Goal: Task Accomplishment & Management: Complete application form

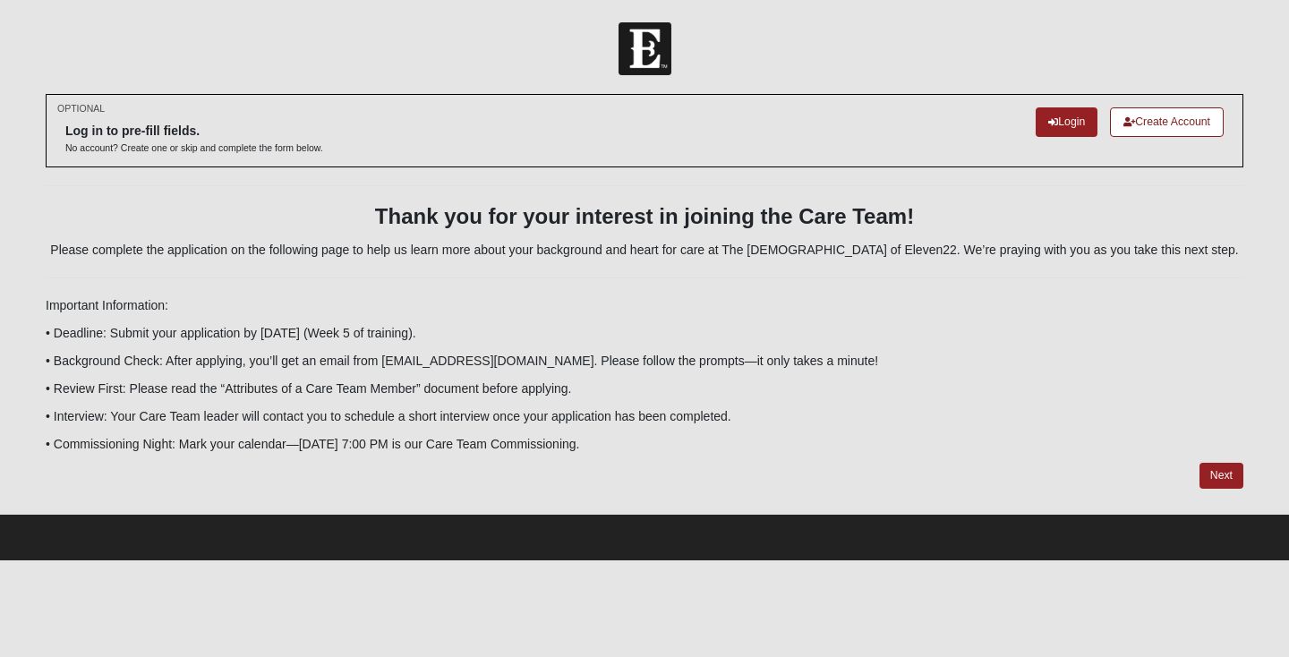
click at [471, 45] on div at bounding box center [644, 48] width 1289 height 53
drag, startPoint x: 462, startPoint y: 46, endPoint x: 455, endPoint y: 78, distance: 33.0
click at [455, 78] on form "Log In Fall 2025 Care Team Application Events Fall 2025 Care Team Application E…" at bounding box center [644, 291] width 1289 height 538
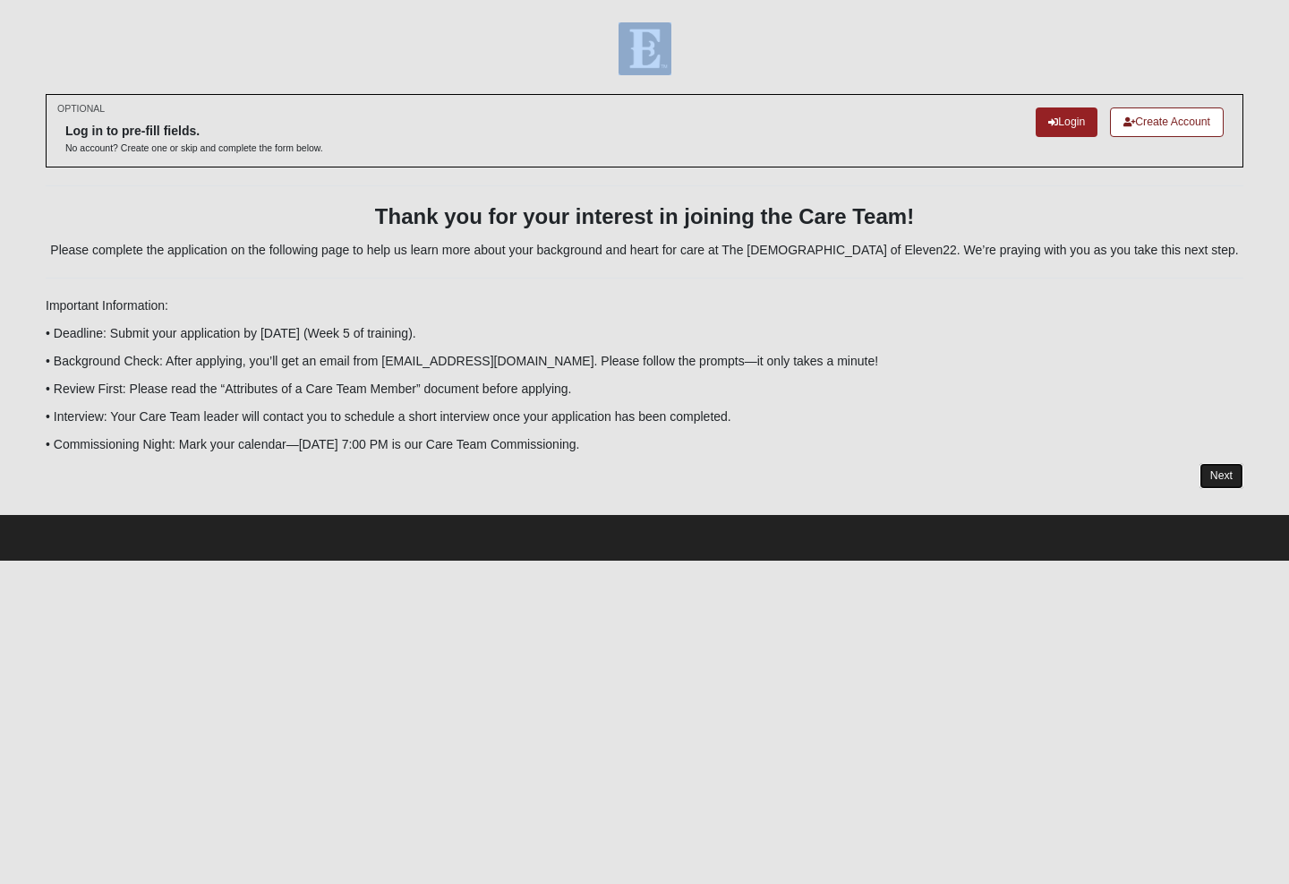
click at [1228, 477] on link "Next" at bounding box center [1222, 476] width 44 height 26
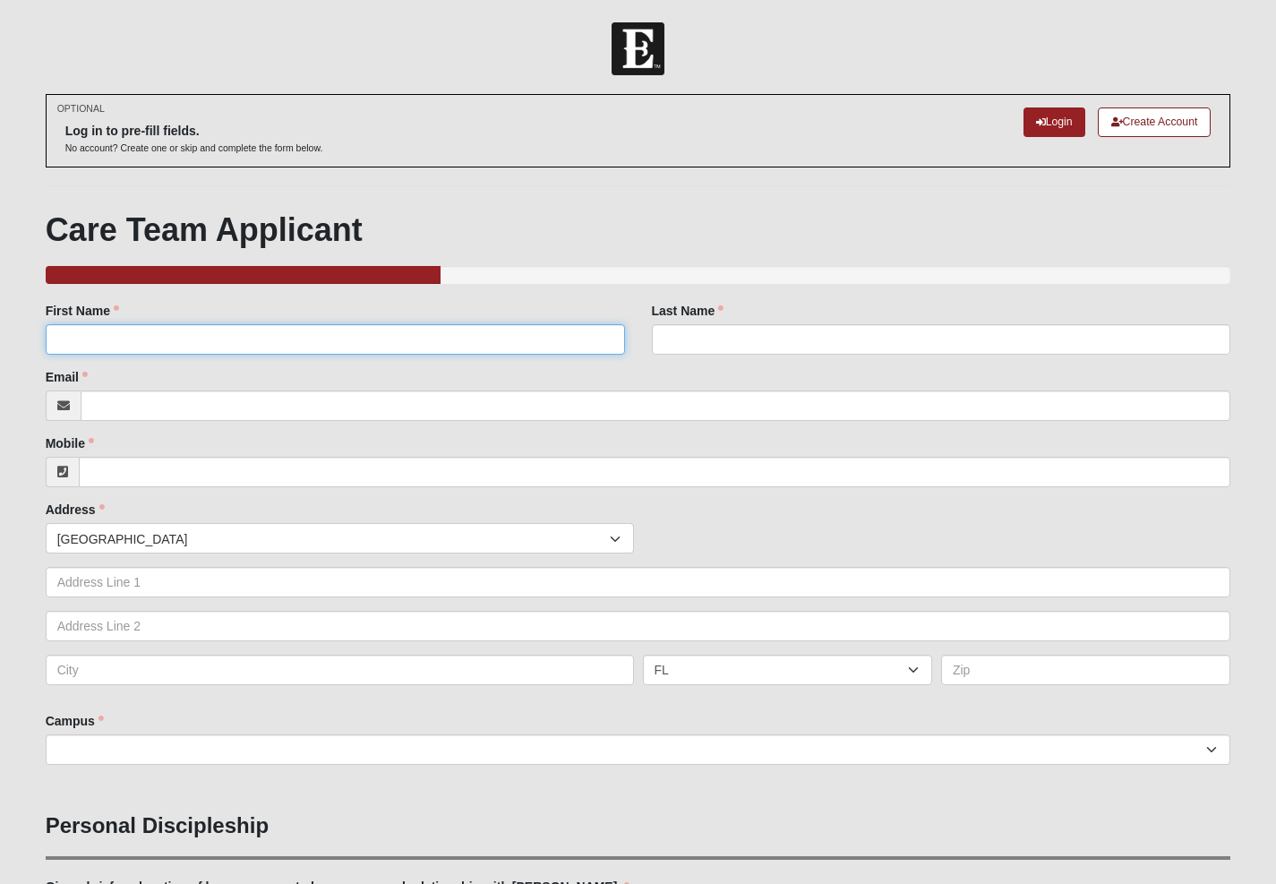
click at [92, 341] on input "First Name" at bounding box center [335, 339] width 579 height 30
click at [73, 340] on input "First Name" at bounding box center [335, 339] width 579 height 30
type input "[PERSON_NAME]"
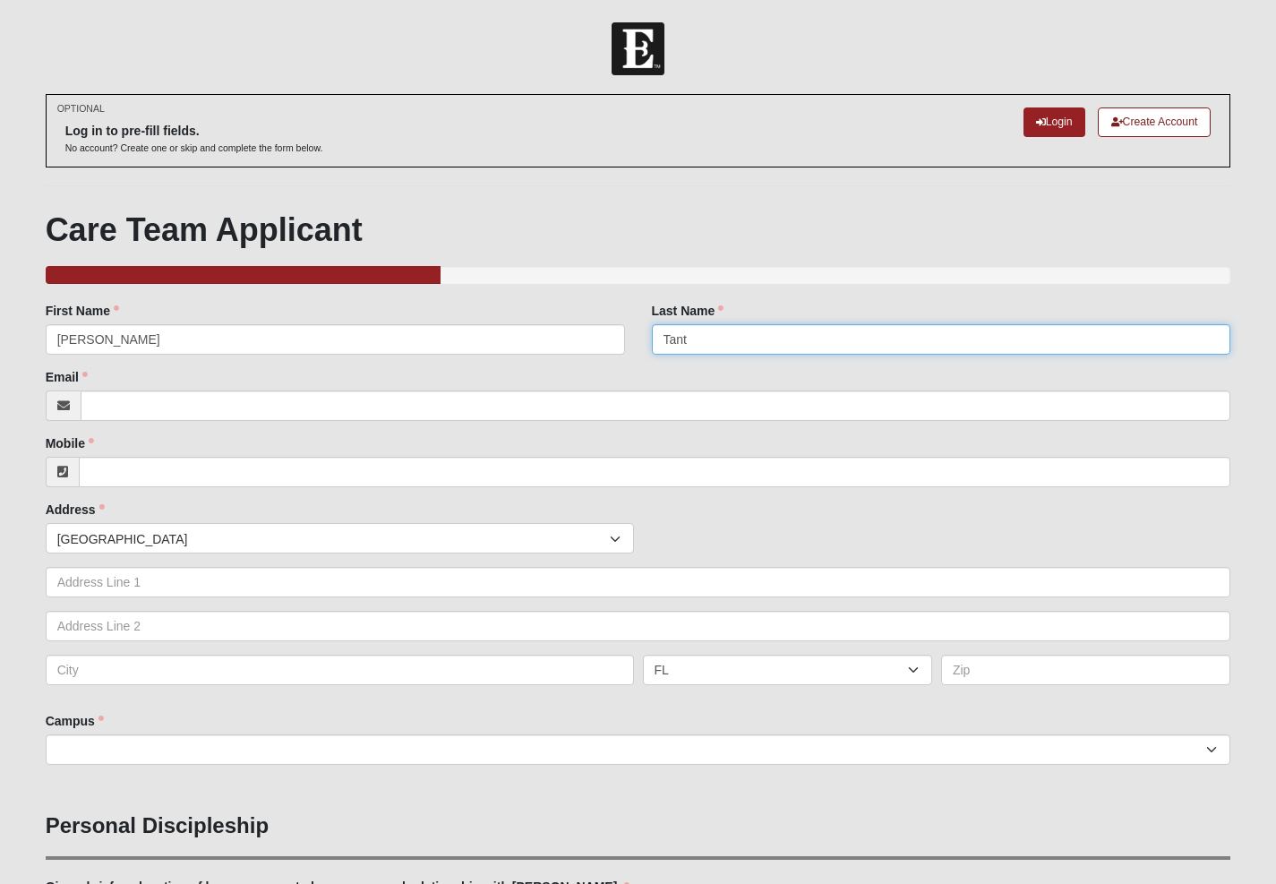
type input "Tant"
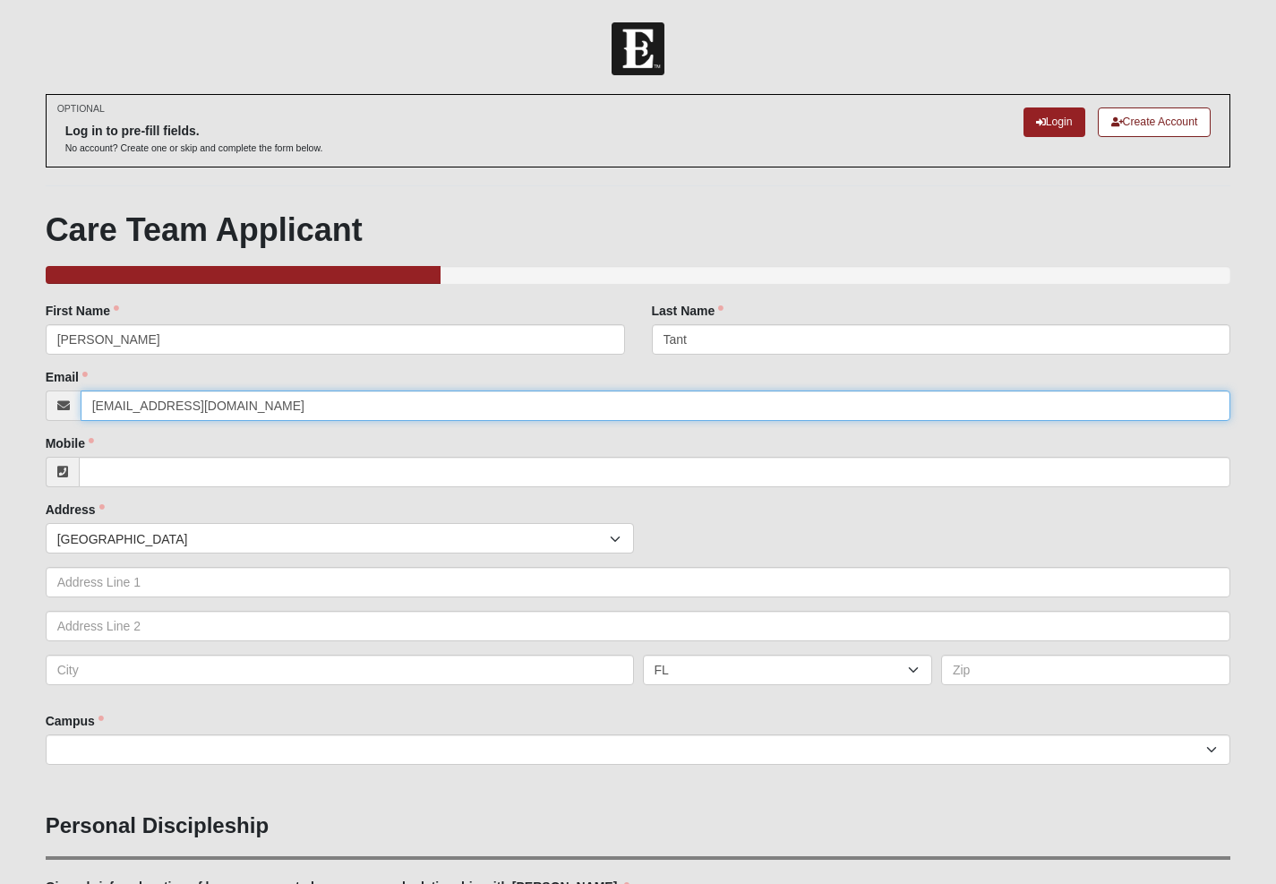
type input "[EMAIL_ADDRESS][DOMAIN_NAME]"
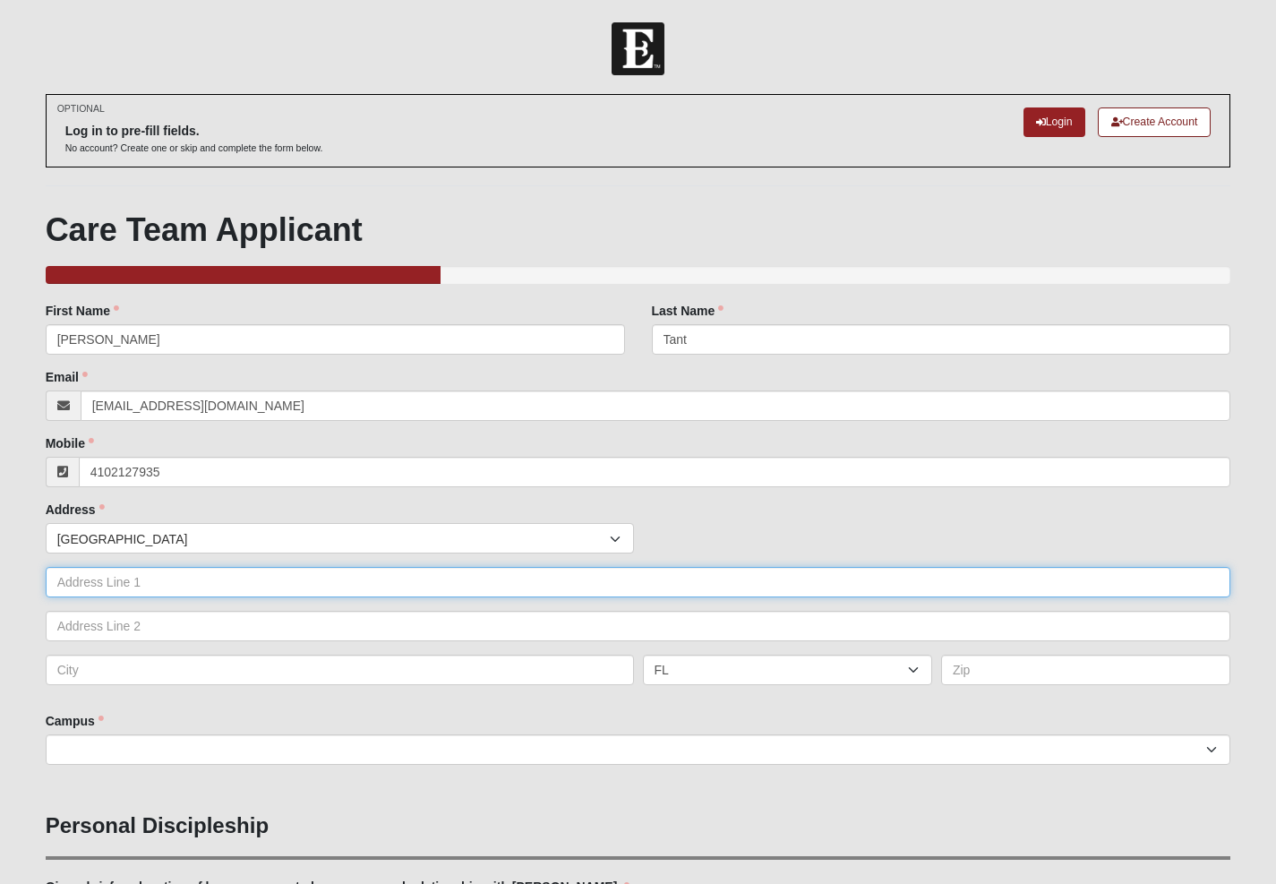
type input "[PHONE_NUMBER]"
click at [77, 580] on input "text" at bounding box center [638, 582] width 1185 height 30
type input "204 Mayan Ter"
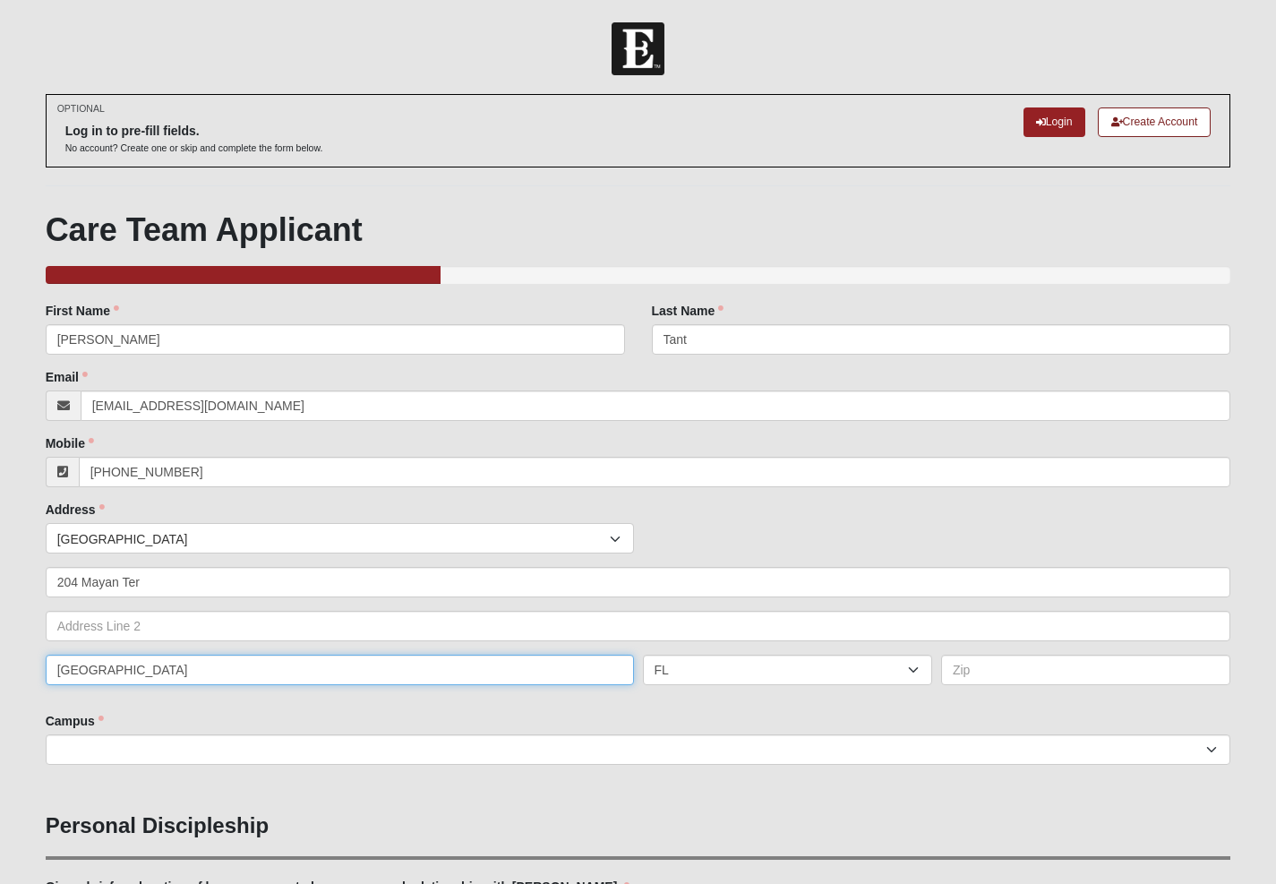
type input "[GEOGRAPHIC_DATA]"
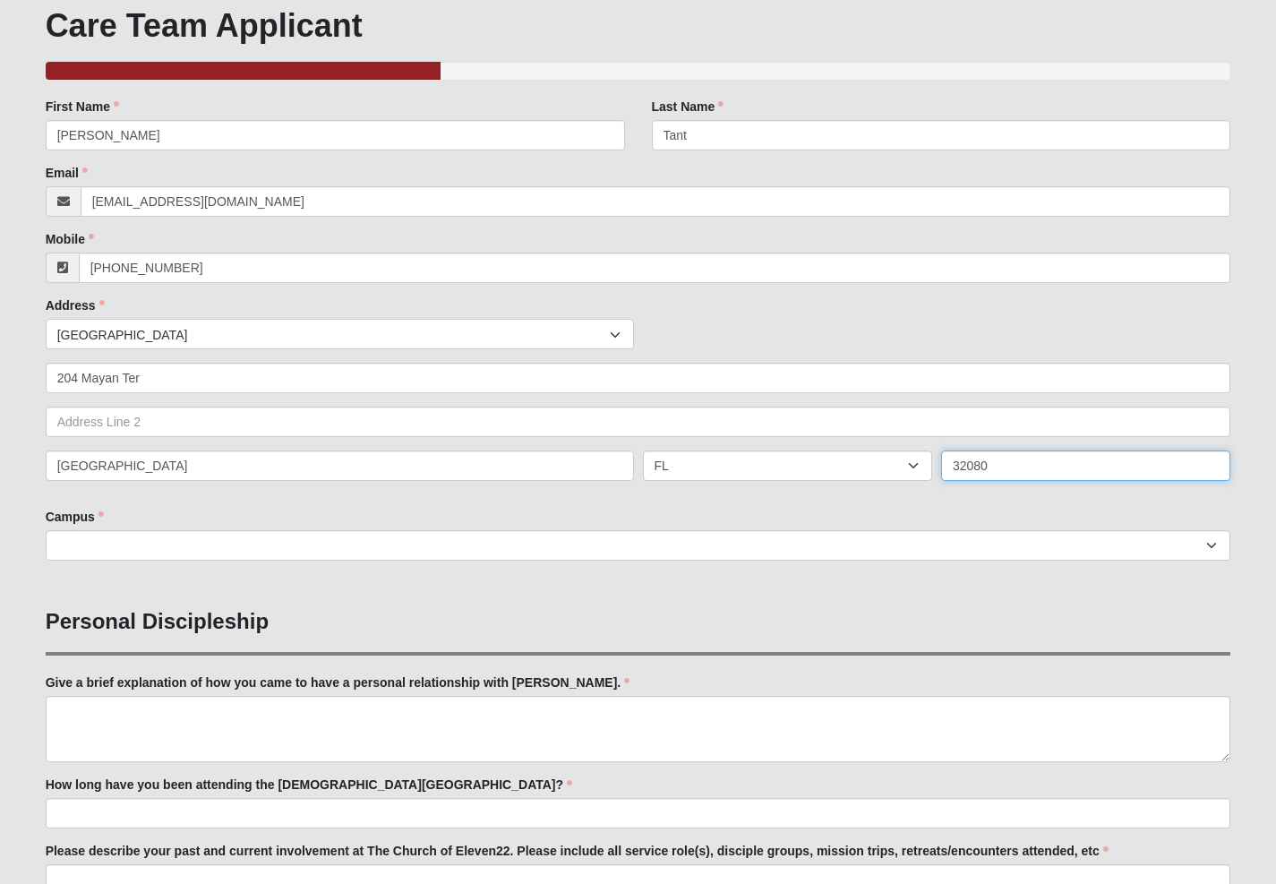
scroll to position [211, 0]
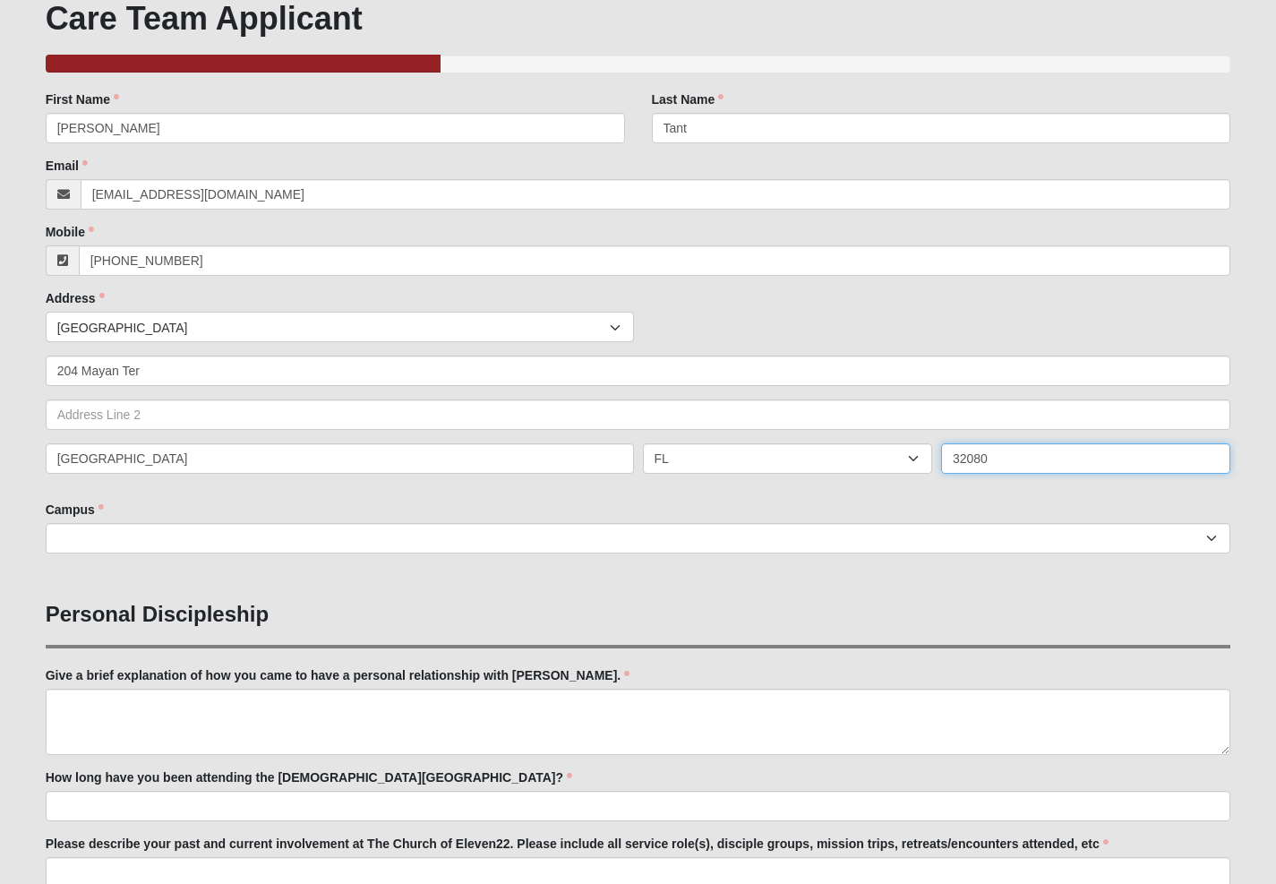
type input "32080"
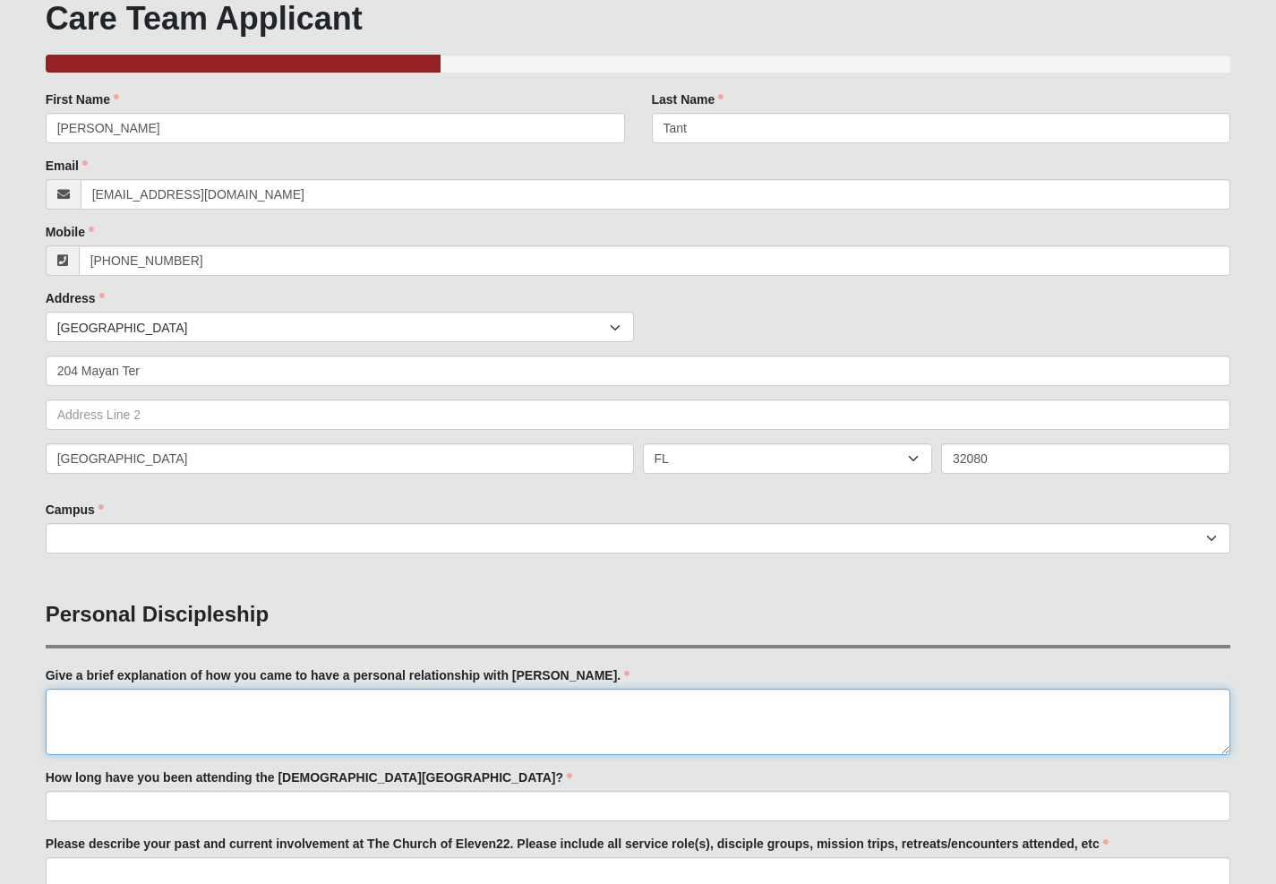
click at [71, 705] on textarea "Give a brief explanation of how you came to have a personal relationship with […" at bounding box center [638, 721] width 1185 height 66
type textarea "I"
click at [521, 709] on textarea "Grew up in a ver liberal [DEMOGRAPHIC_DATA] and had almost no [DEMOGRAPHIC_DATA…" at bounding box center [638, 721] width 1185 height 66
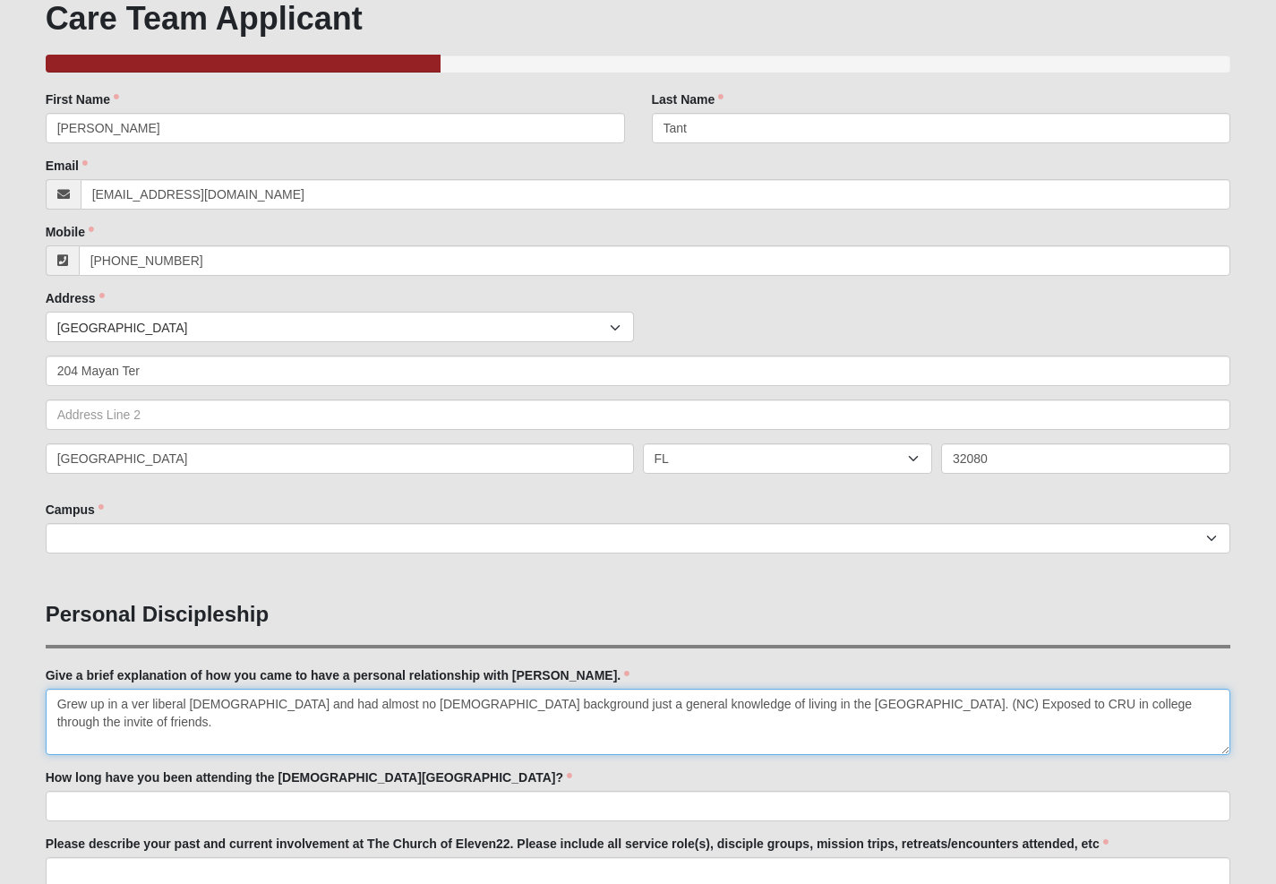
click at [1146, 705] on textarea "Grew up in a ver liberal [DEMOGRAPHIC_DATA] and had almost no [DEMOGRAPHIC_DATA…" at bounding box center [638, 721] width 1185 height 66
click at [148, 705] on textarea "Grew up in a ver liberal [DEMOGRAPHIC_DATA] and had almost no [DEMOGRAPHIC_DATA…" at bounding box center [638, 721] width 1185 height 66
click at [192, 725] on textarea "Grew up in a very liberal [DEMOGRAPHIC_DATA] and had almost no [DEMOGRAPHIC_DAT…" at bounding box center [638, 721] width 1185 height 66
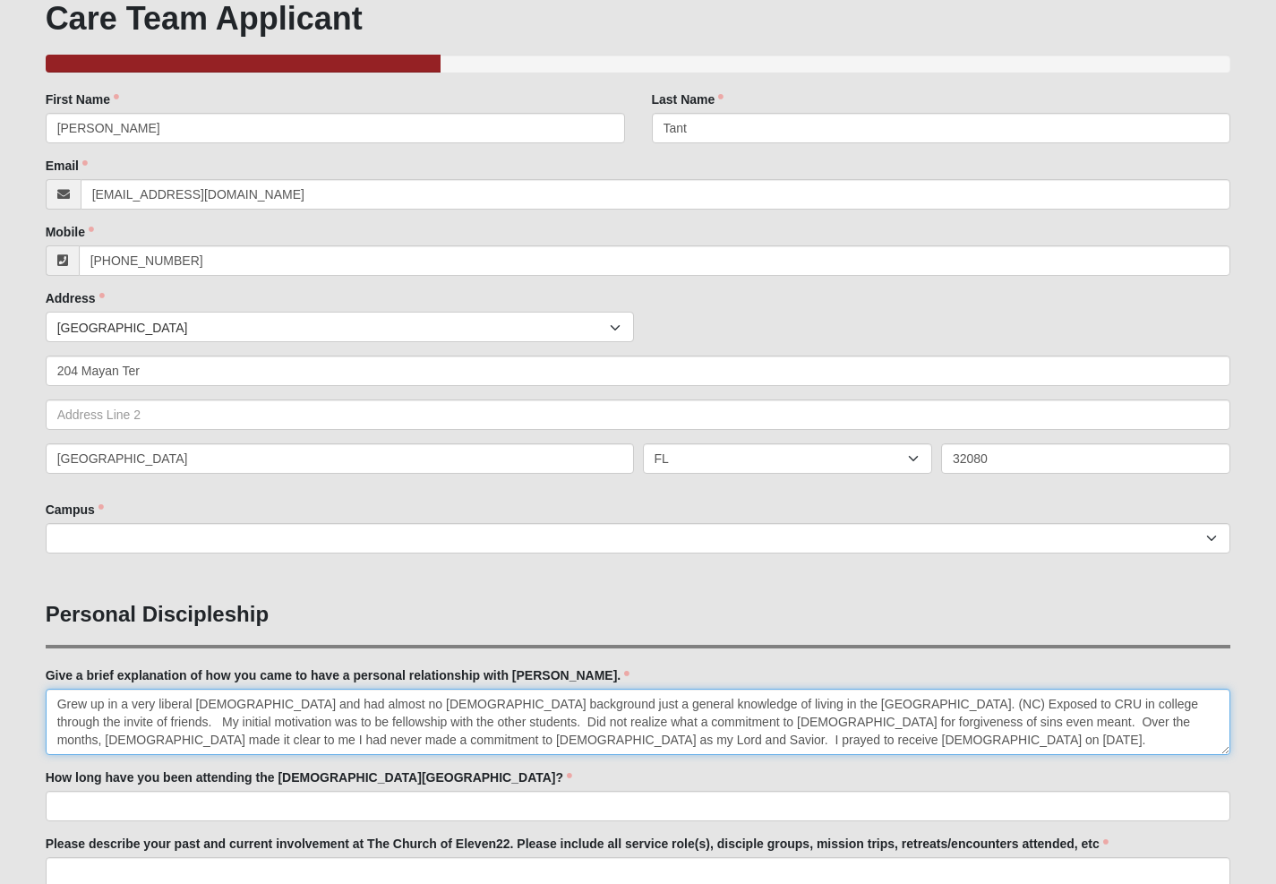
type textarea "Grew up in a very liberal [DEMOGRAPHIC_DATA] and had almost no [DEMOGRAPHIC_DAT…"
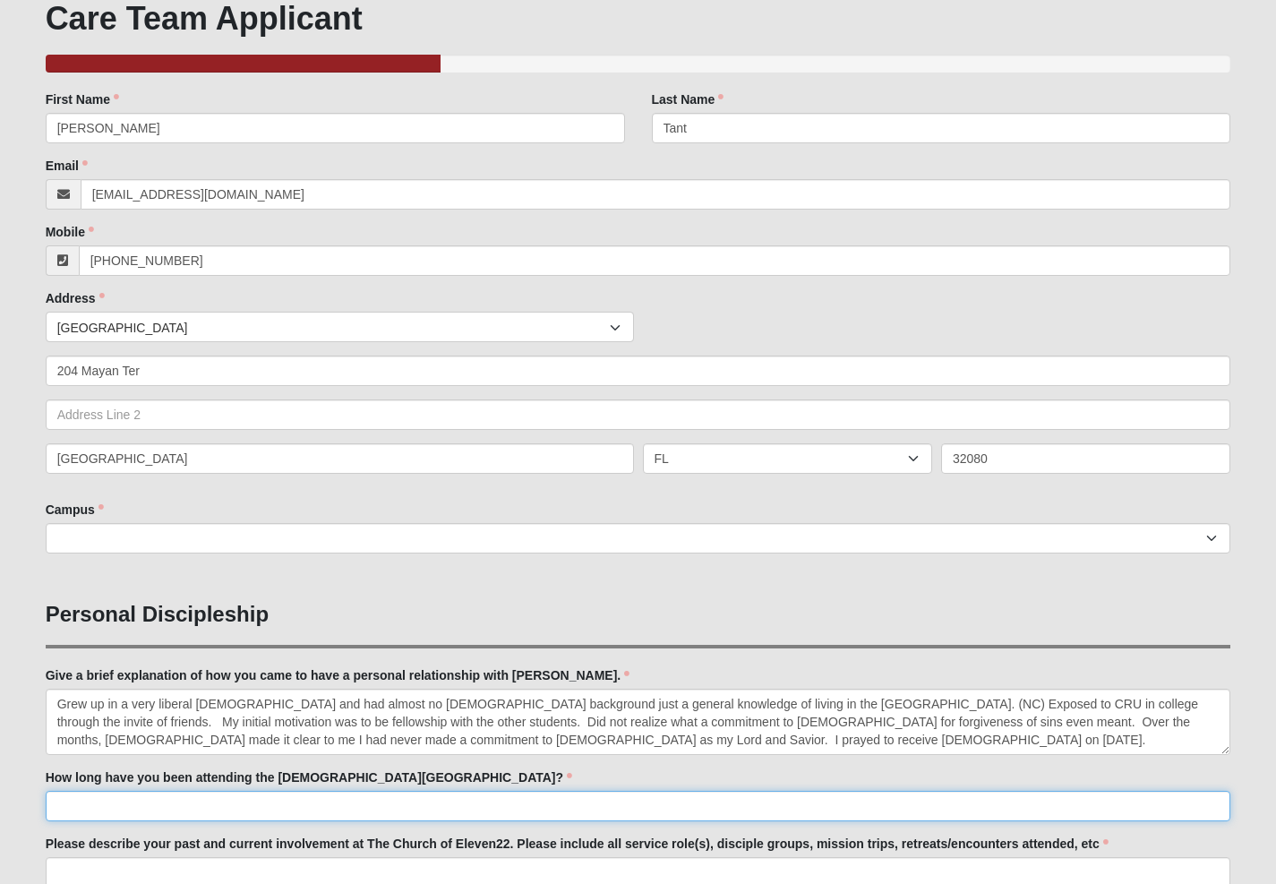
click at [73, 814] on input "How long have you been attending the [DEMOGRAPHIC_DATA][GEOGRAPHIC_DATA]?" at bounding box center [638, 806] width 1185 height 30
type input "Since [DATE]. Initial Online and later helping PV Campus"
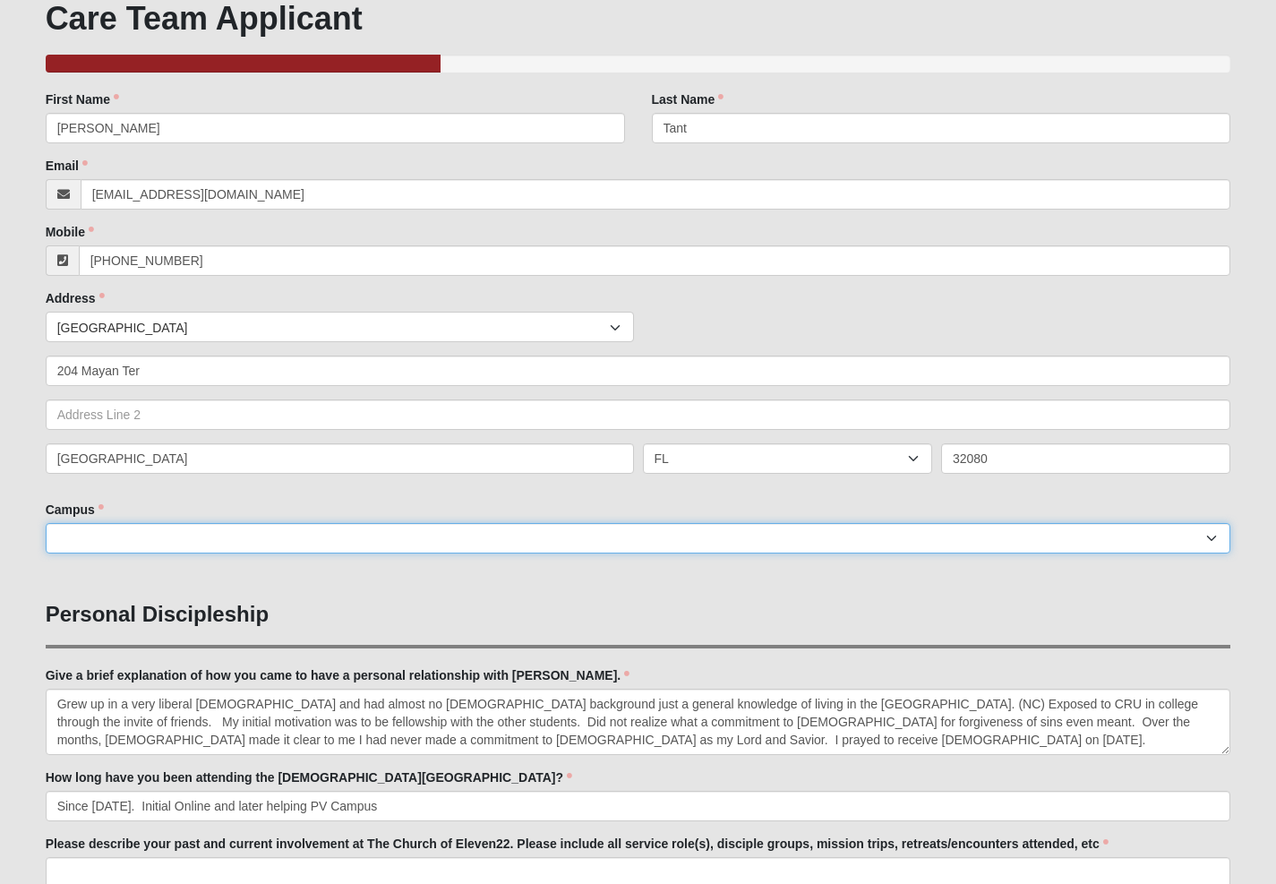
click at [92, 537] on select "[GEOGRAPHIC_DATA] [GEOGRAPHIC_DATA] (Coming Soon) Eleven22 Online [PERSON_NAME]…" at bounding box center [638, 538] width 1185 height 30
select select "19"
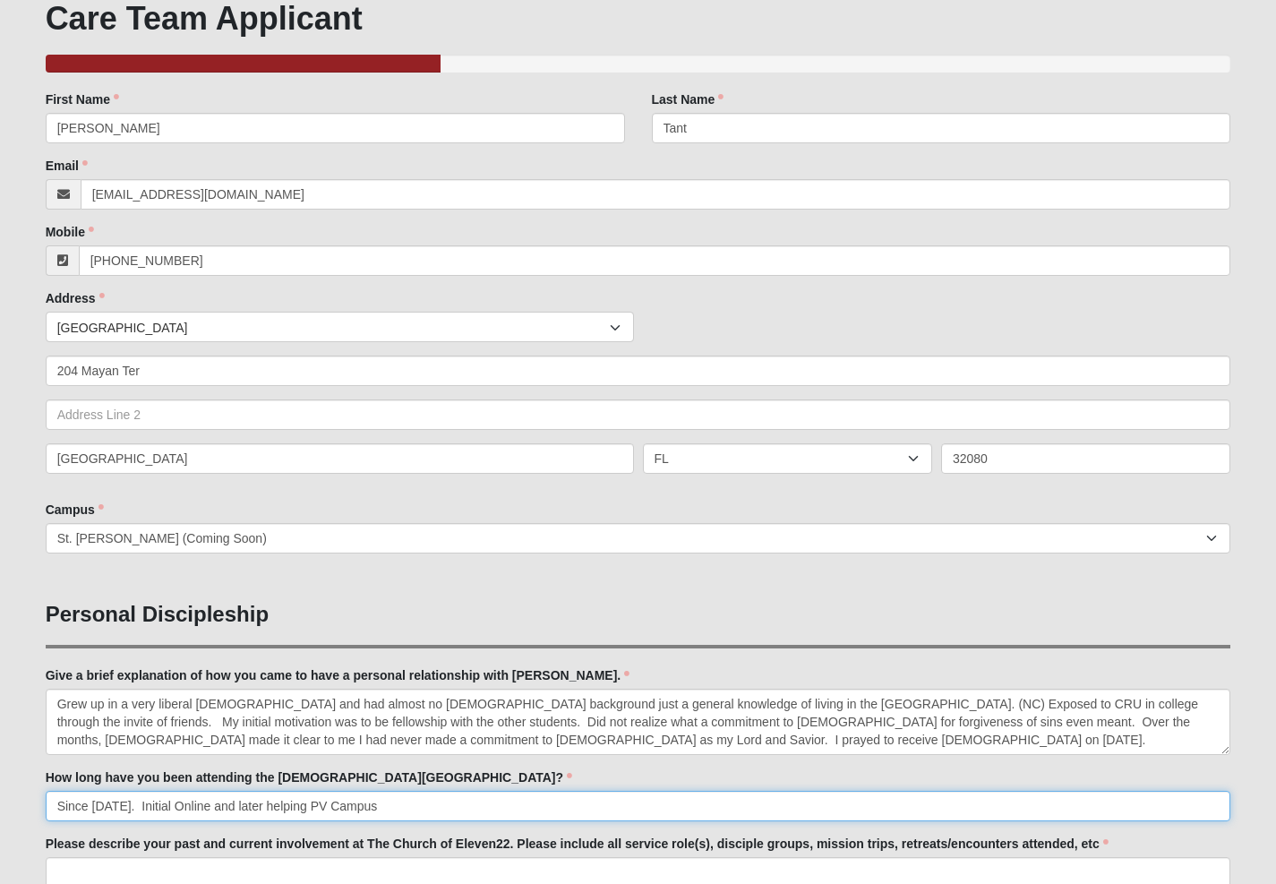
click at [374, 800] on input "Since [DATE]. Initial Online and later helping PV Campus" at bounding box center [638, 806] width 1185 height 30
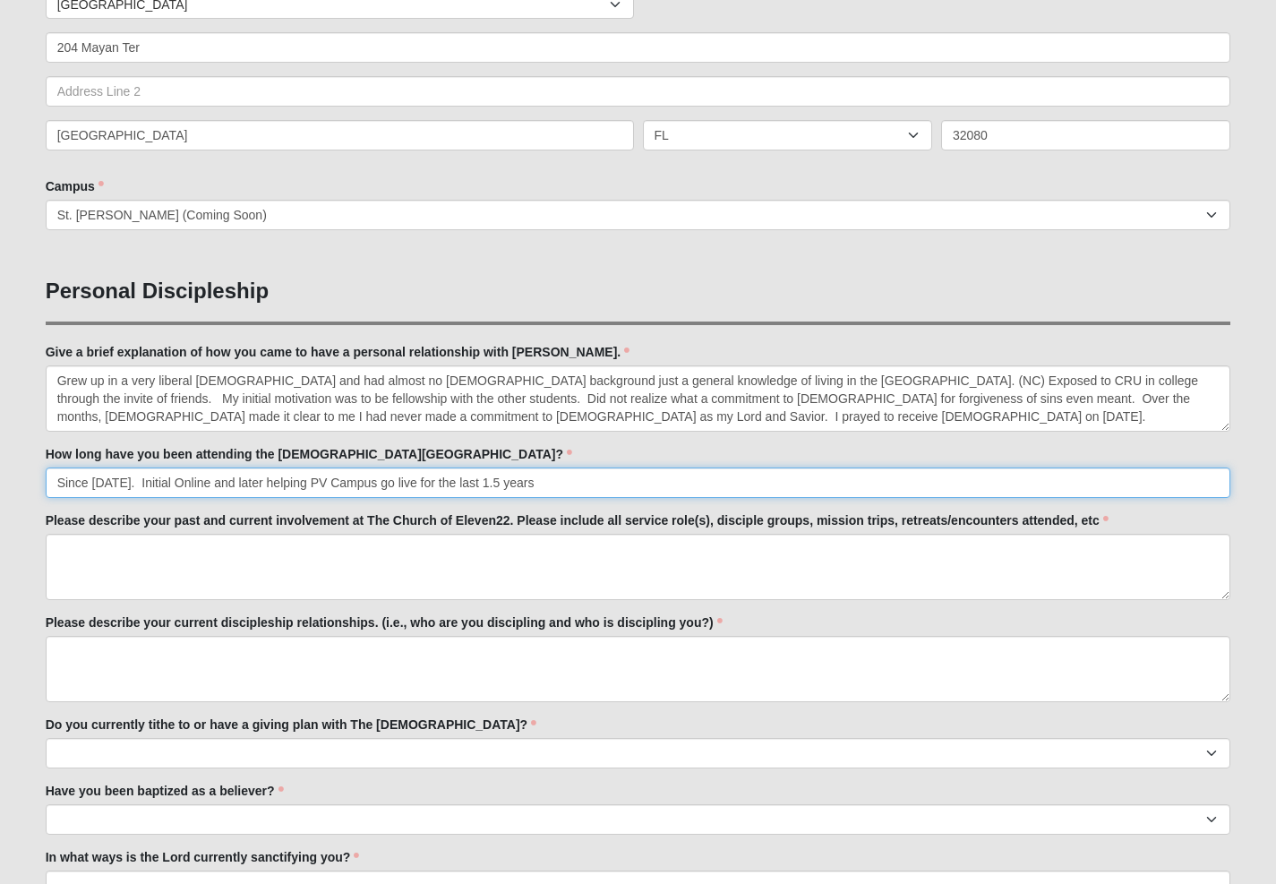
scroll to position [542, 0]
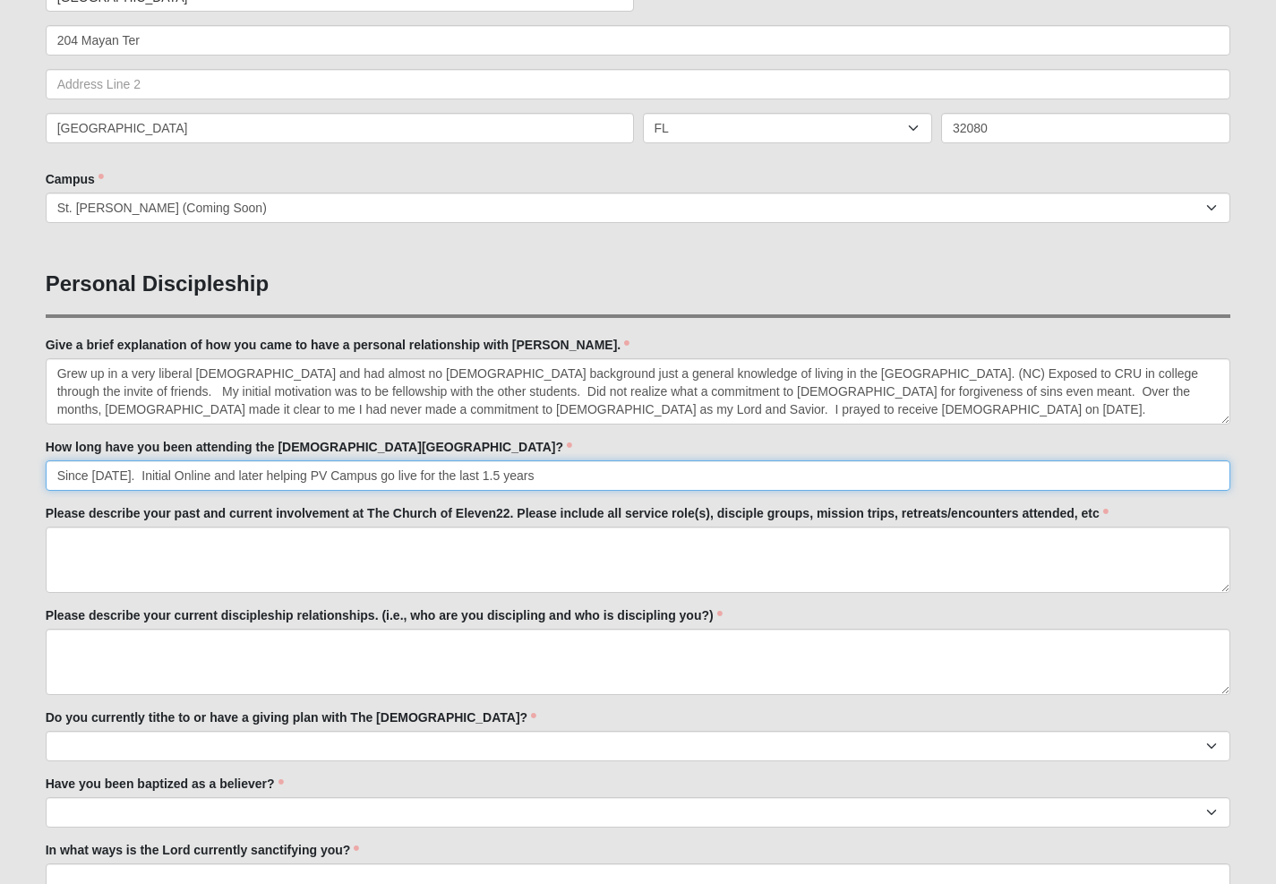
type input "Since [DATE]. Initial Online and later helping PV Campus go live for the last 1…"
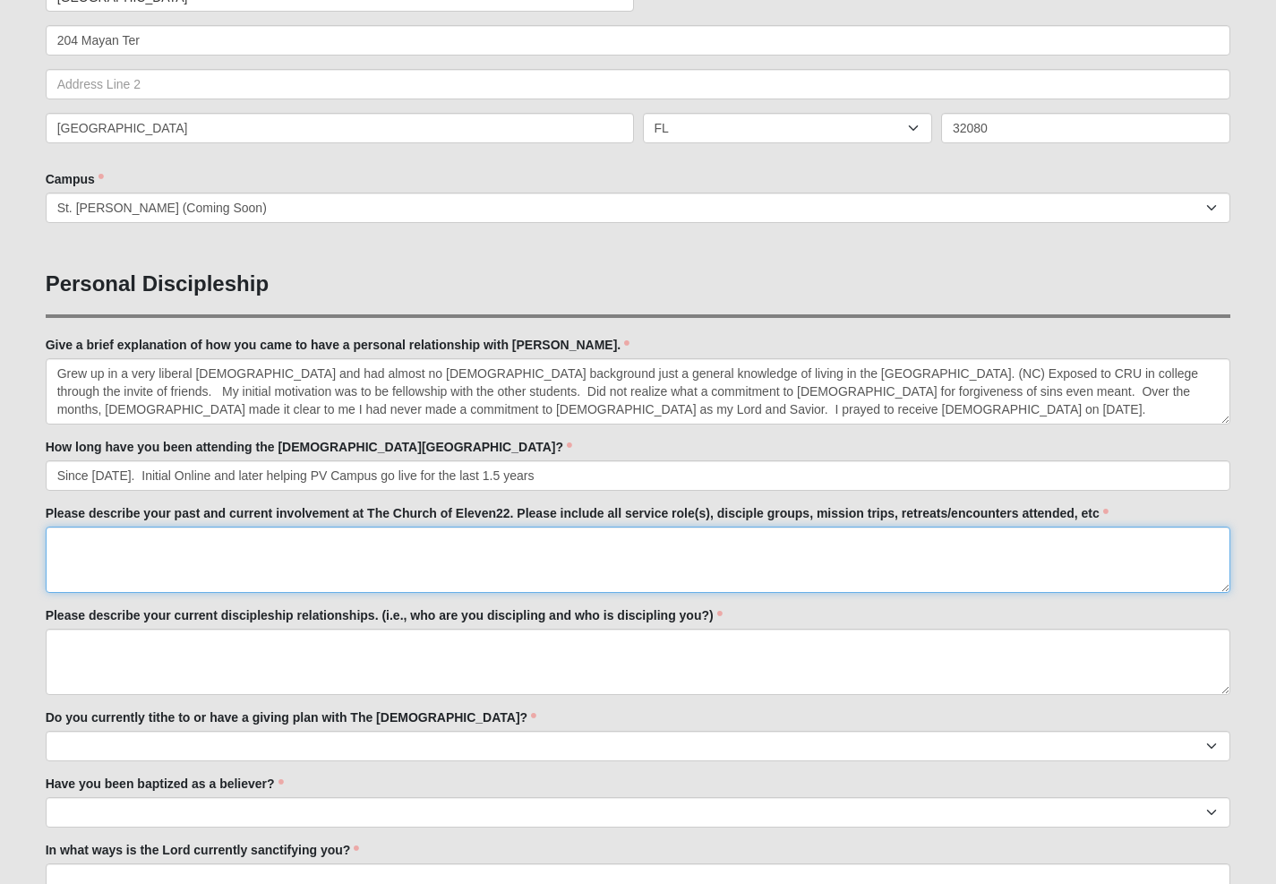
click at [67, 545] on textarea "Please describe your past and current involvement at The Church of Eleven22. Pl…" at bounding box center [638, 559] width 1185 height 66
click at [411, 558] on textarea "Led a DG group for the last two years. Served on Serve Team at [GEOGRAPHIC_DATA…" at bounding box center [638, 559] width 1185 height 66
type textarea "Led a DG group for the last two years. Served on Serve Team at [GEOGRAPHIC_DATA…"
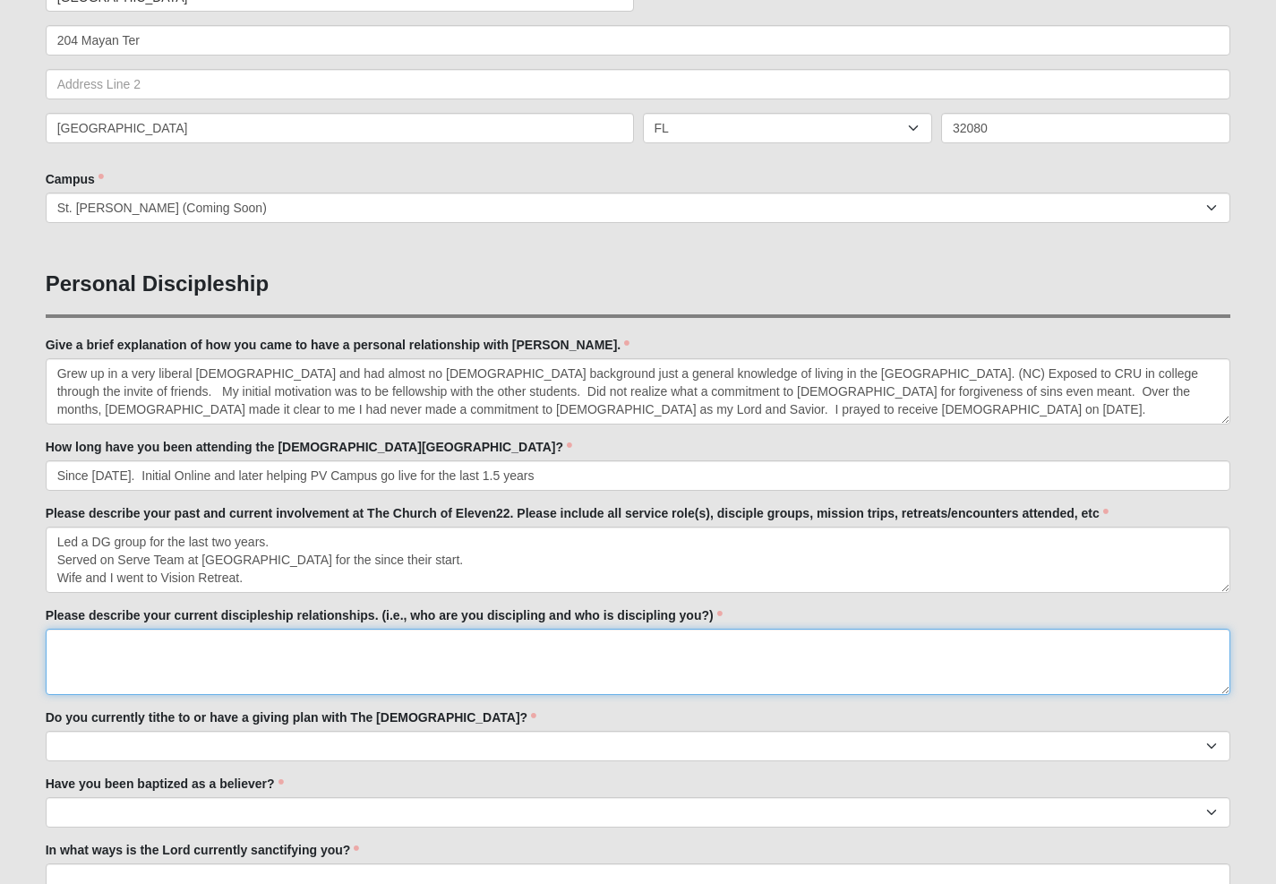
click at [64, 641] on textarea "Please describe your current discipleship relationships. (i.e., who are you dis…" at bounding box center [638, 661] width 1185 height 66
type textarea "M"
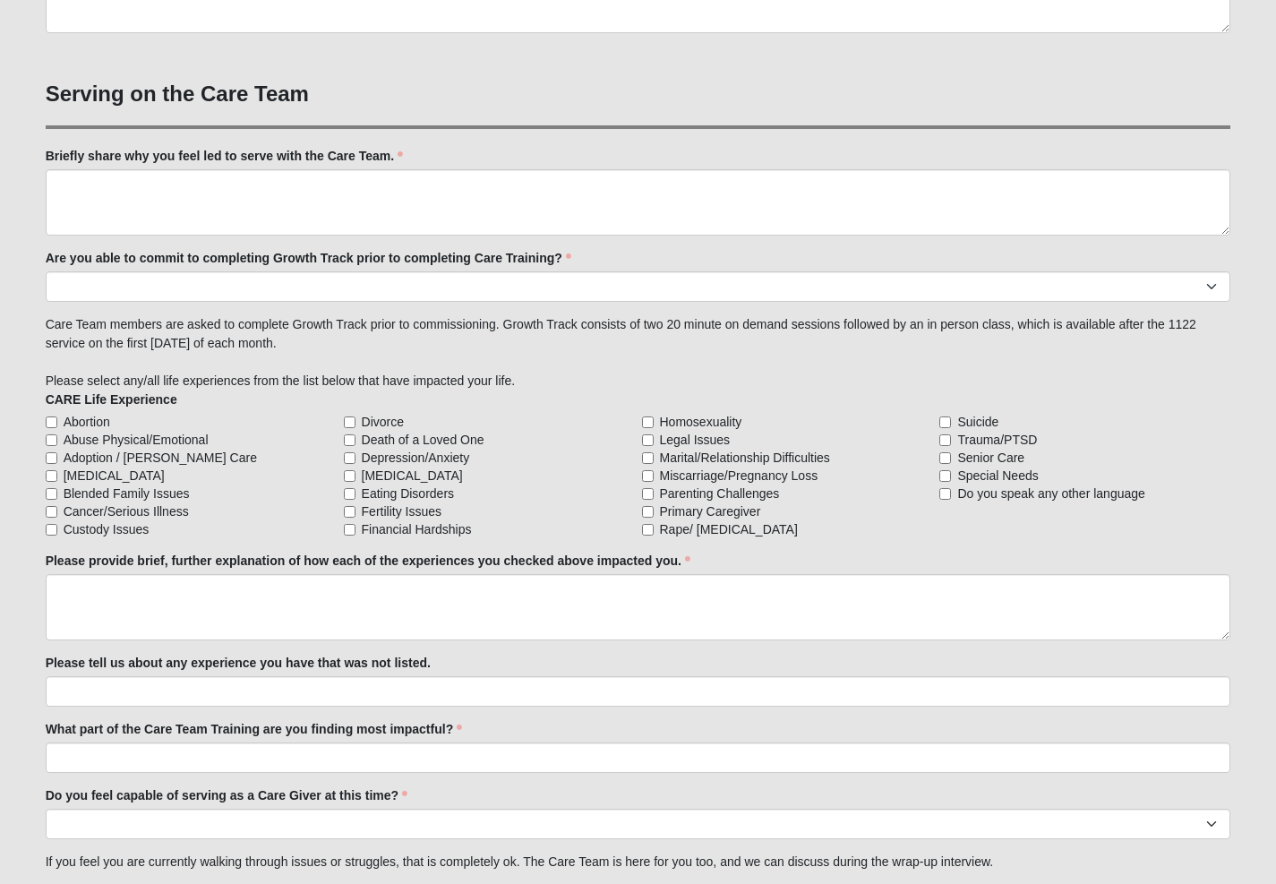
scroll to position [1354, 0]
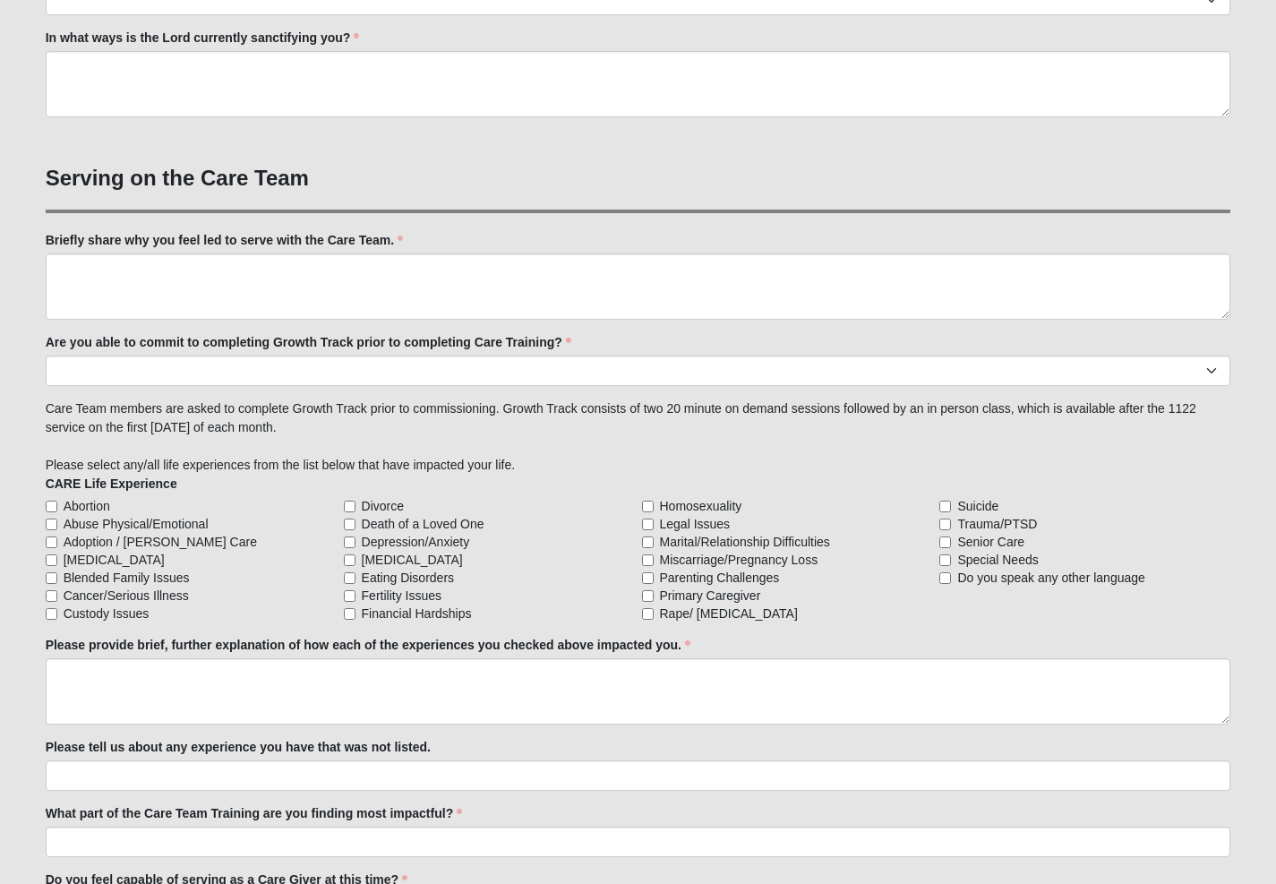
type textarea "Discipling"
click at [55, 593] on input "Cancer/Serious Illness" at bounding box center [52, 596] width 12 height 12
checkbox input "true"
click at [351, 613] on input "Financial Hardships" at bounding box center [350, 614] width 12 height 12
checkbox input "true"
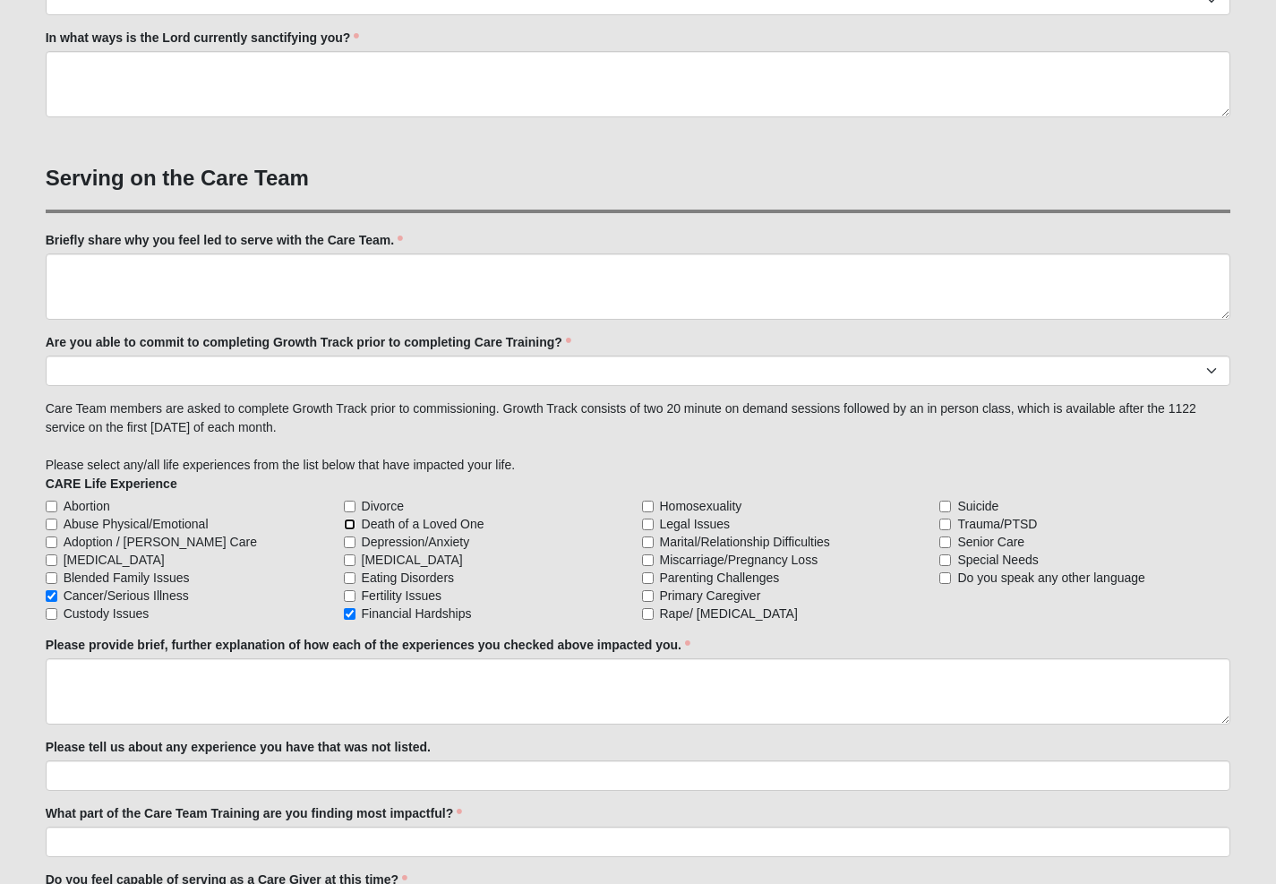
click at [351, 522] on input "Death of a Loved One" at bounding box center [350, 524] width 12 height 12
checkbox input "true"
click at [354, 503] on input "Divorce" at bounding box center [350, 506] width 12 height 12
checkbox input "true"
click at [652, 545] on input "Marital/Relationship Difficulties" at bounding box center [648, 542] width 12 height 12
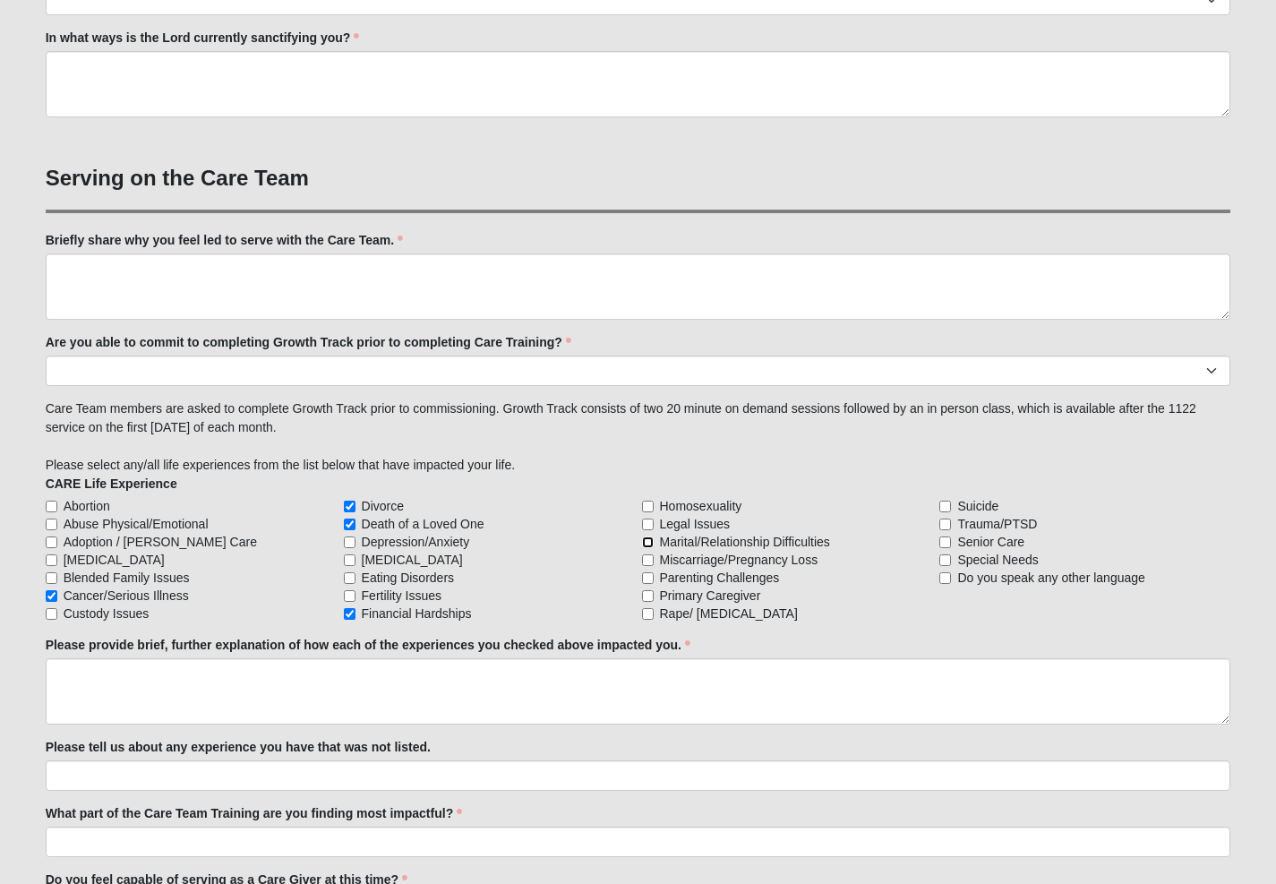
checkbox input "true"
click at [647, 562] on input "Miscarriage/Pregnancy Loss" at bounding box center [648, 560] width 12 height 12
checkbox input "true"
click at [647, 578] on input "Parenting Challenges" at bounding box center [648, 578] width 12 height 12
checkbox input "true"
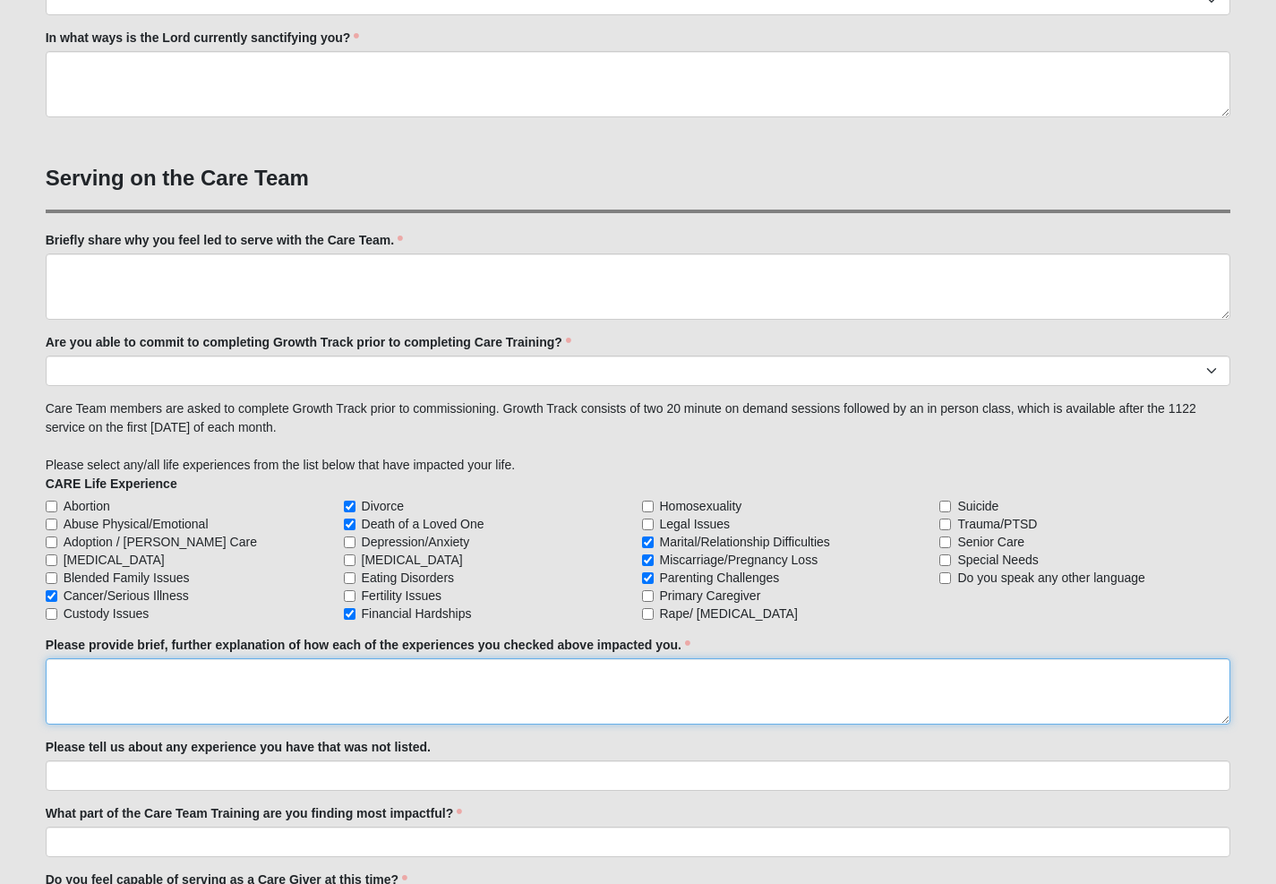
click at [57, 665] on textarea "Please provide brief, further explanation of how each of the experiences you ch…" at bounding box center [638, 691] width 1185 height 66
type textarea "[MEDICAL_DATA]-- Parents had [MEDICAL_DATA], wife had [MEDICAL_DATA], Divorce--…"
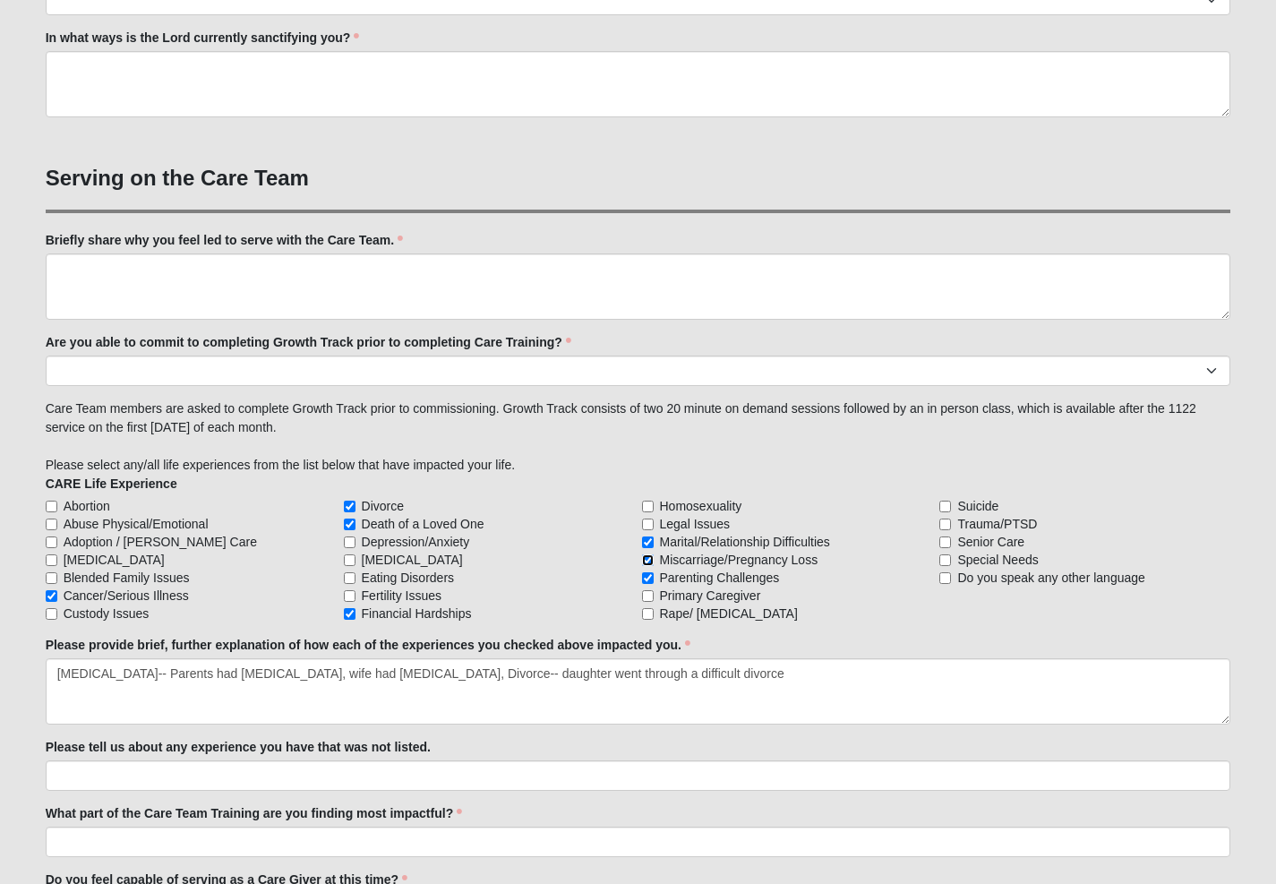
click at [650, 560] on input "Miscarriage/Pregnancy Loss" at bounding box center [648, 560] width 12 height 12
checkbox input "false"
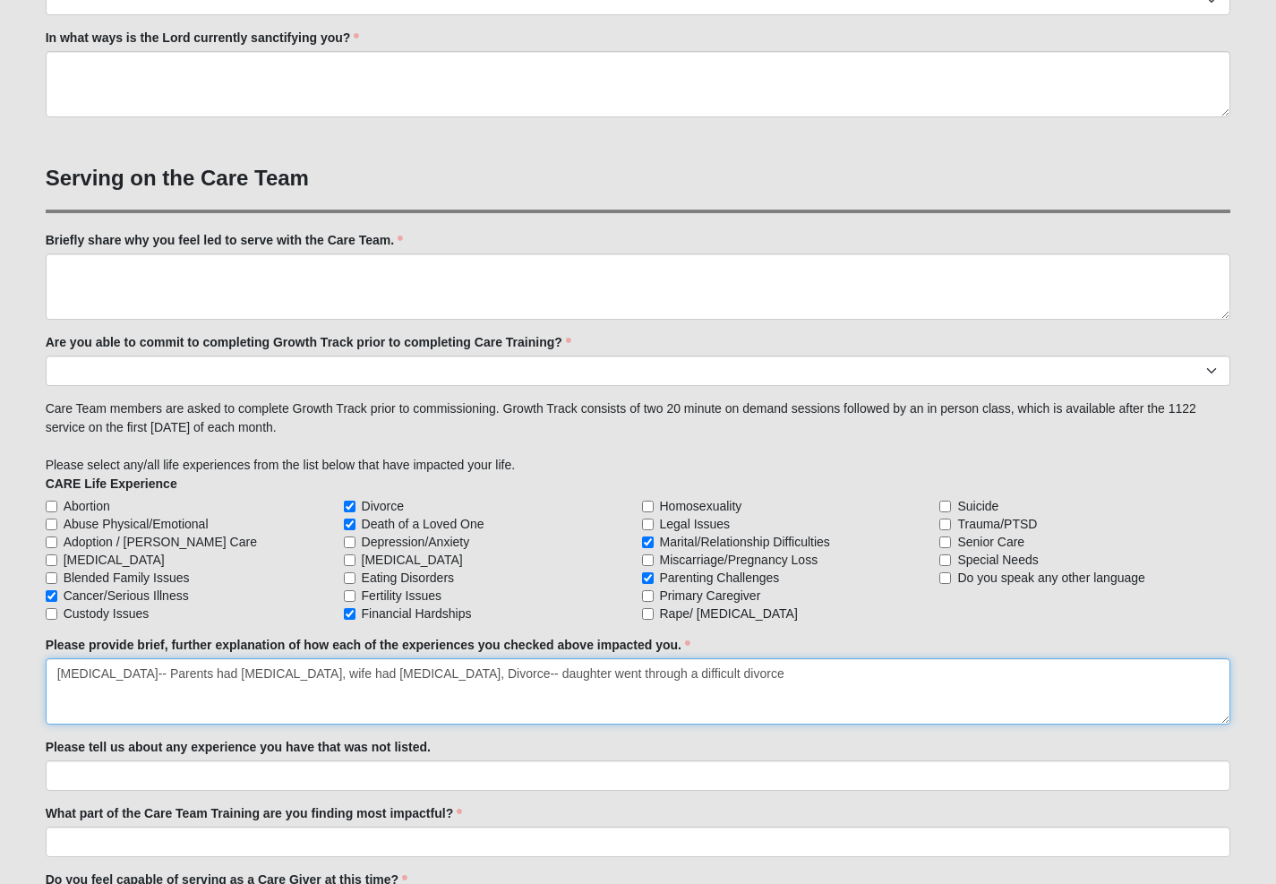
click at [648, 671] on textarea "[MEDICAL_DATA]-- Parents had [MEDICAL_DATA], wife had [MEDICAL_DATA], Divorce--…" at bounding box center [638, 691] width 1185 height 66
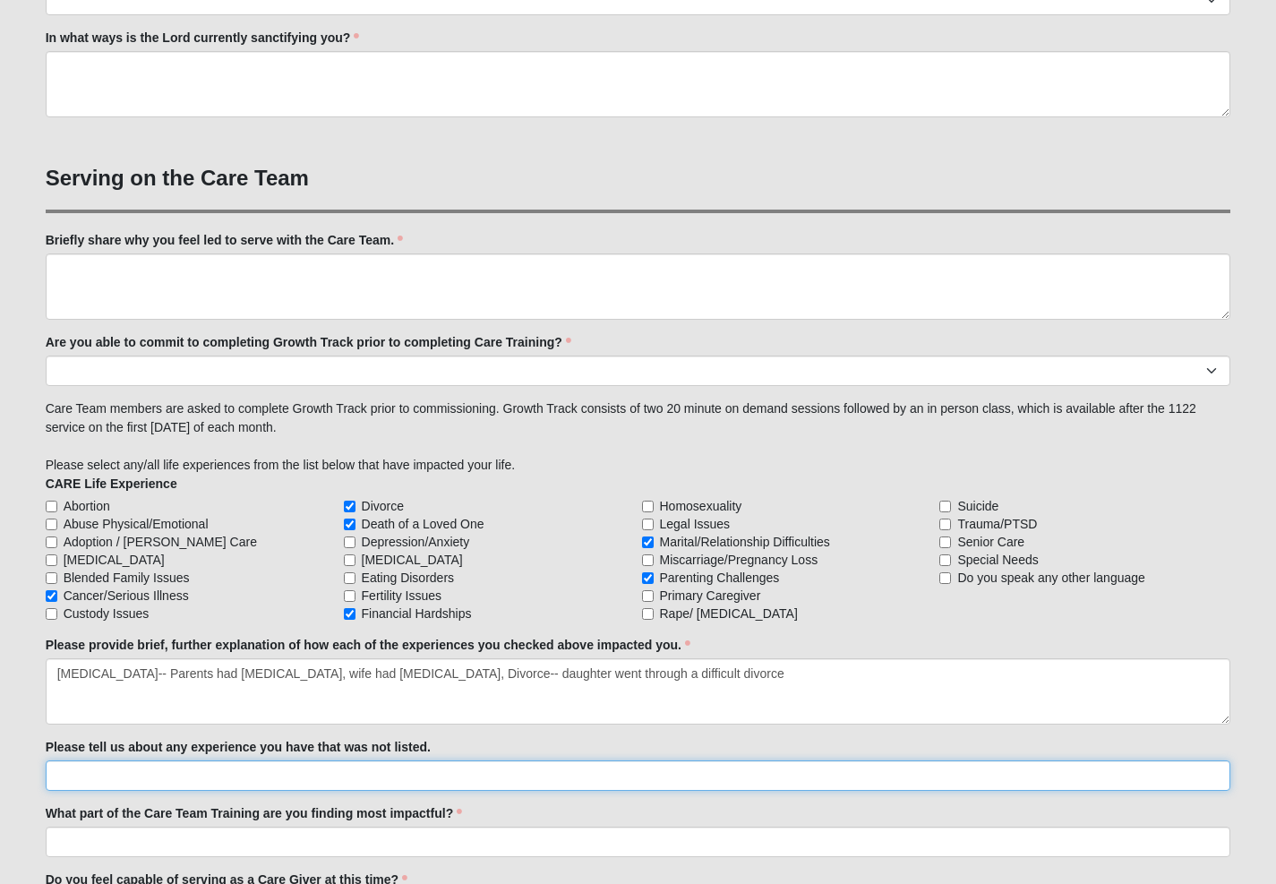
click at [64, 779] on input "Please tell us about any experience you have that was not listed." at bounding box center [638, 775] width 1185 height 30
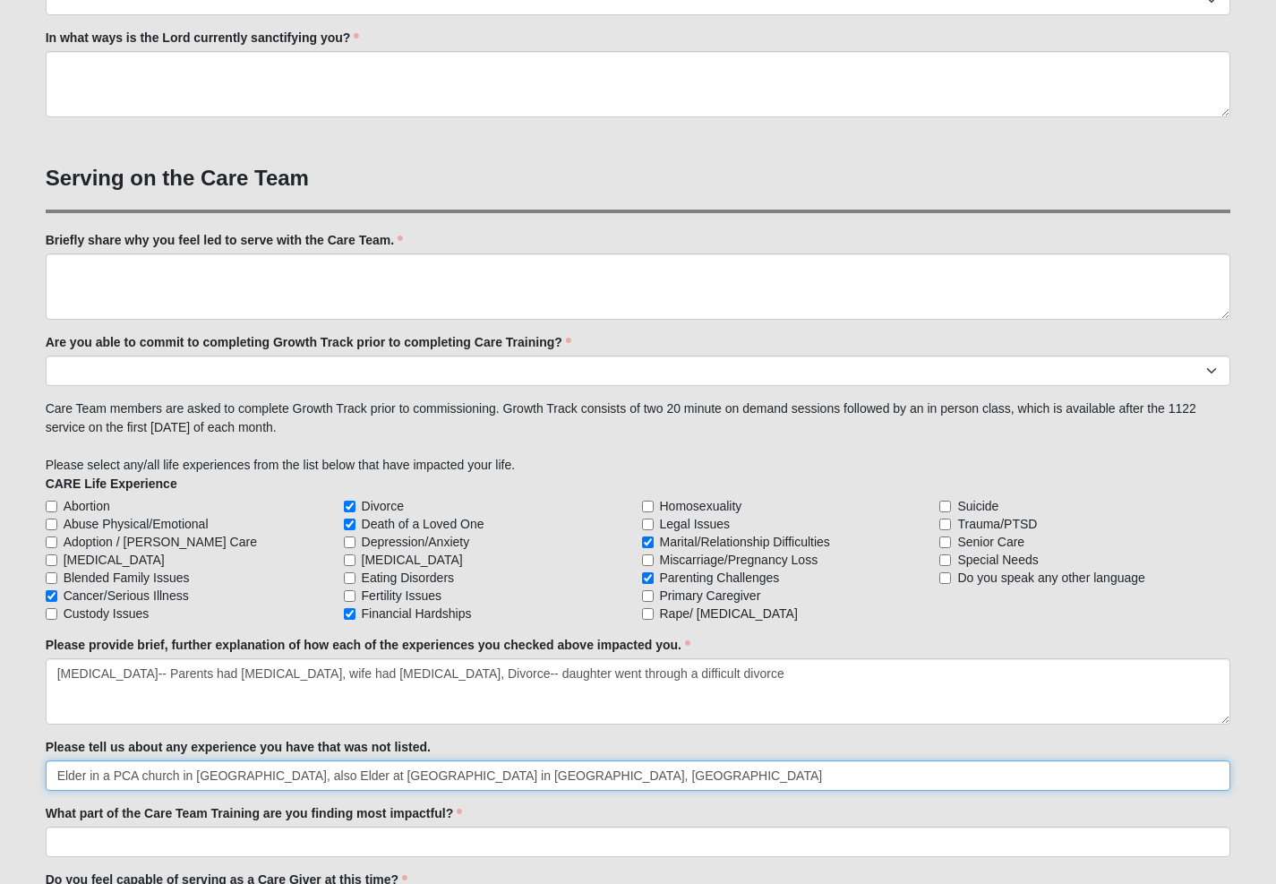
type input "Elder in a PCA church in [GEOGRAPHIC_DATA], also Elder at [GEOGRAPHIC_DATA] in …"
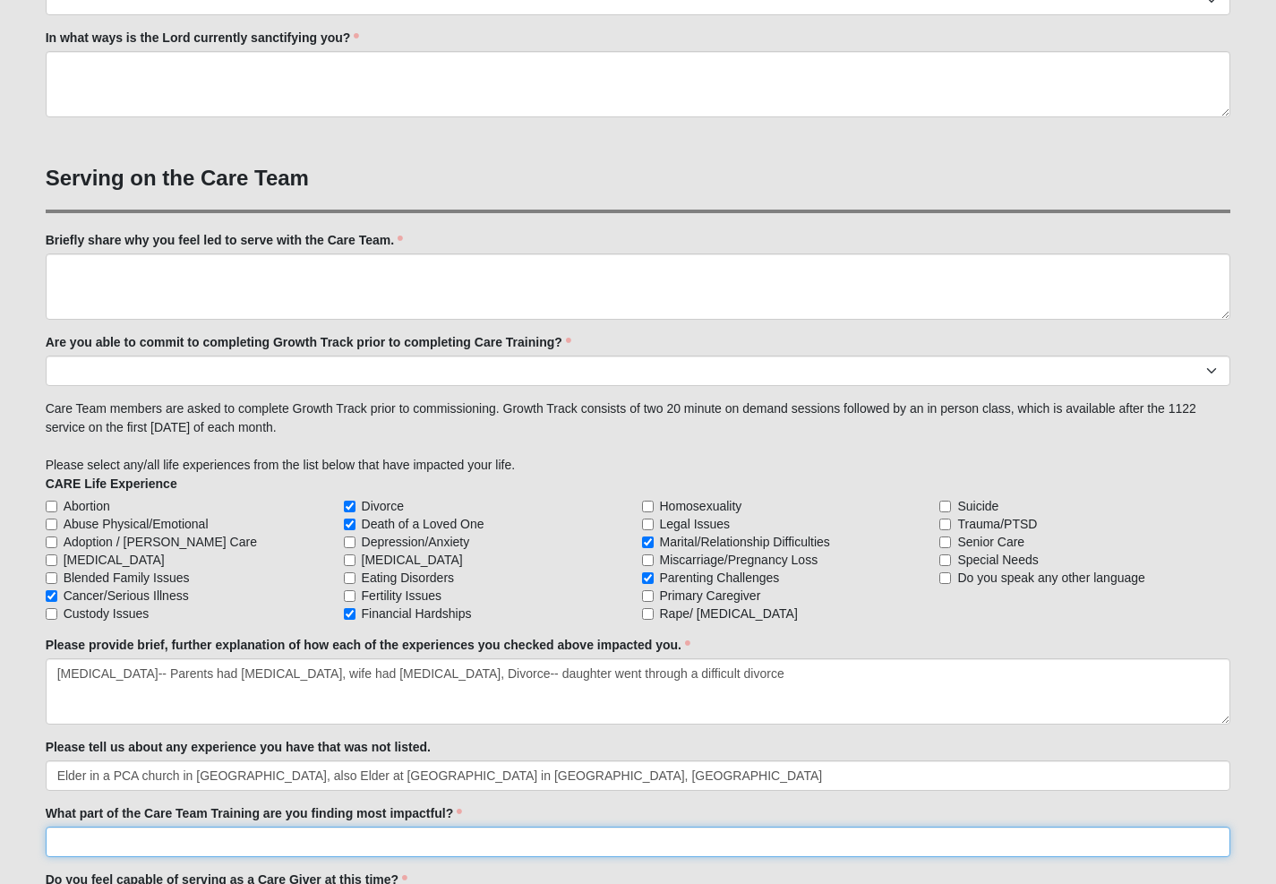
drag, startPoint x: 79, startPoint y: 841, endPoint x: 66, endPoint y: 842, distance: 12.7
click at [77, 842] on input "What part of the Care Team Training are you finding most impactful?" at bounding box center [638, 841] width 1185 height 30
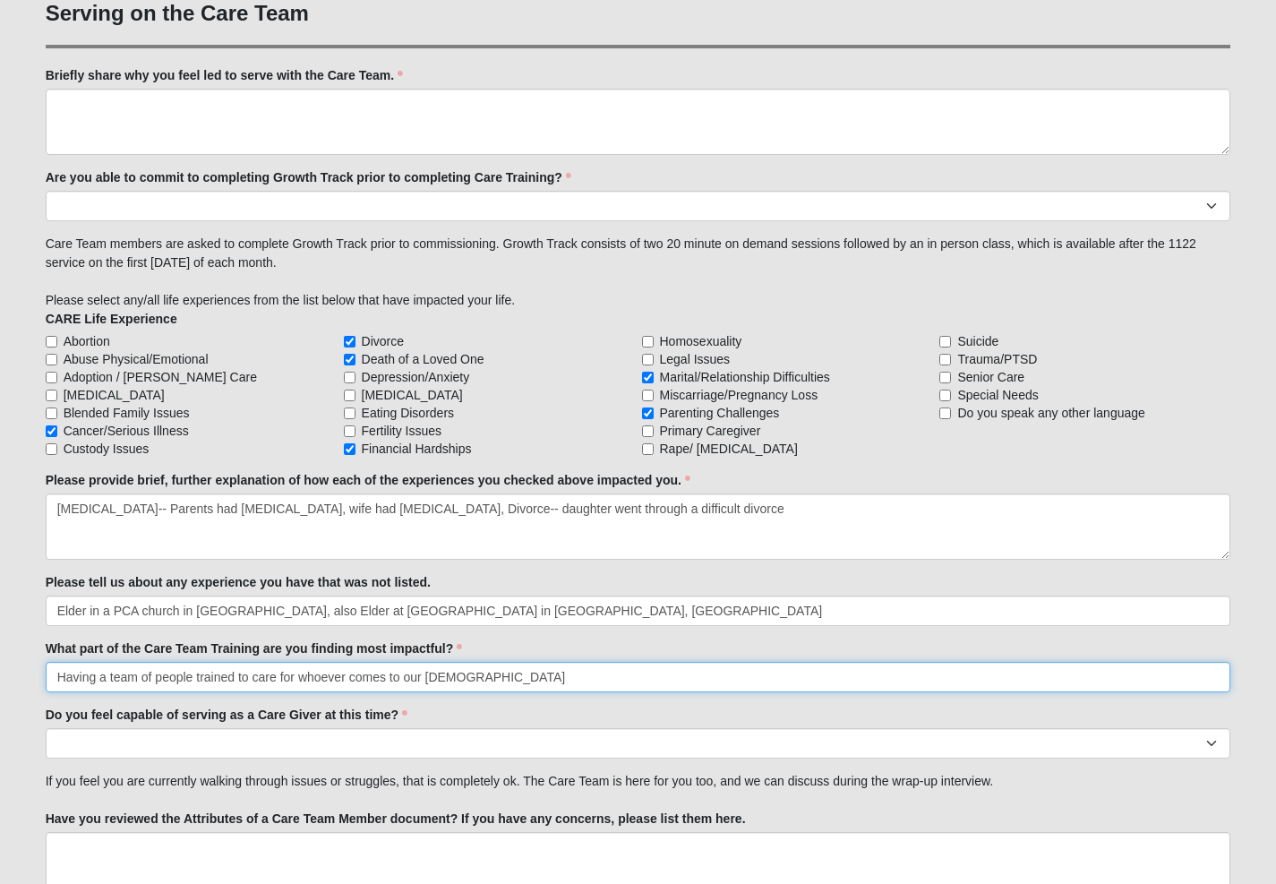
scroll to position [1538, 0]
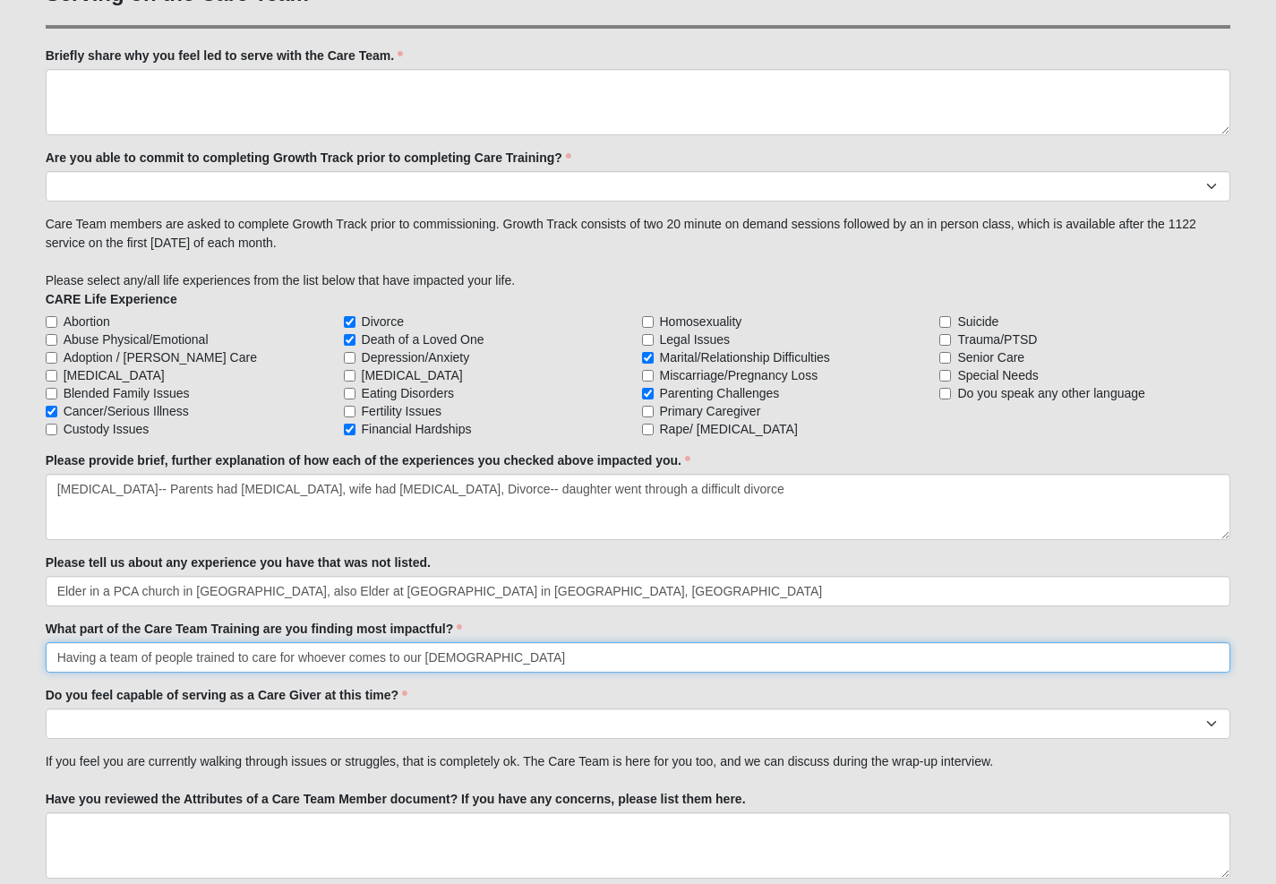
type input "Having a team of people trained to care for whoever comes to our [DEMOGRAPHIC_D…"
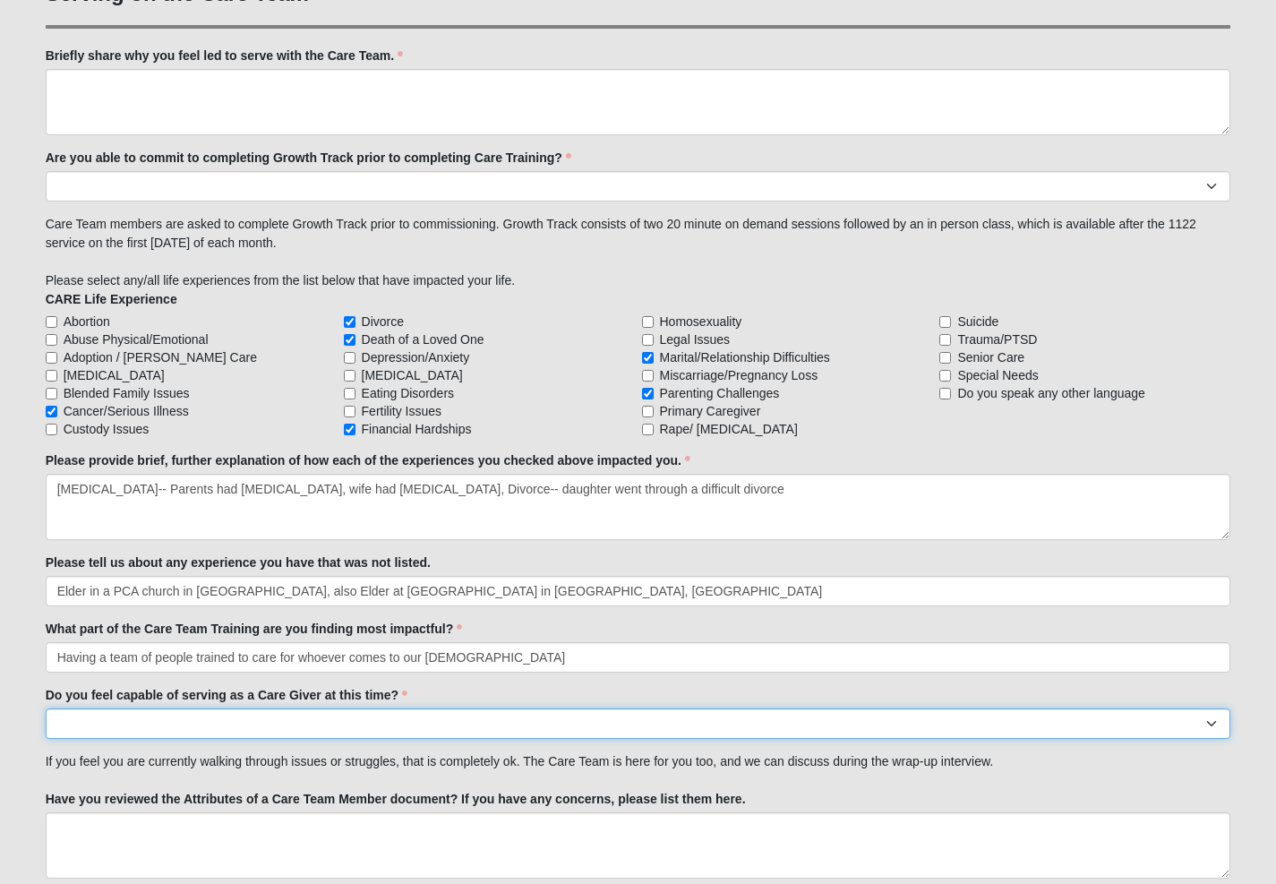
click at [84, 721] on select "No Yes" at bounding box center [638, 723] width 1185 height 30
select select "True"
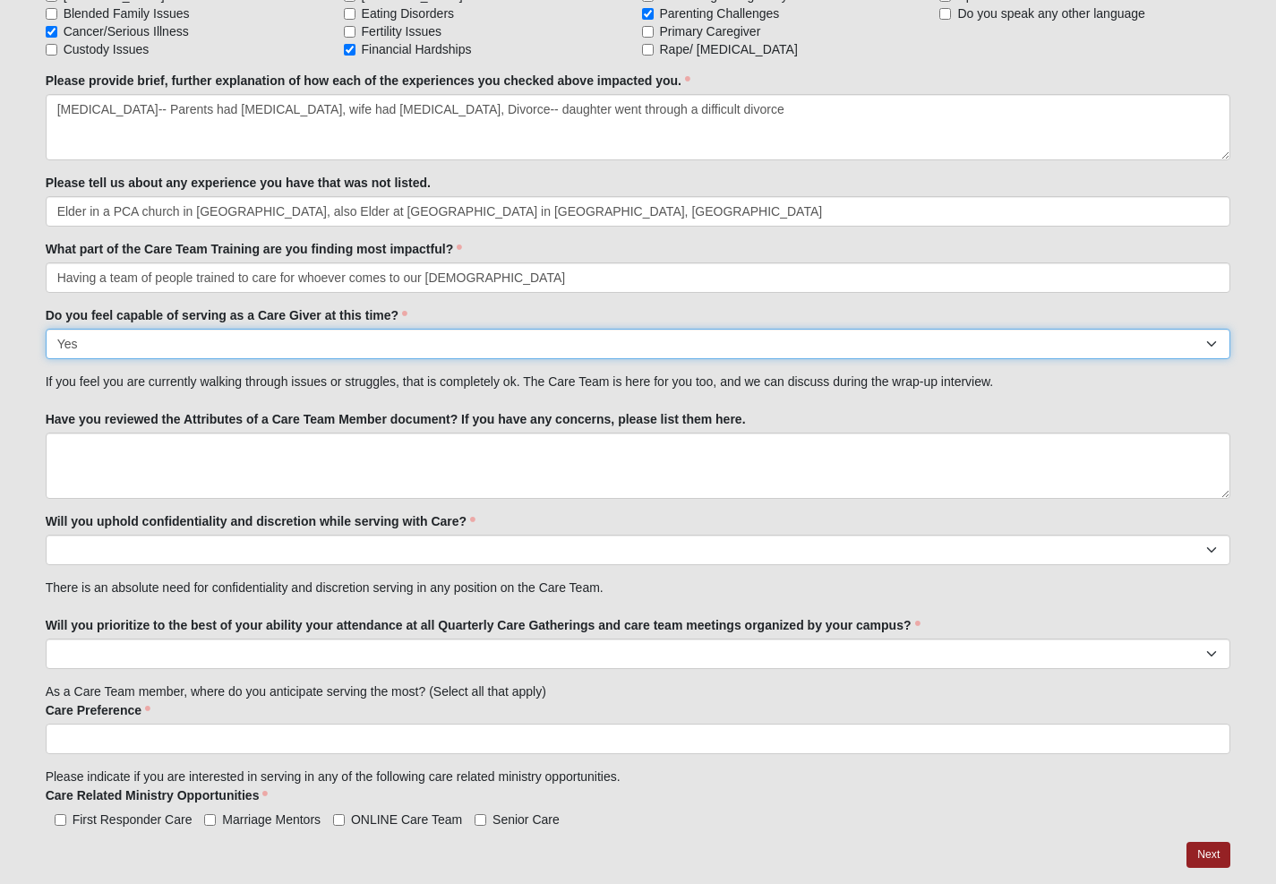
scroll to position [1931, 0]
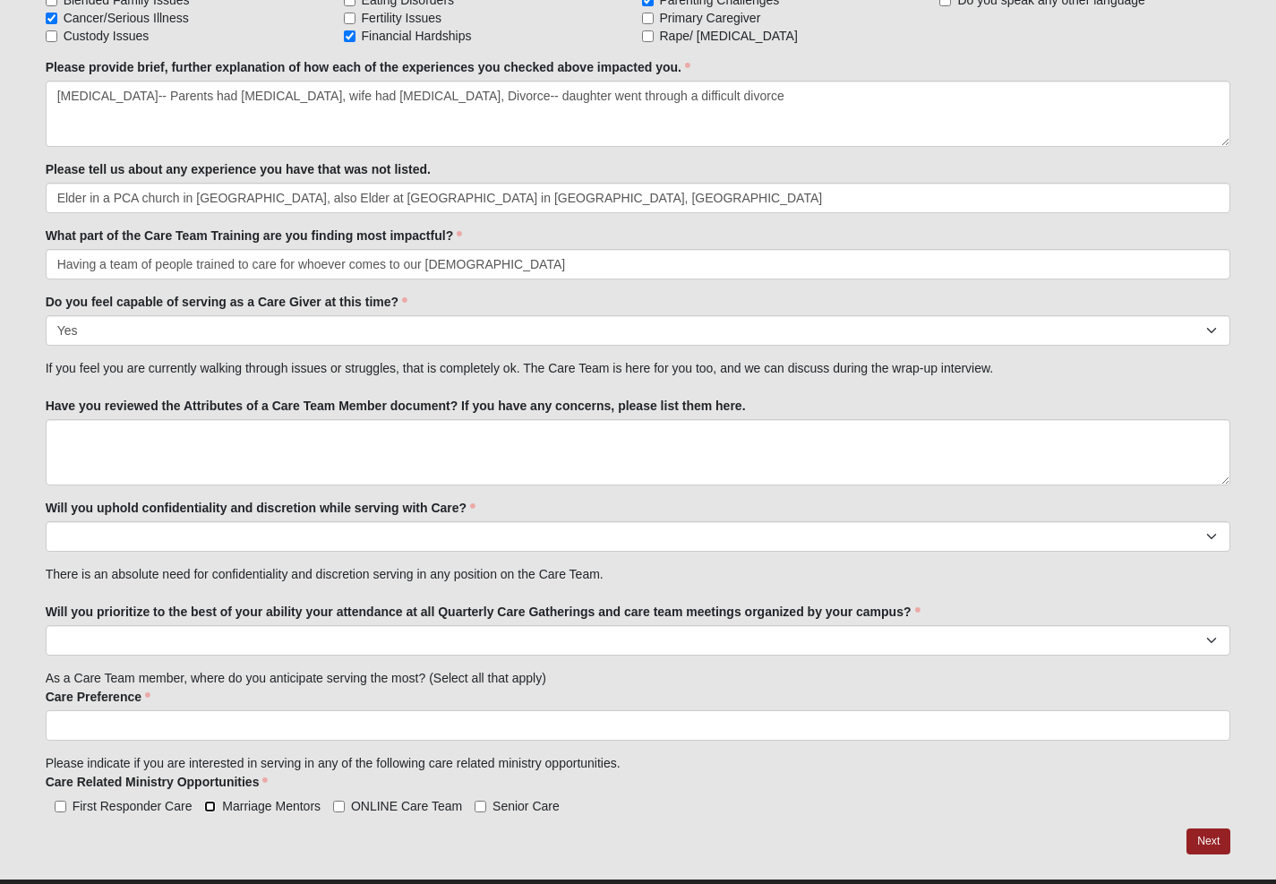
click at [207, 805] on input "Marriage Mentors" at bounding box center [210, 806] width 12 height 12
checkbox input "true"
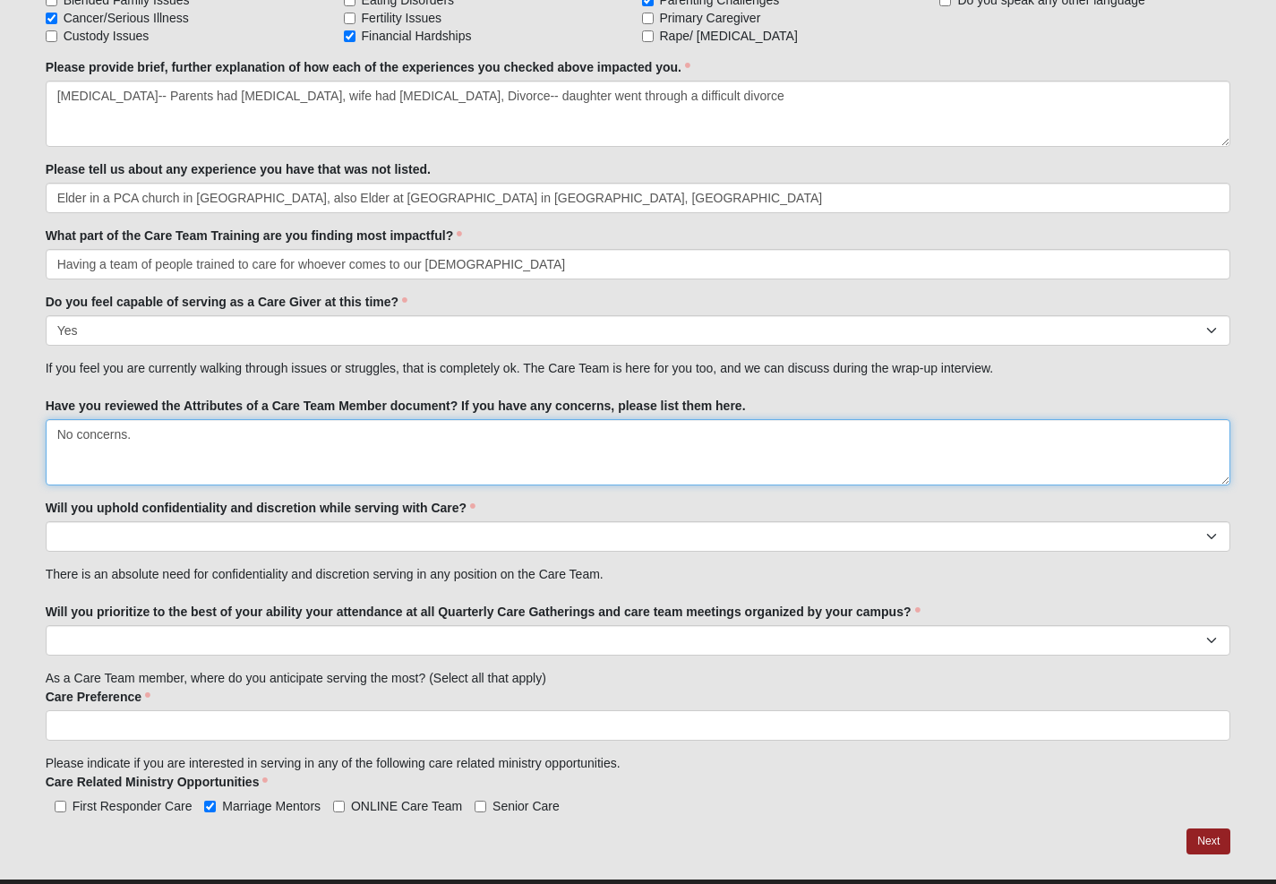
type textarea "No concerns."
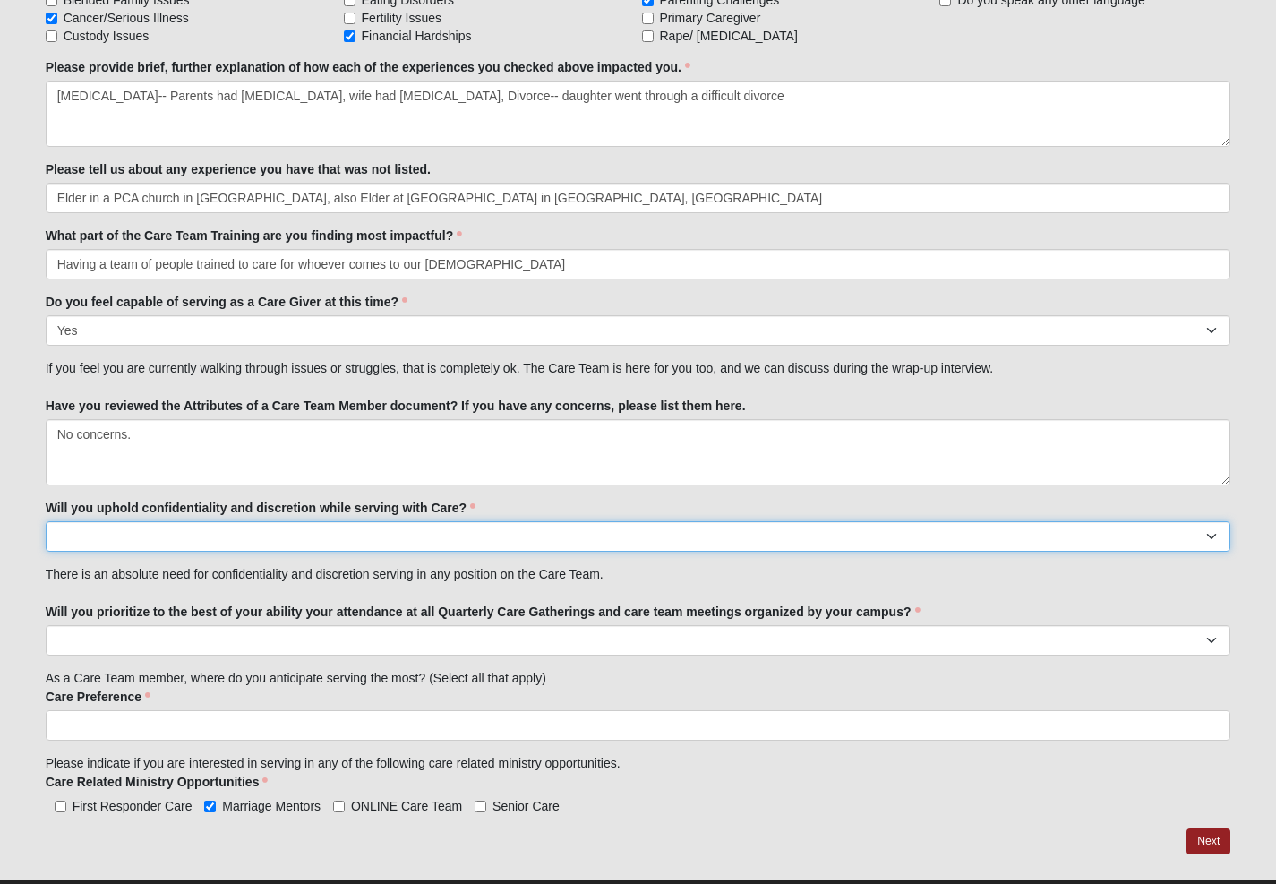
click at [60, 535] on select "No Yes" at bounding box center [638, 536] width 1185 height 30
select select "True"
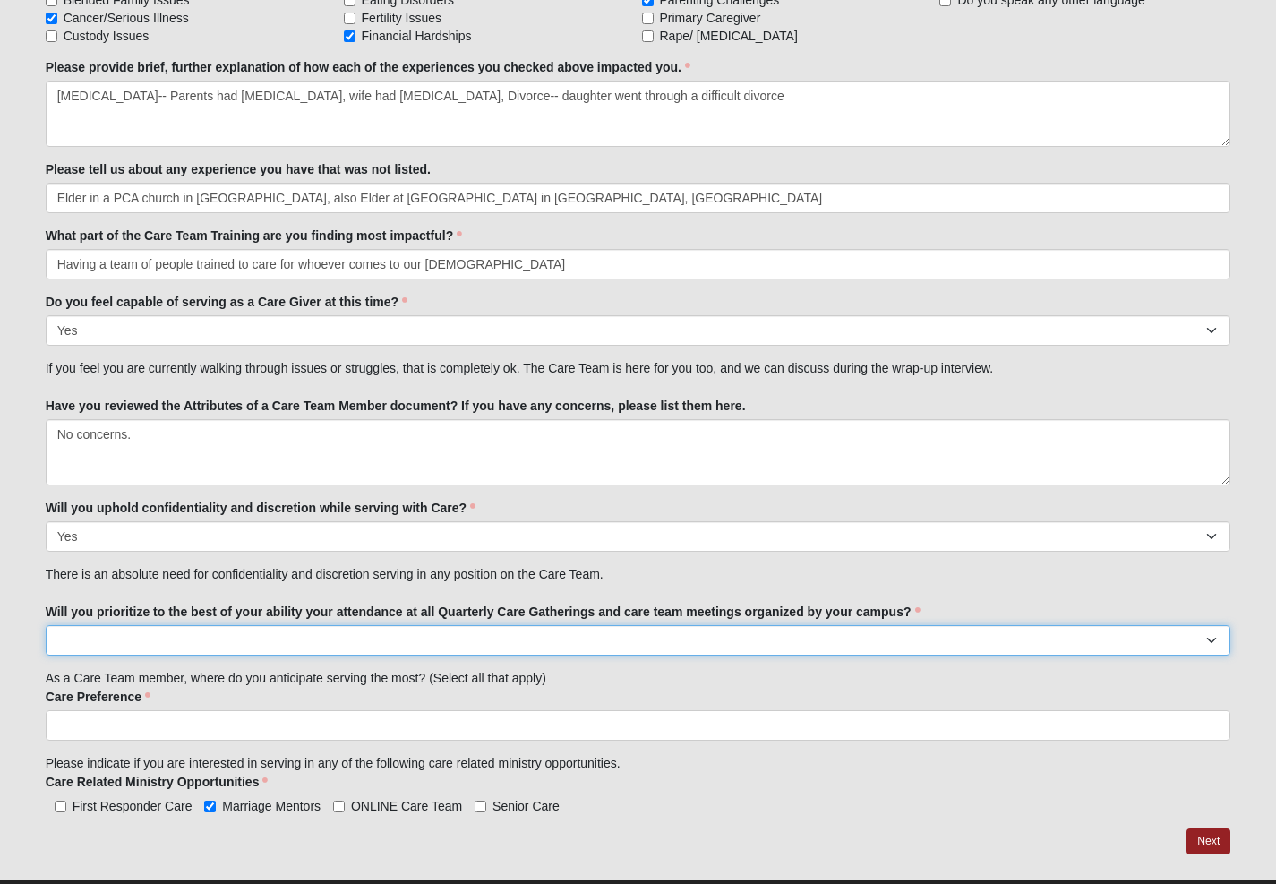
click at [70, 638] on select "No Yes" at bounding box center [638, 640] width 1185 height 30
select select "True"
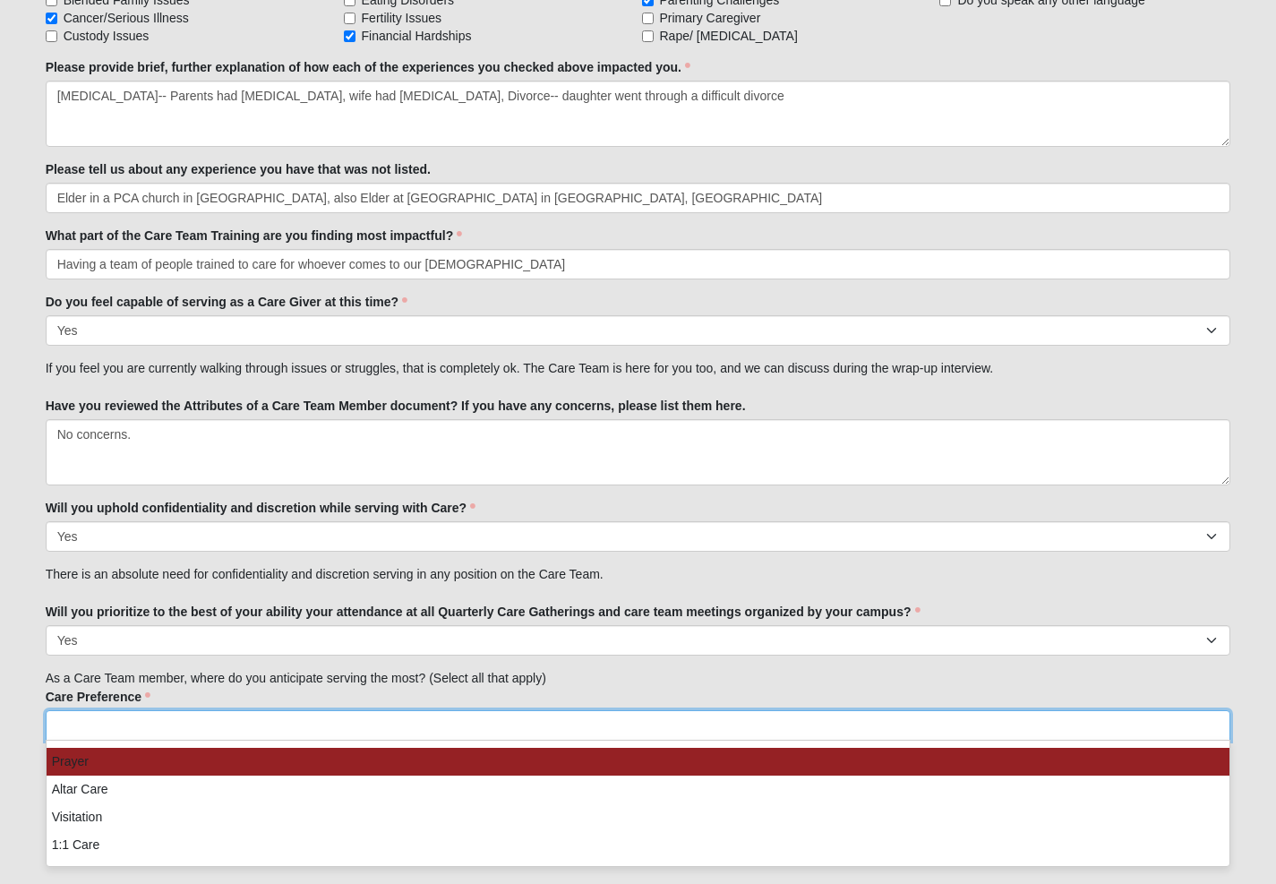
click at [67, 735] on input "search" at bounding box center [123, 725] width 153 height 29
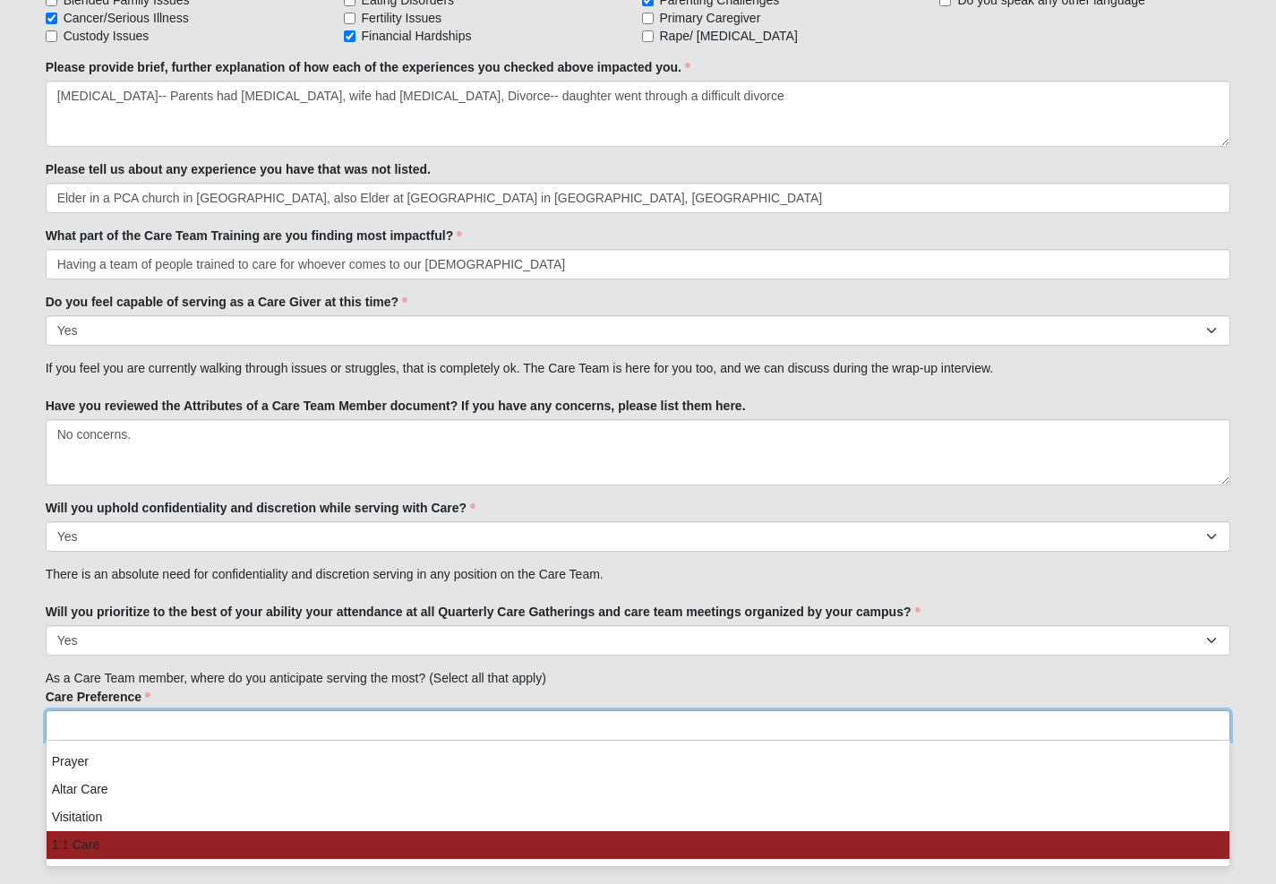
click at [73, 846] on li "1:1 Care" at bounding box center [639, 845] width 1184 height 28
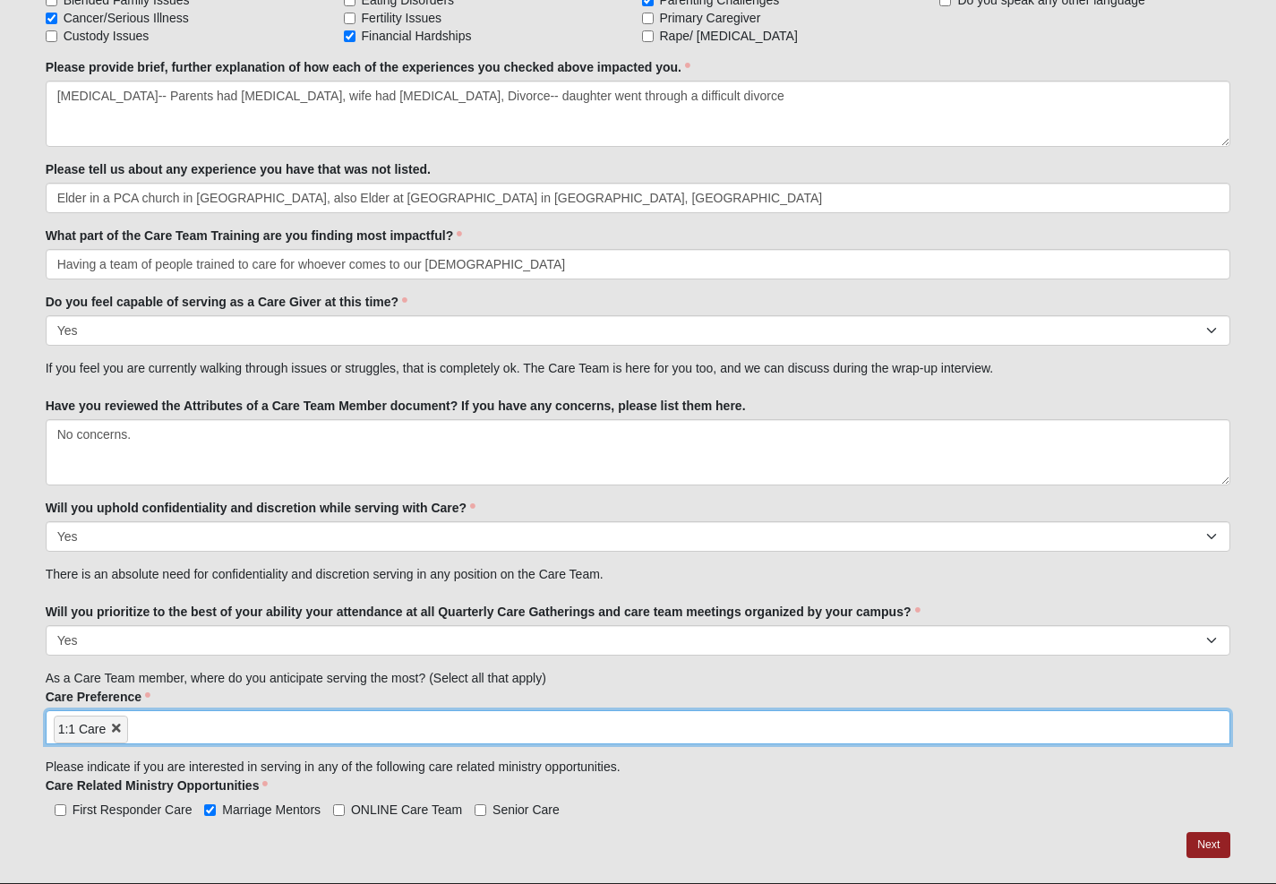
scroll to position [1976, 0]
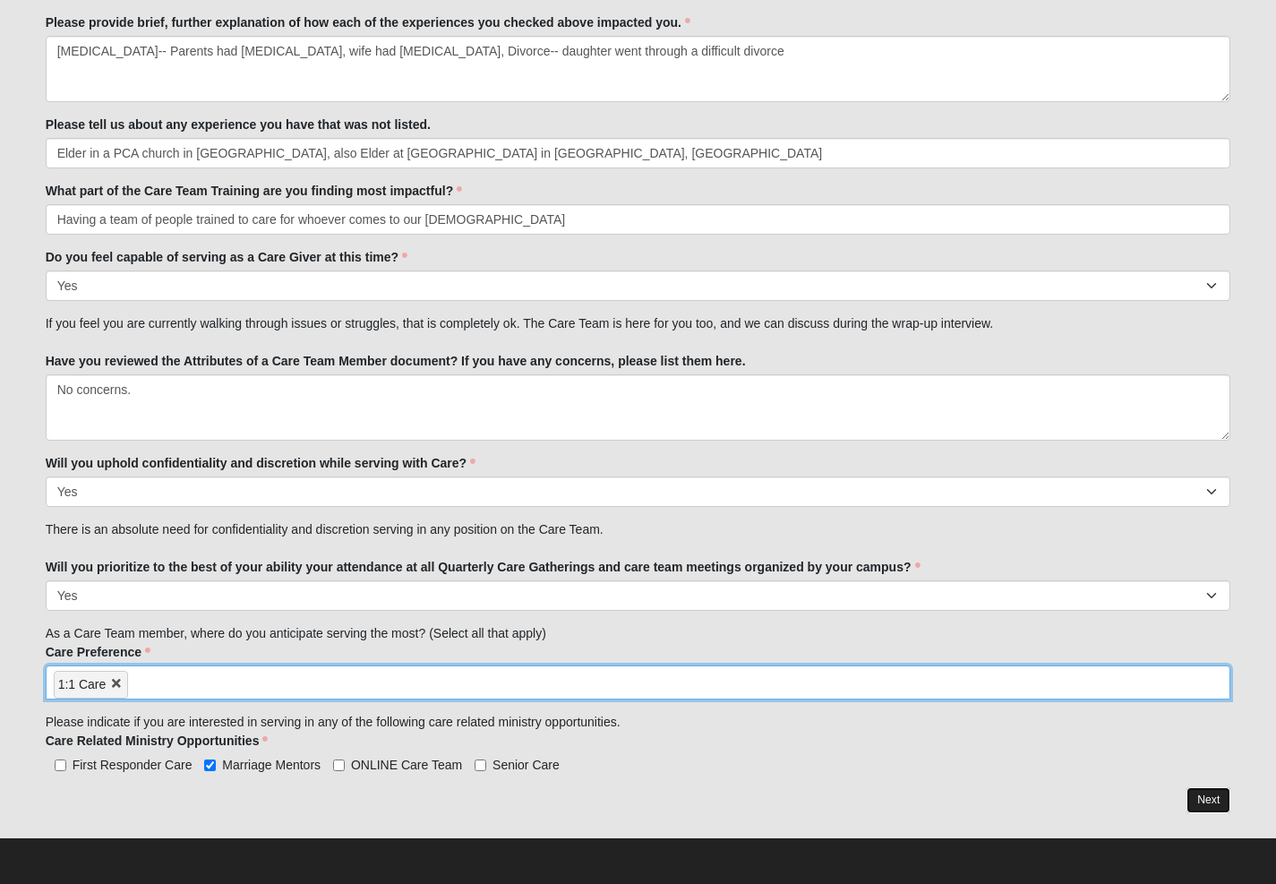
click at [1210, 797] on link "Next" at bounding box center [1208, 800] width 44 height 26
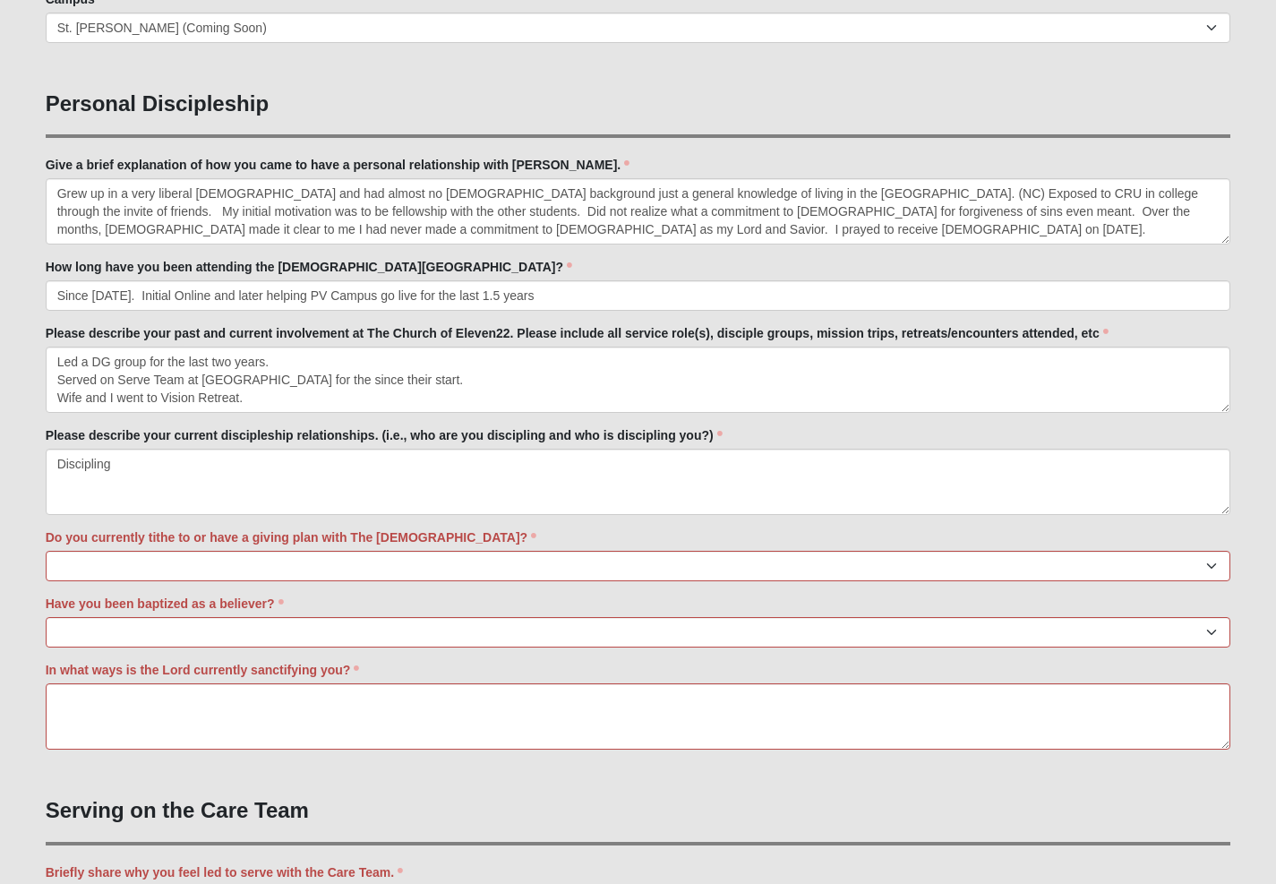
scroll to position [908, 0]
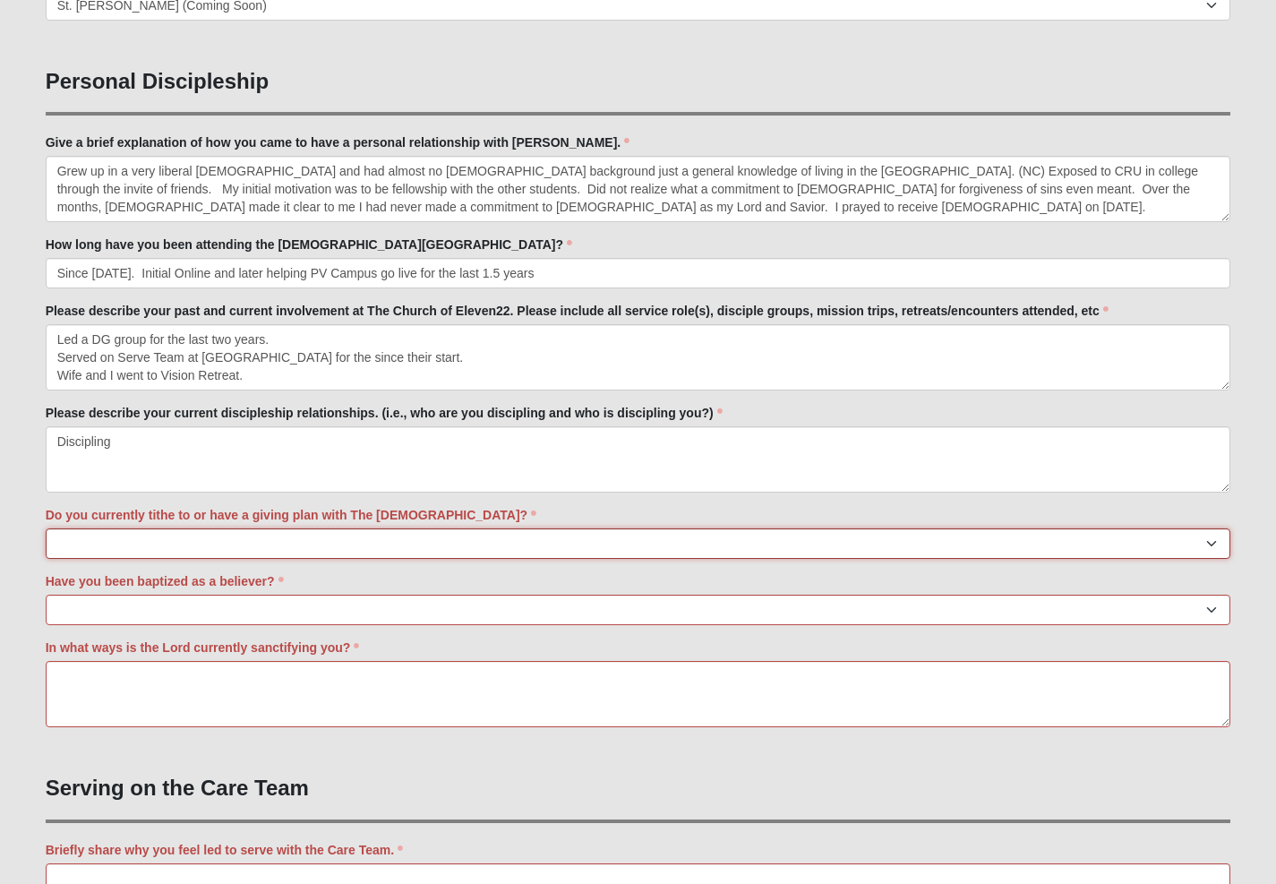
click at [94, 540] on select "No Yes" at bounding box center [638, 543] width 1185 height 30
select select "True"
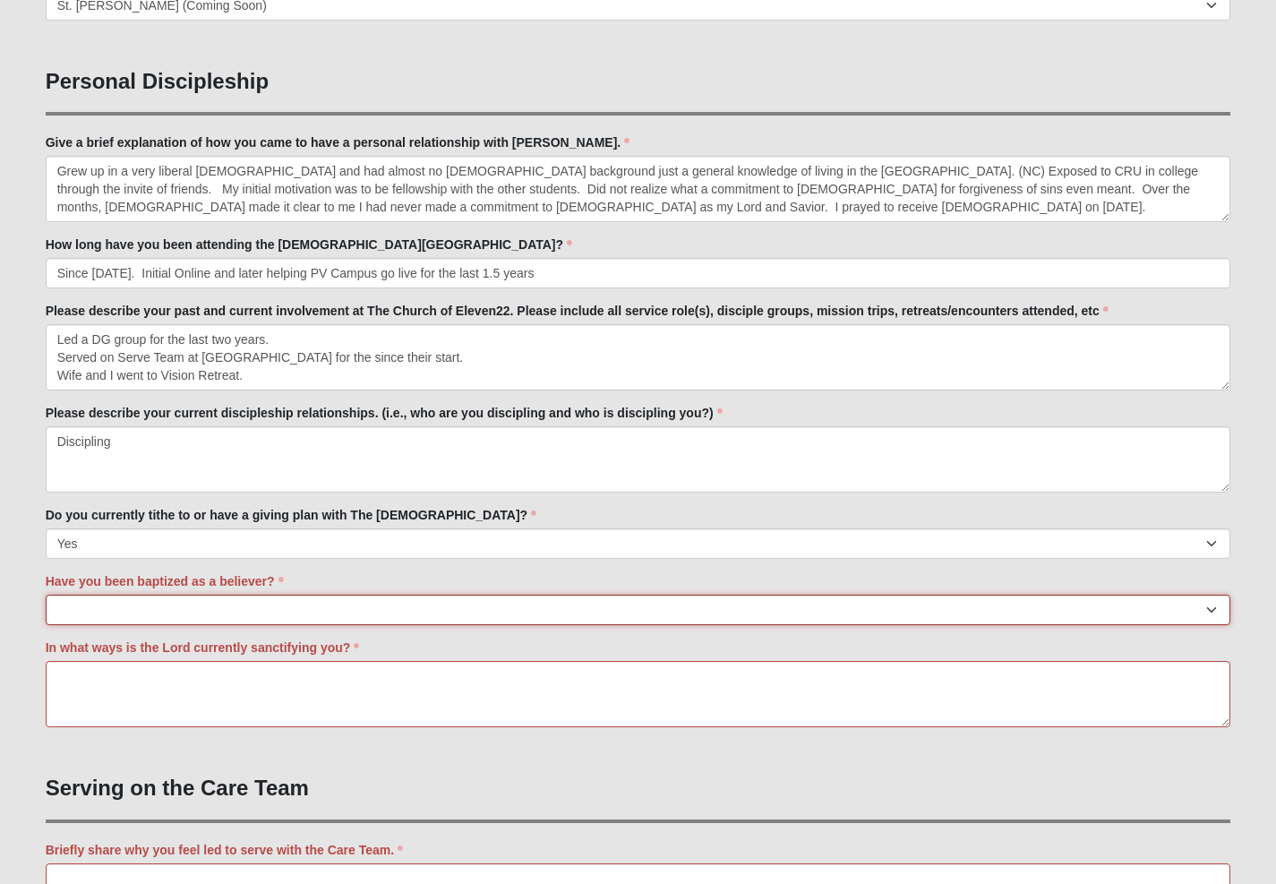
click at [90, 611] on select "No Yes" at bounding box center [638, 609] width 1185 height 30
select select "True"
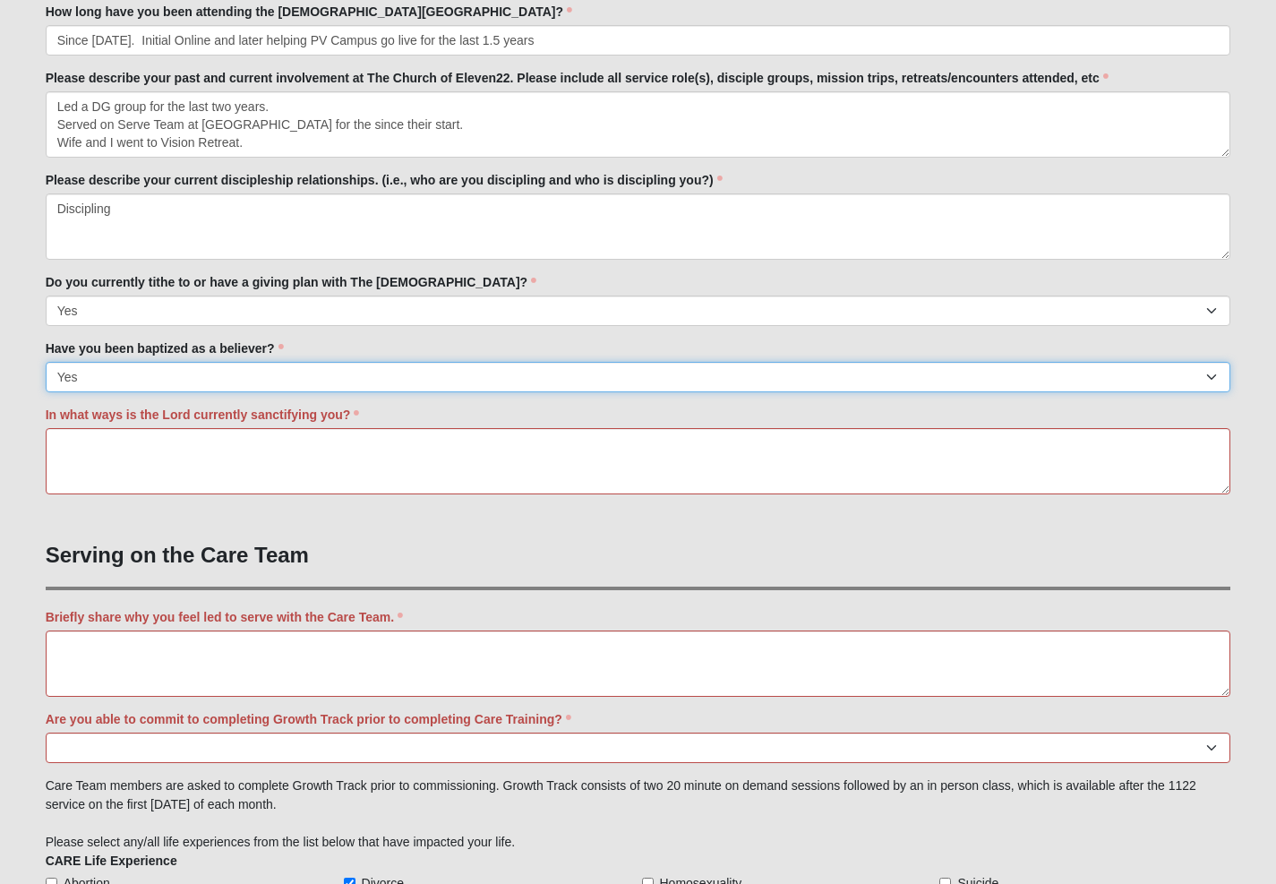
scroll to position [1135, 0]
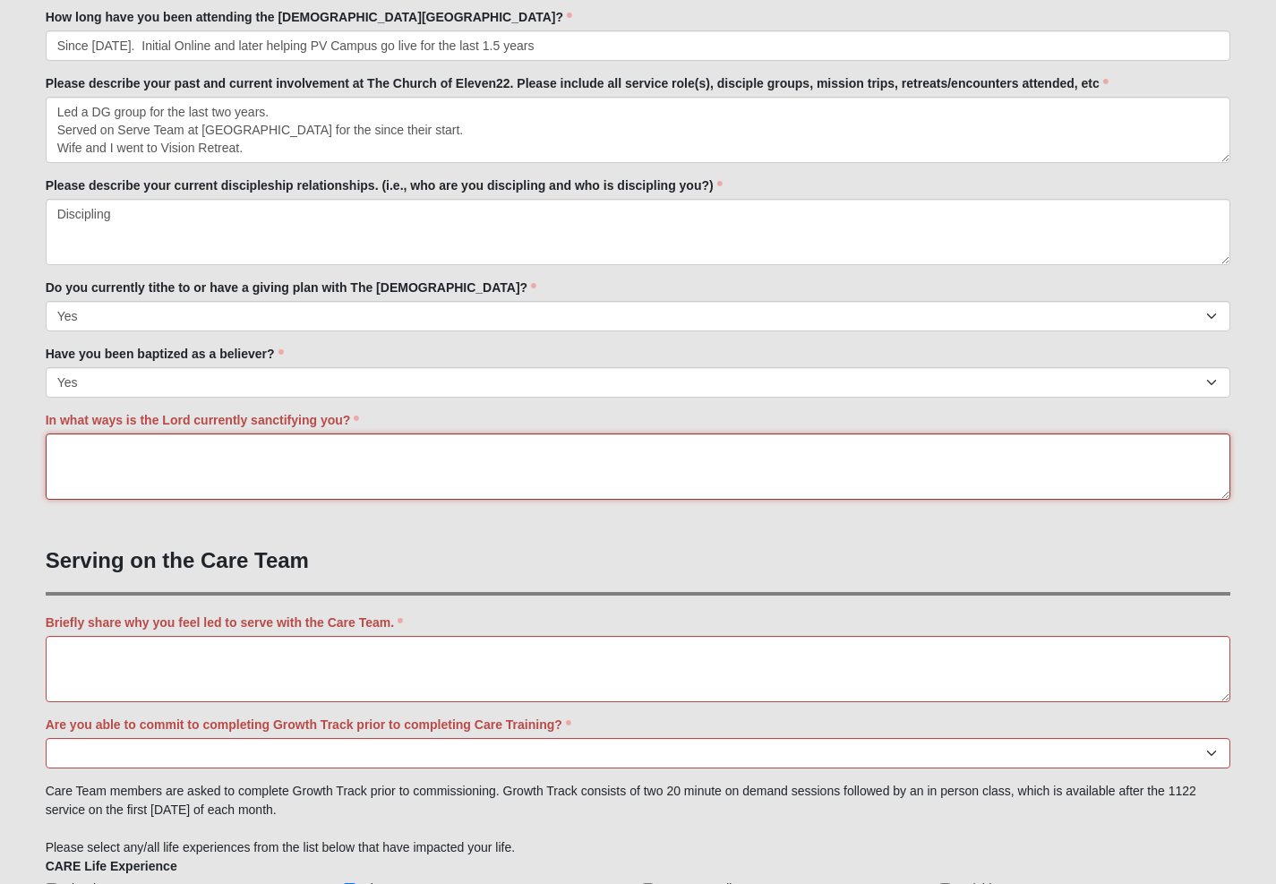
click at [81, 452] on textarea "In what ways is the Lord currently sanctifying you?" at bounding box center [638, 466] width 1185 height 66
click at [71, 668] on textarea "Briefly share why you feel led to serve with the Care Team." at bounding box center [638, 669] width 1185 height 66
click at [92, 448] on textarea "In what ways is the Lord currently sanctifying you?" at bounding box center [638, 466] width 1185 height 66
type textarea "d"
type textarea "Deeper more consistent devotional life, creating more quiet in my life. Purity …"
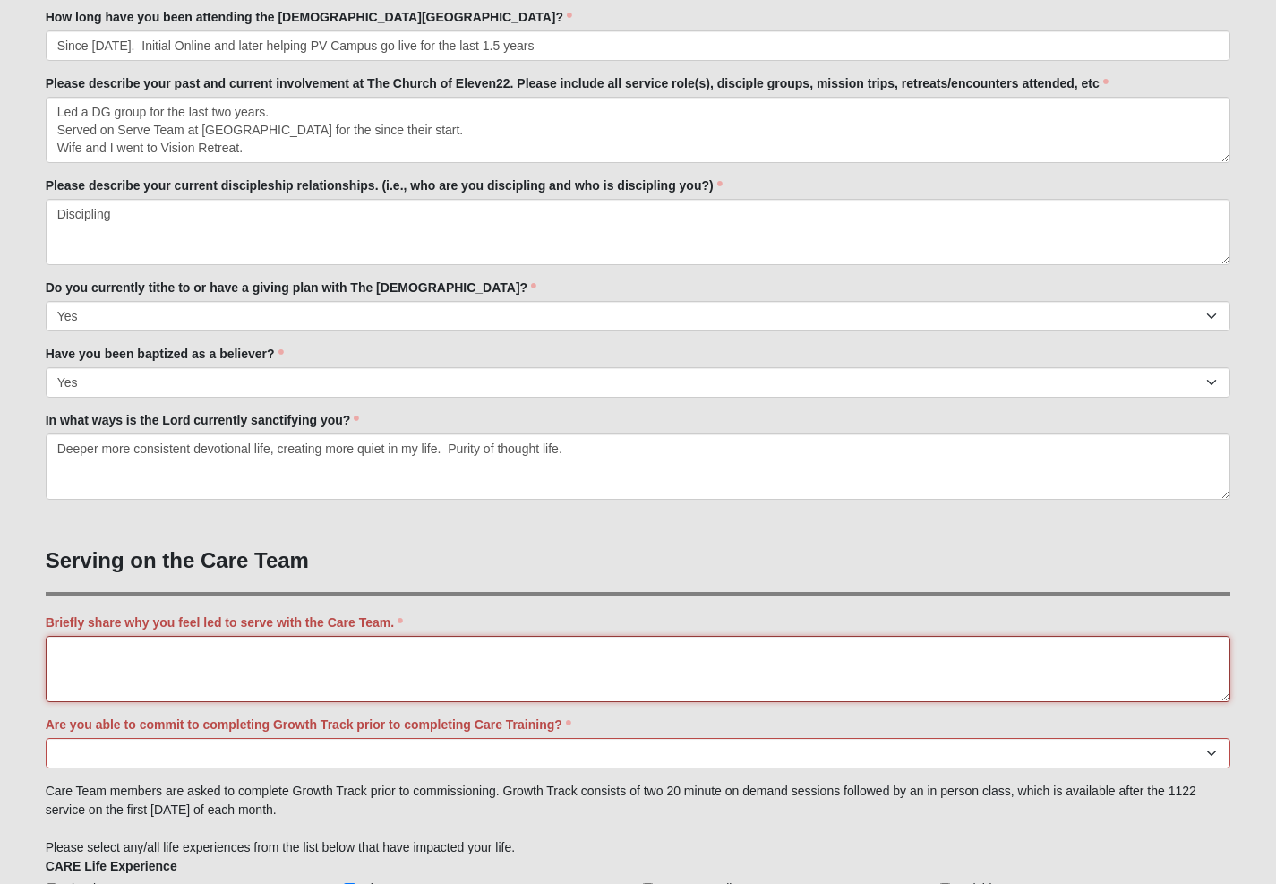
click at [92, 651] on textarea "Briefly share why you feel led to serve with the Care Team." at bounding box center [638, 669] width 1185 height 66
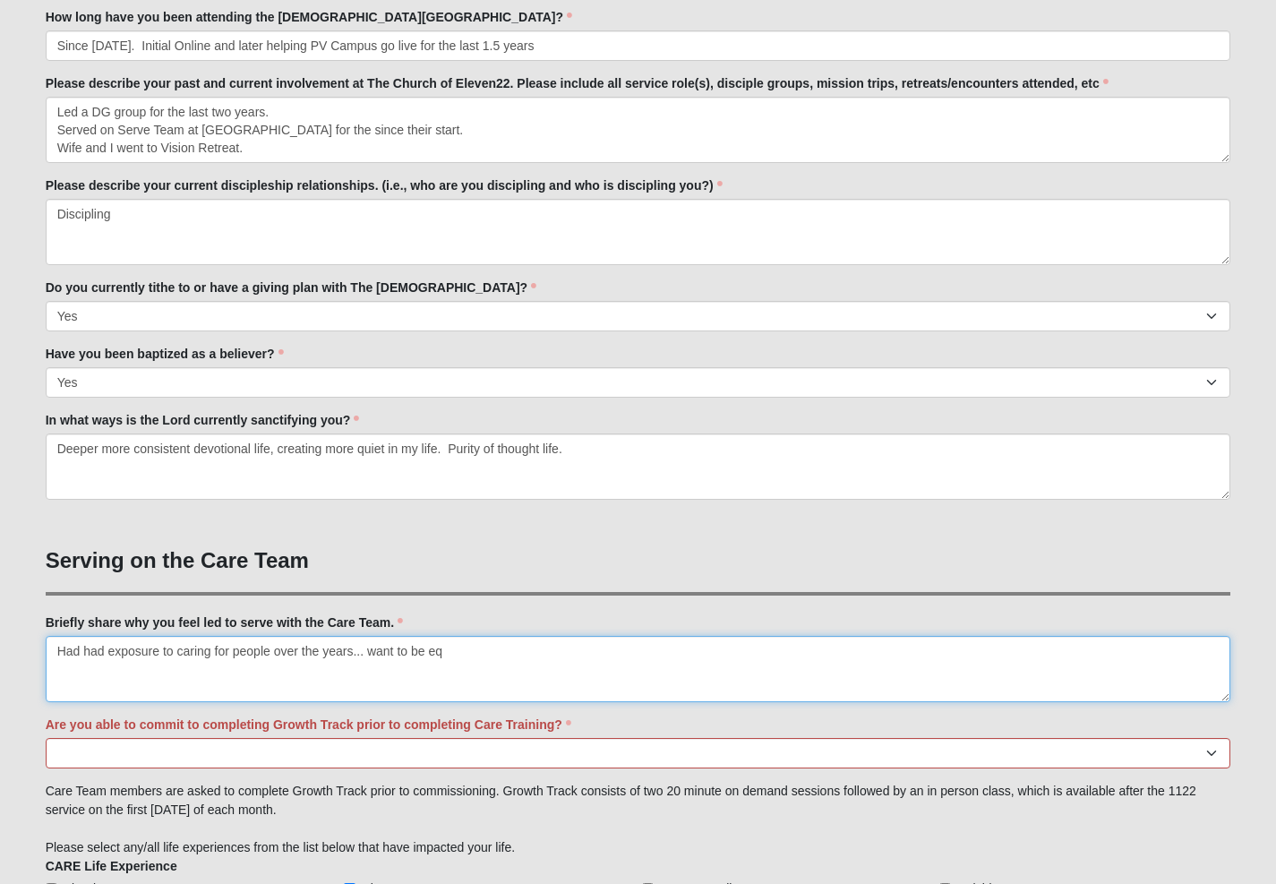
click at [449, 653] on textarea "Had had exposure to caring for people over the years... want to be eq" at bounding box center [638, 669] width 1185 height 66
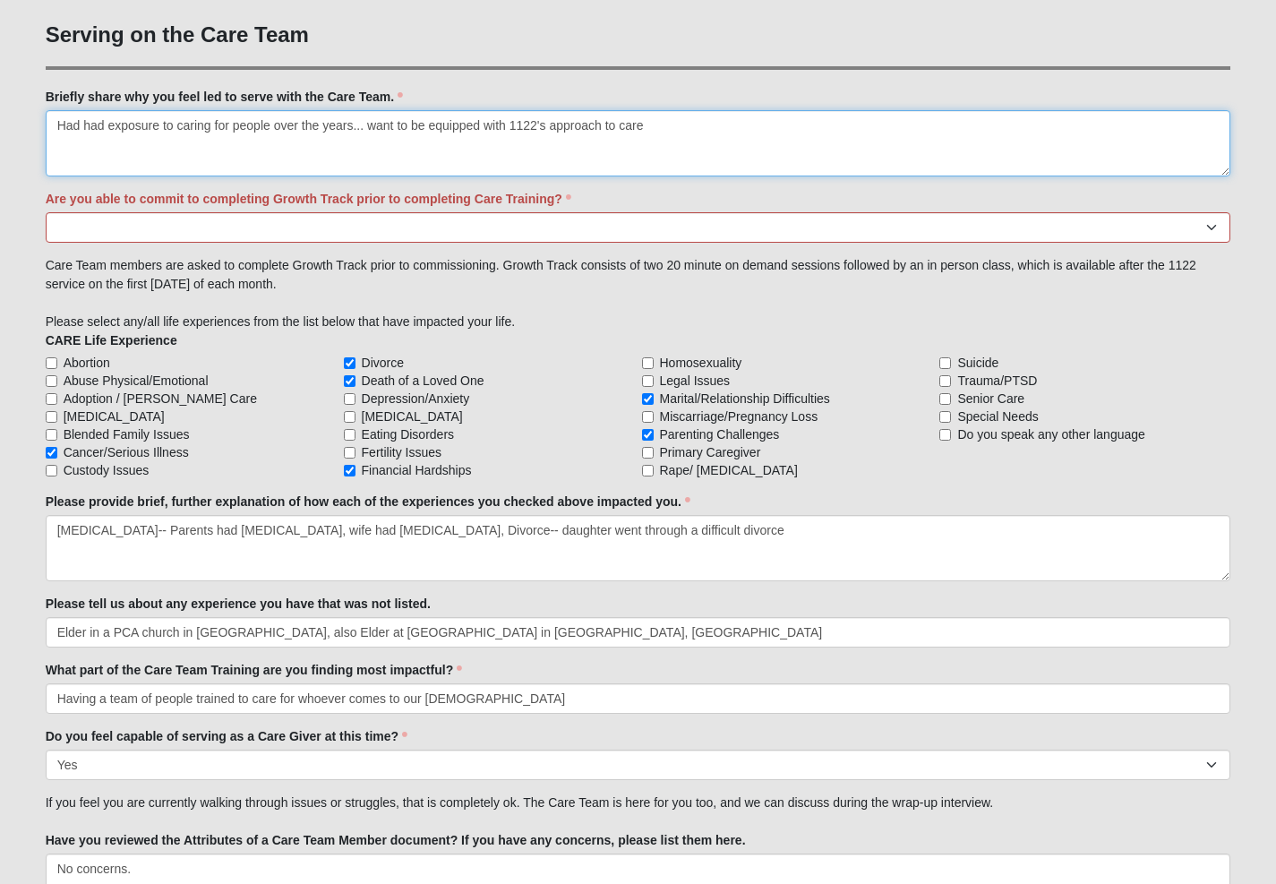
scroll to position [1671, 0]
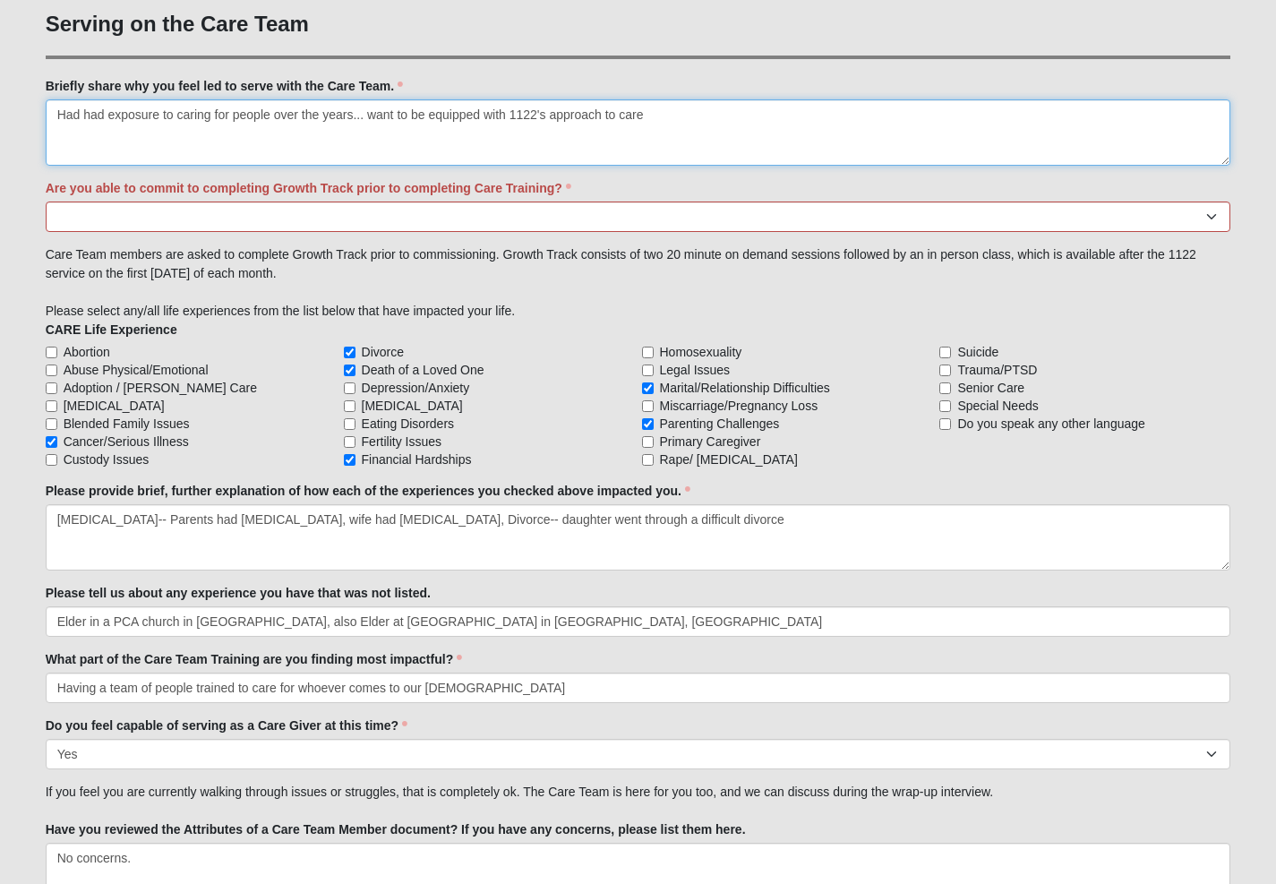
type textarea "Had had exposure to caring for people over the years... want to be equipped wit…"
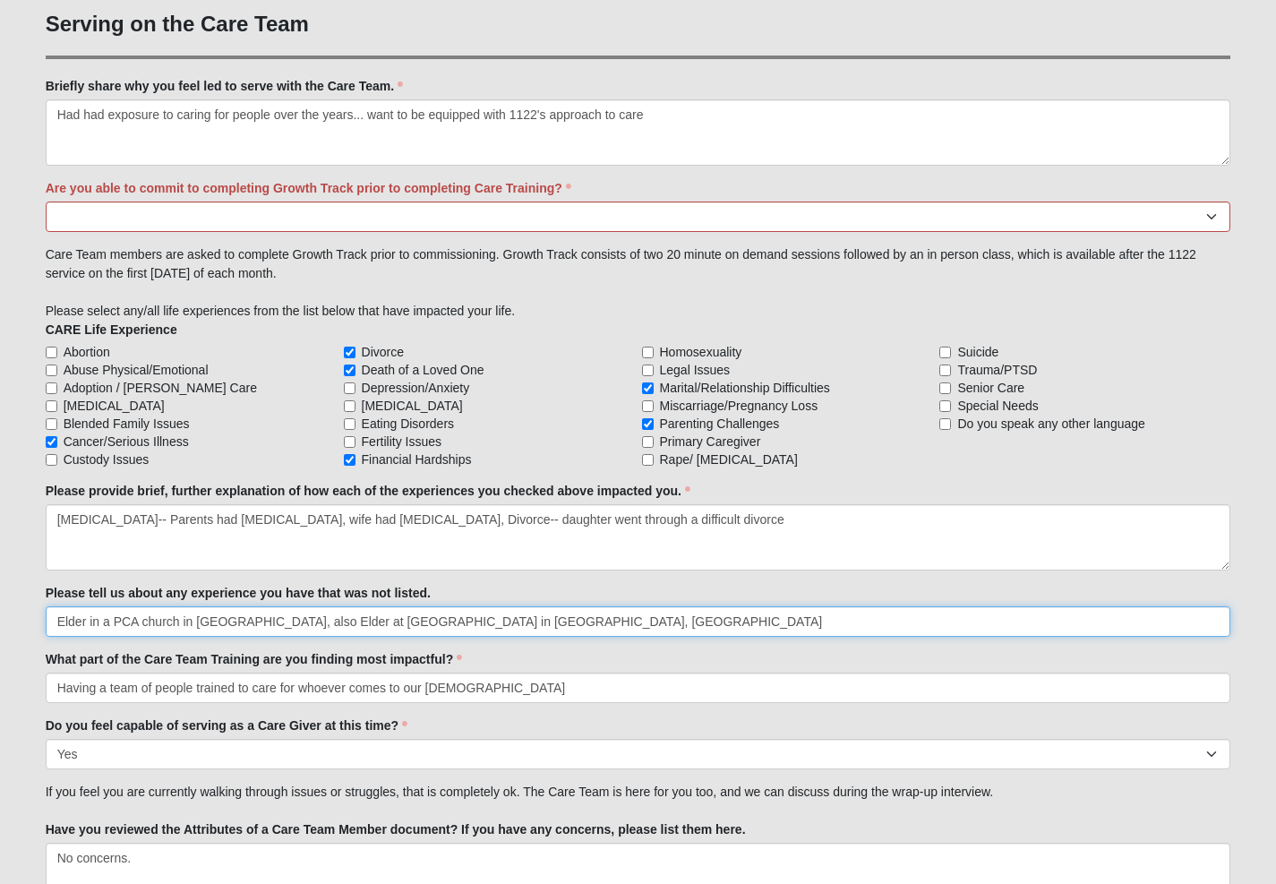
click at [135, 623] on input "Elder in a PCA church in [GEOGRAPHIC_DATA], also Elder at [GEOGRAPHIC_DATA] in …" at bounding box center [638, 621] width 1185 height 30
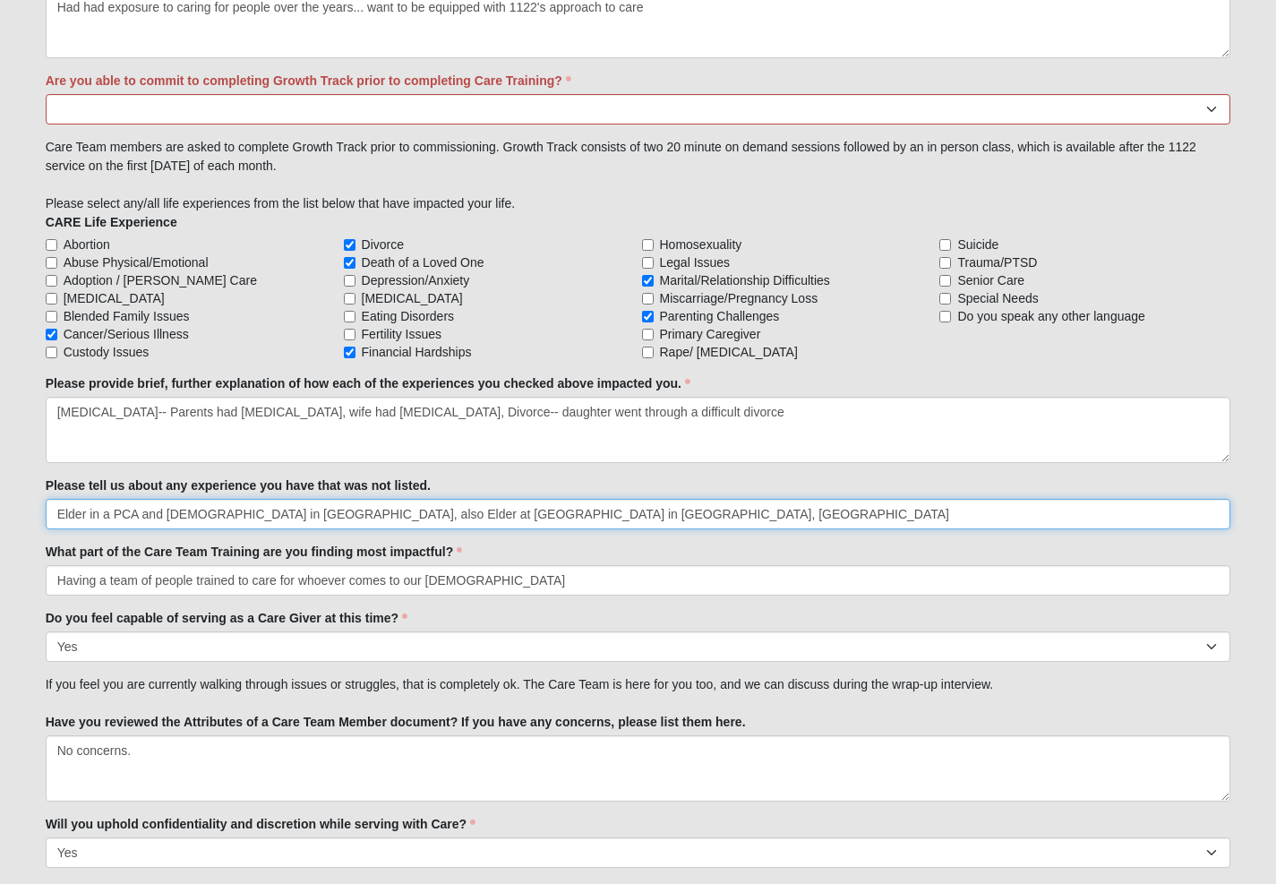
scroll to position [1796, 0]
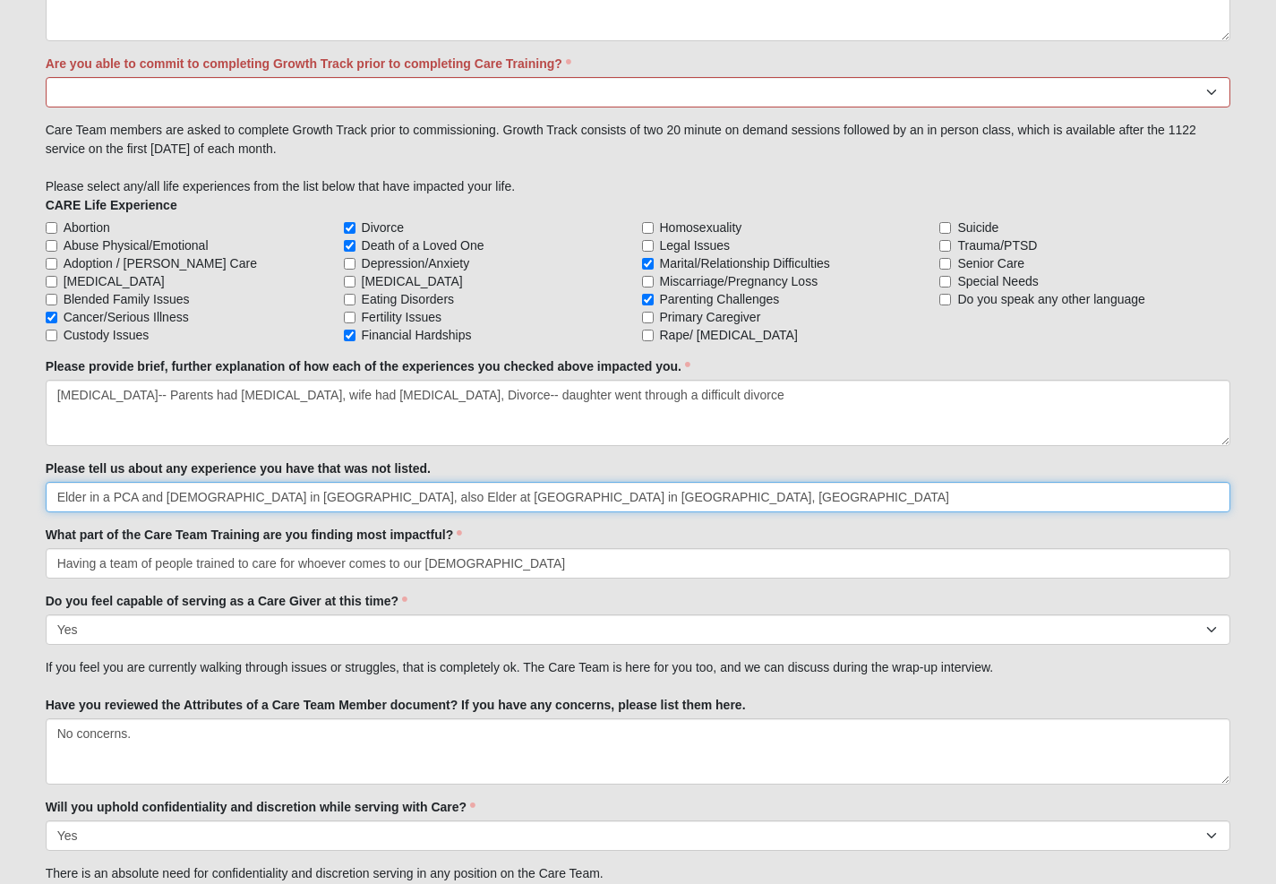
click at [589, 495] on input "Elder in a PCA and [DEMOGRAPHIC_DATA] in [GEOGRAPHIC_DATA], also Elder at [GEOG…" at bounding box center [638, 497] width 1185 height 30
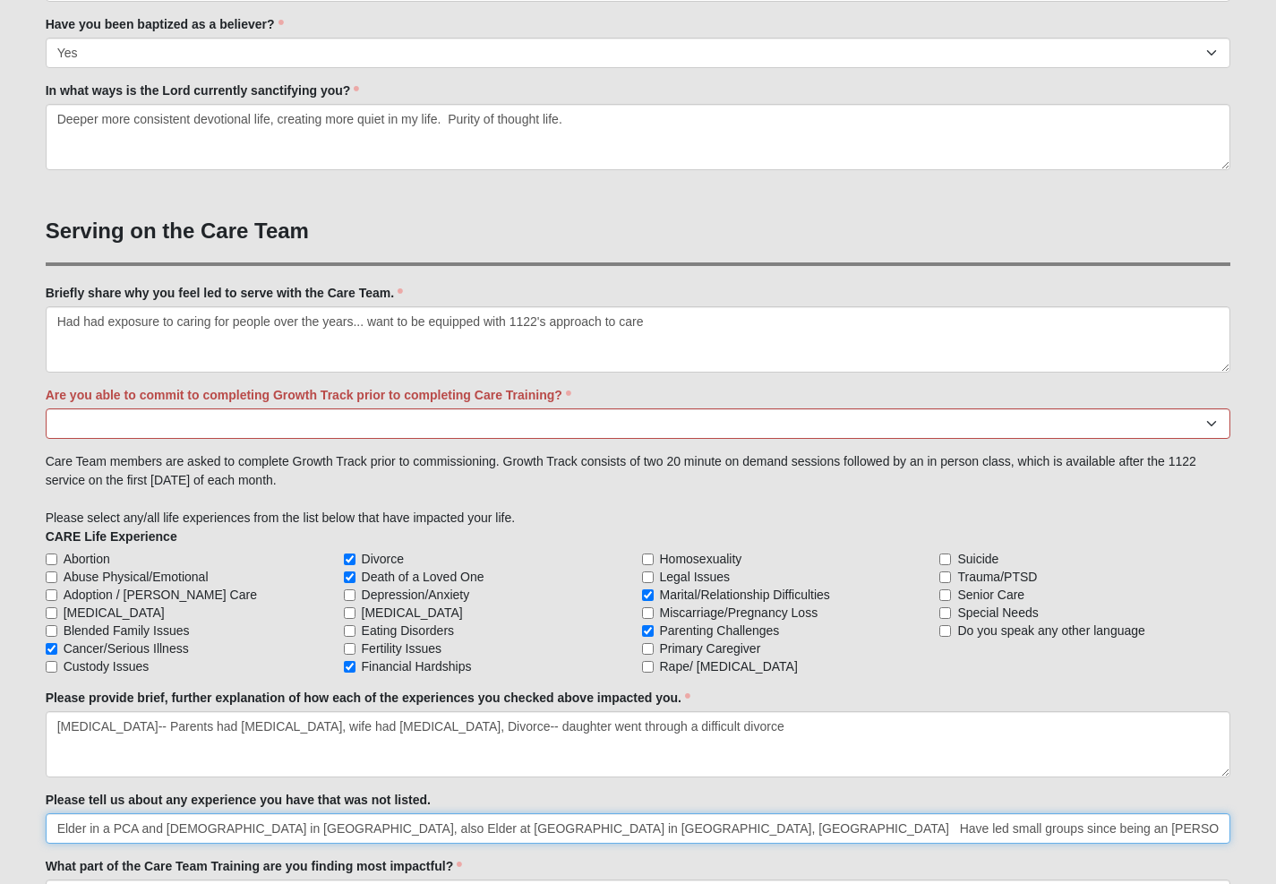
scroll to position [1466, 0]
type input "Elder in a PCA and [DEMOGRAPHIC_DATA] in [GEOGRAPHIC_DATA], also Elder at [GEOG…"
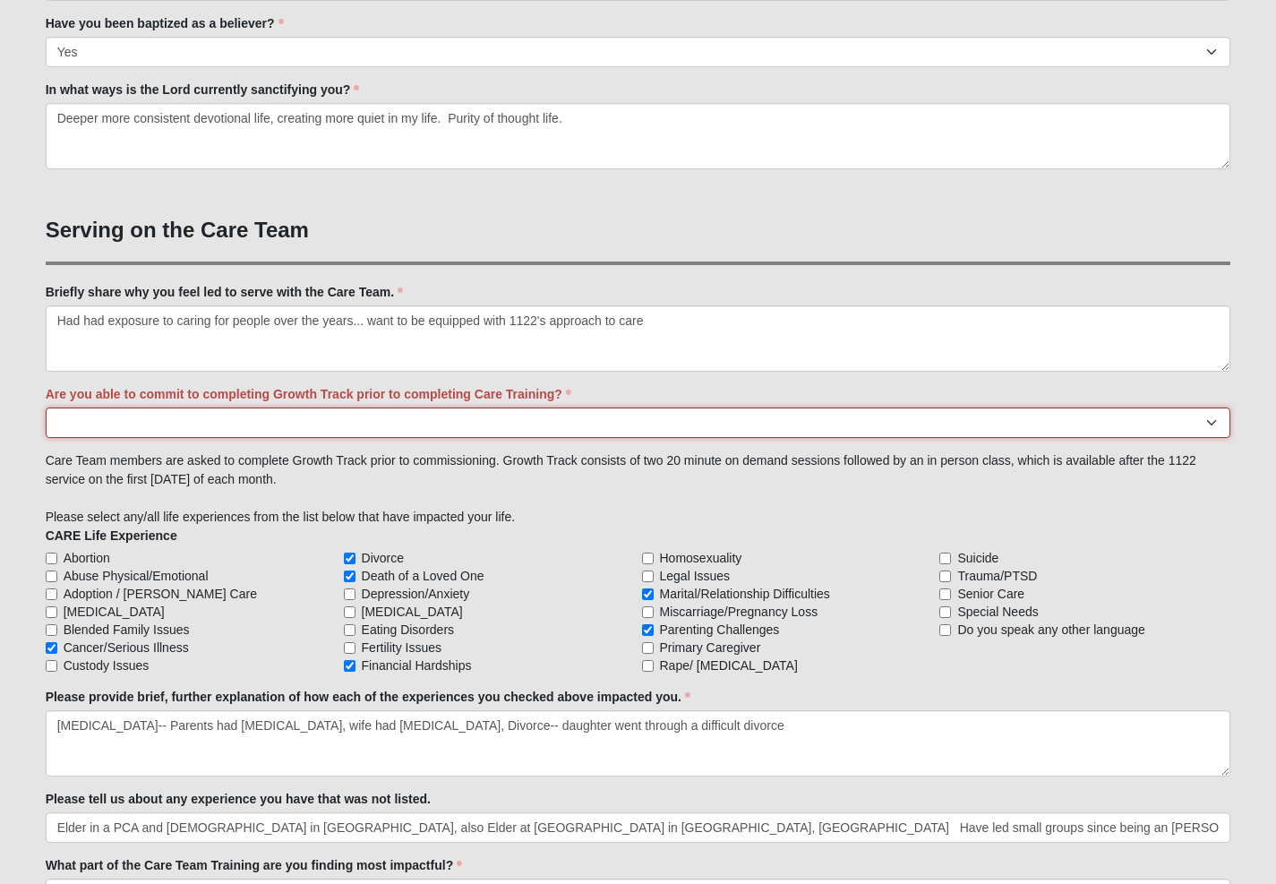
click at [72, 425] on select "Yes No Already Completed" at bounding box center [638, 422] width 1185 height 30
select select "Yes"
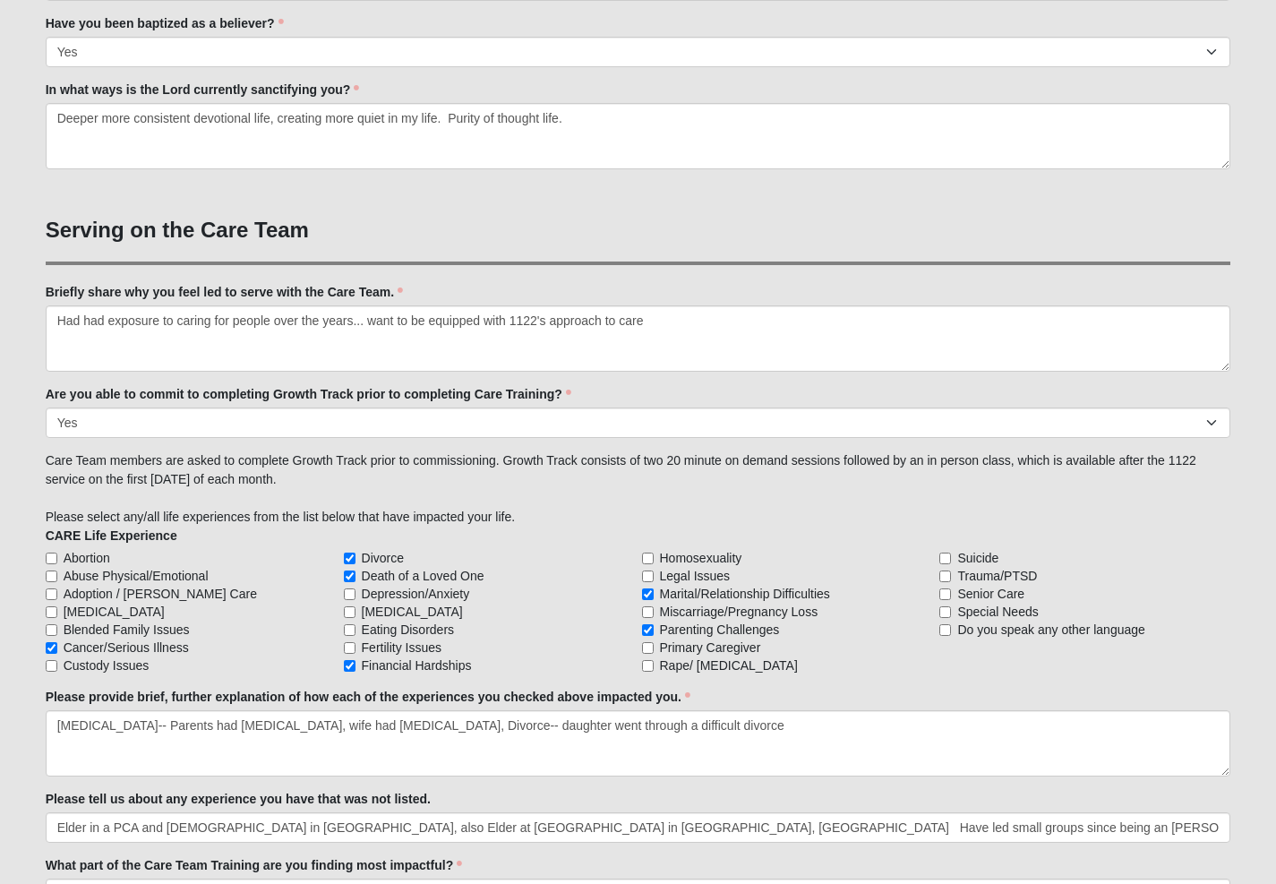
click at [98, 427] on form "Log In Fall 2025 Care Team Application Events Fall 2025 Care Team Application E…" at bounding box center [638, 57] width 1276 height 3001
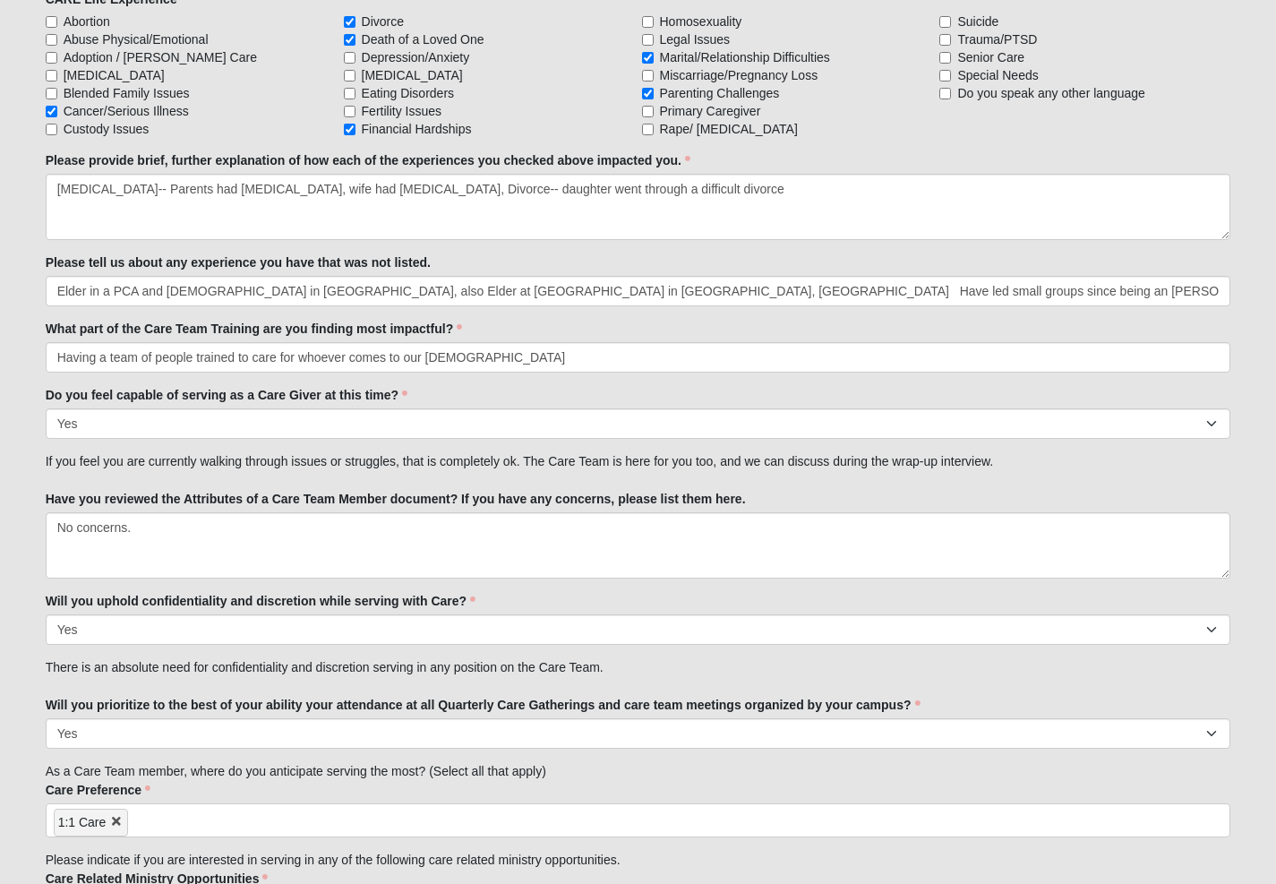
scroll to position [1976, 0]
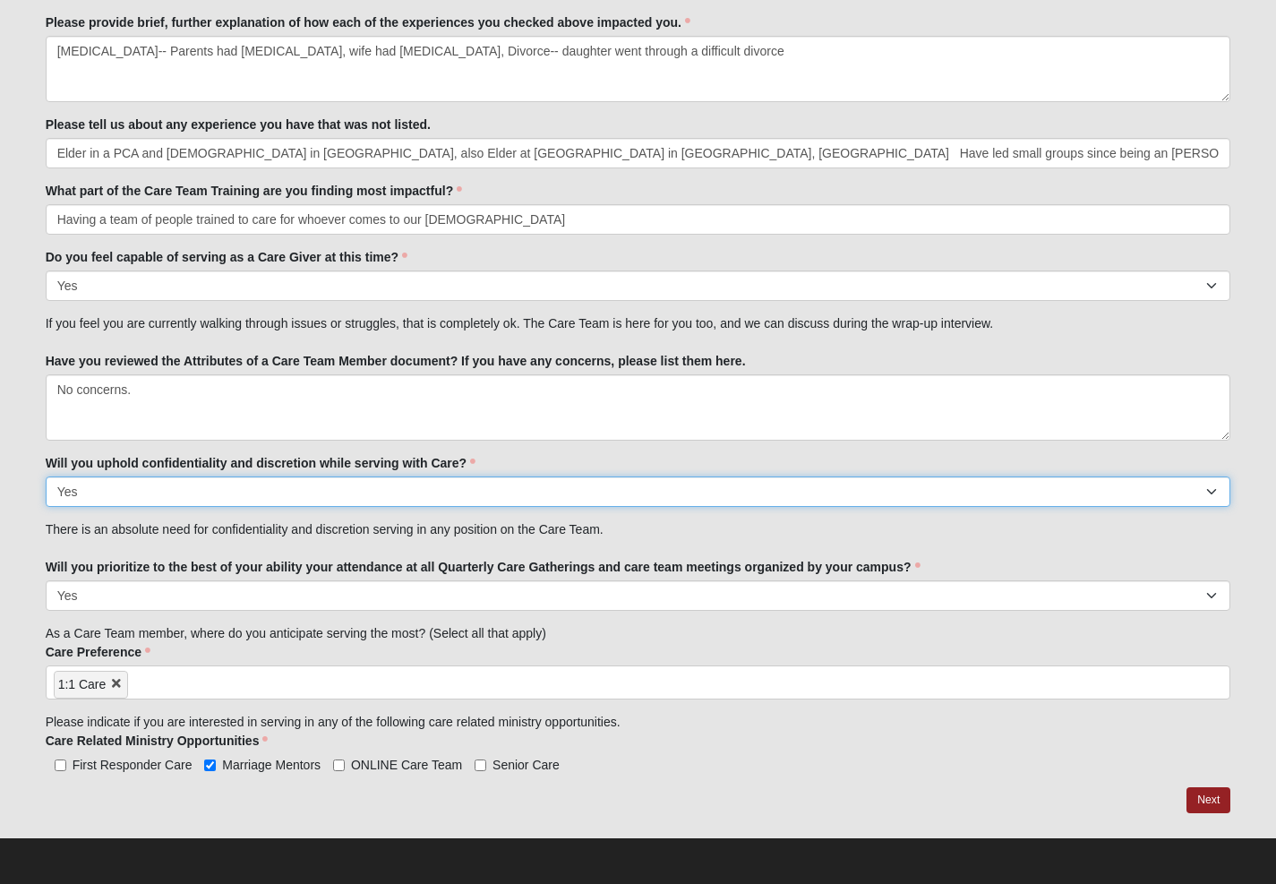
click at [218, 478] on select "No Yes" at bounding box center [638, 491] width 1185 height 30
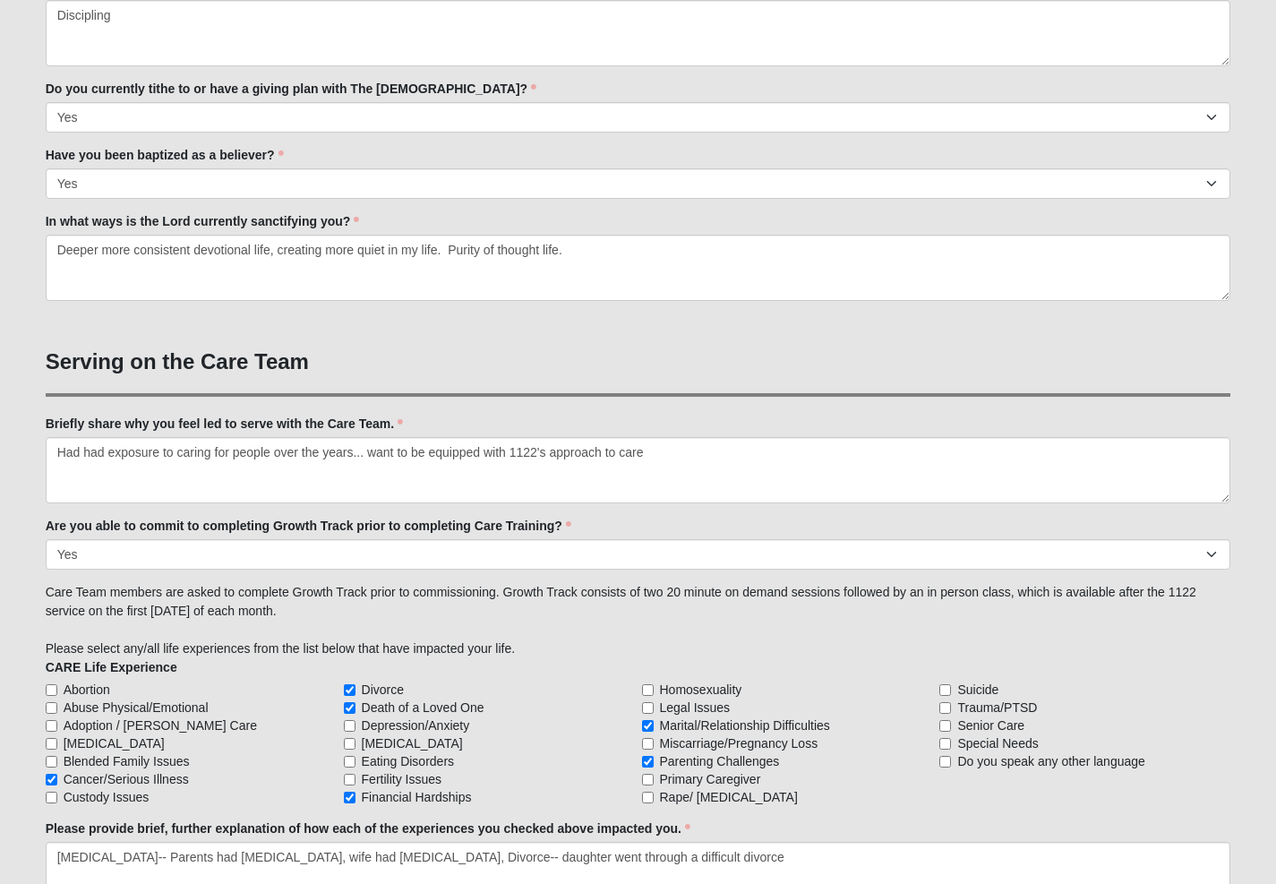
scroll to position [1175, 0]
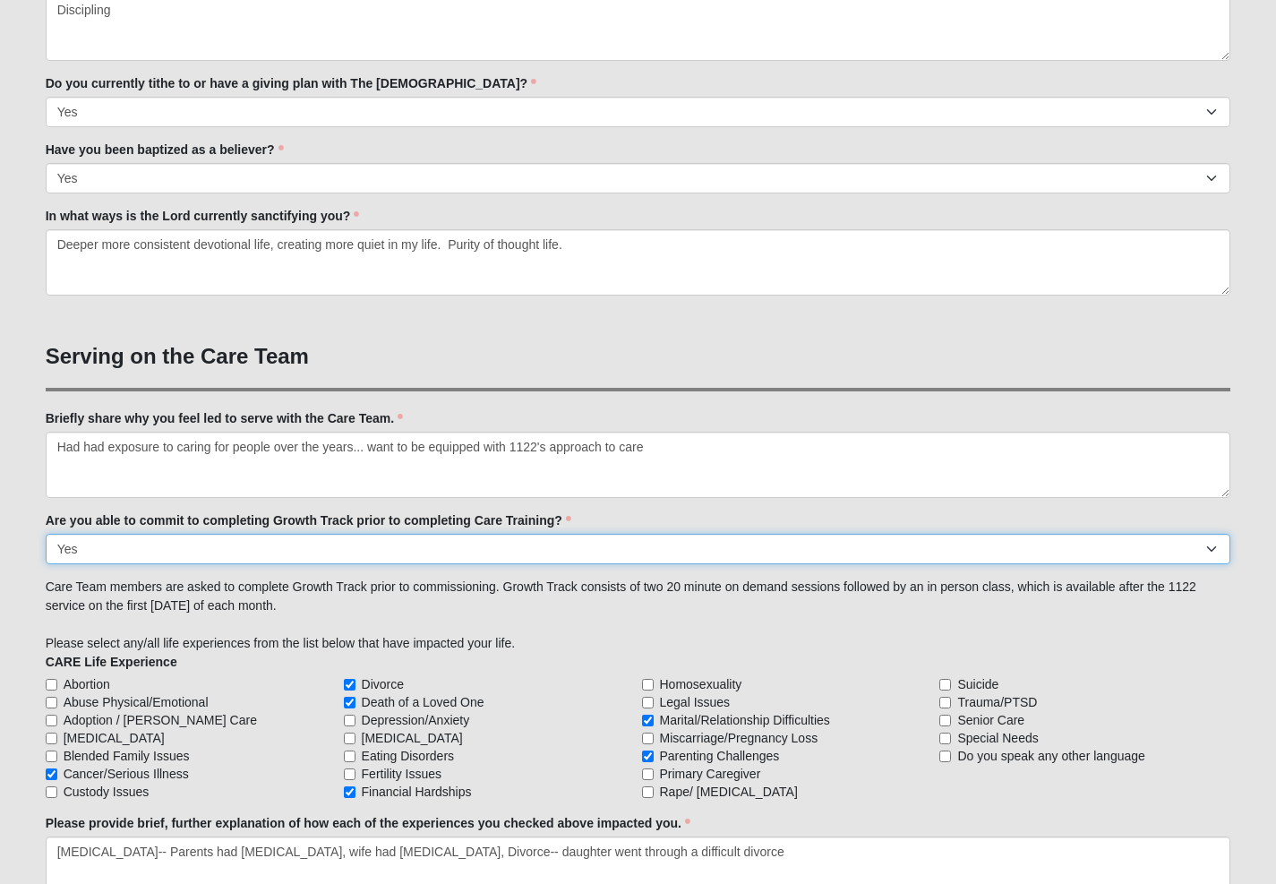
click at [98, 543] on select "Yes No Already Completed" at bounding box center [638, 549] width 1185 height 30
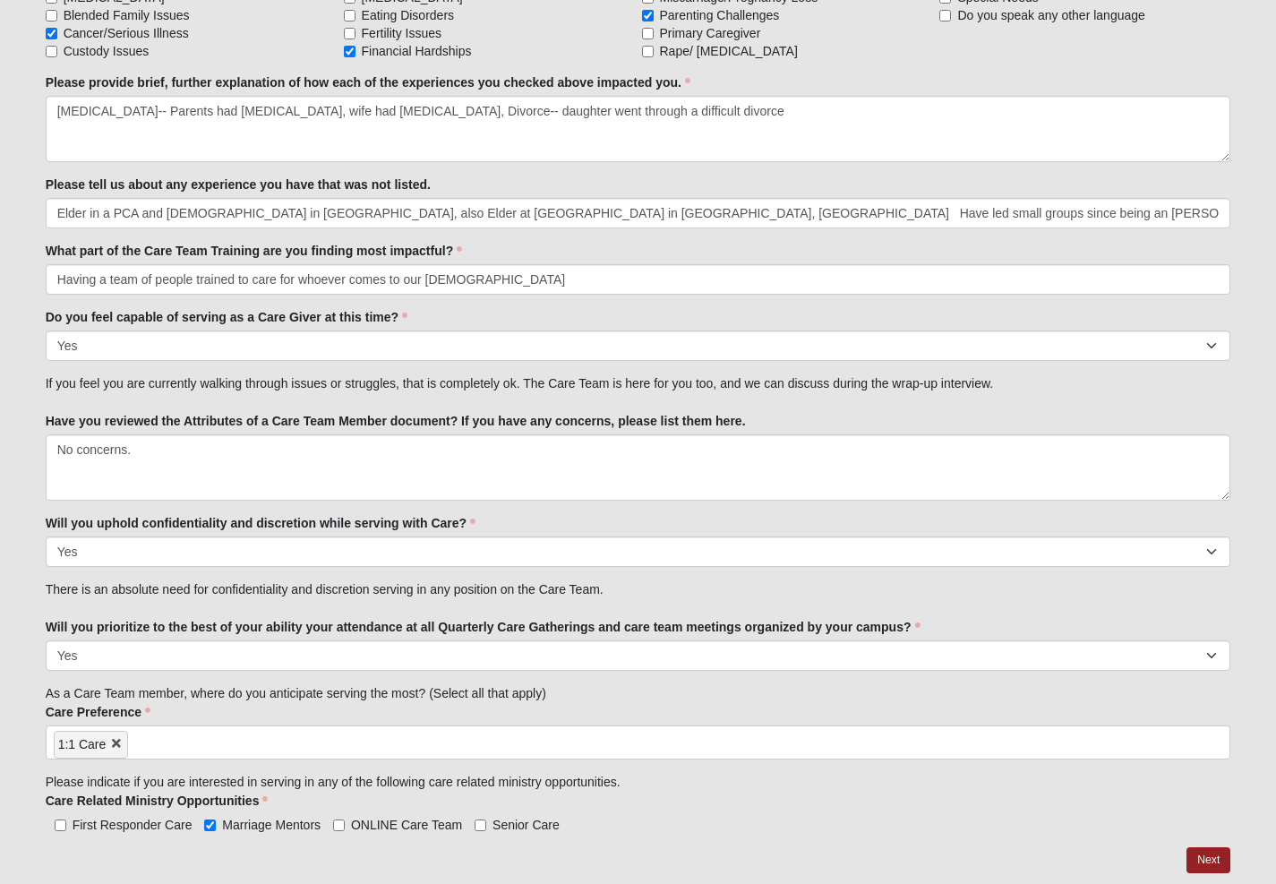
scroll to position [1976, 0]
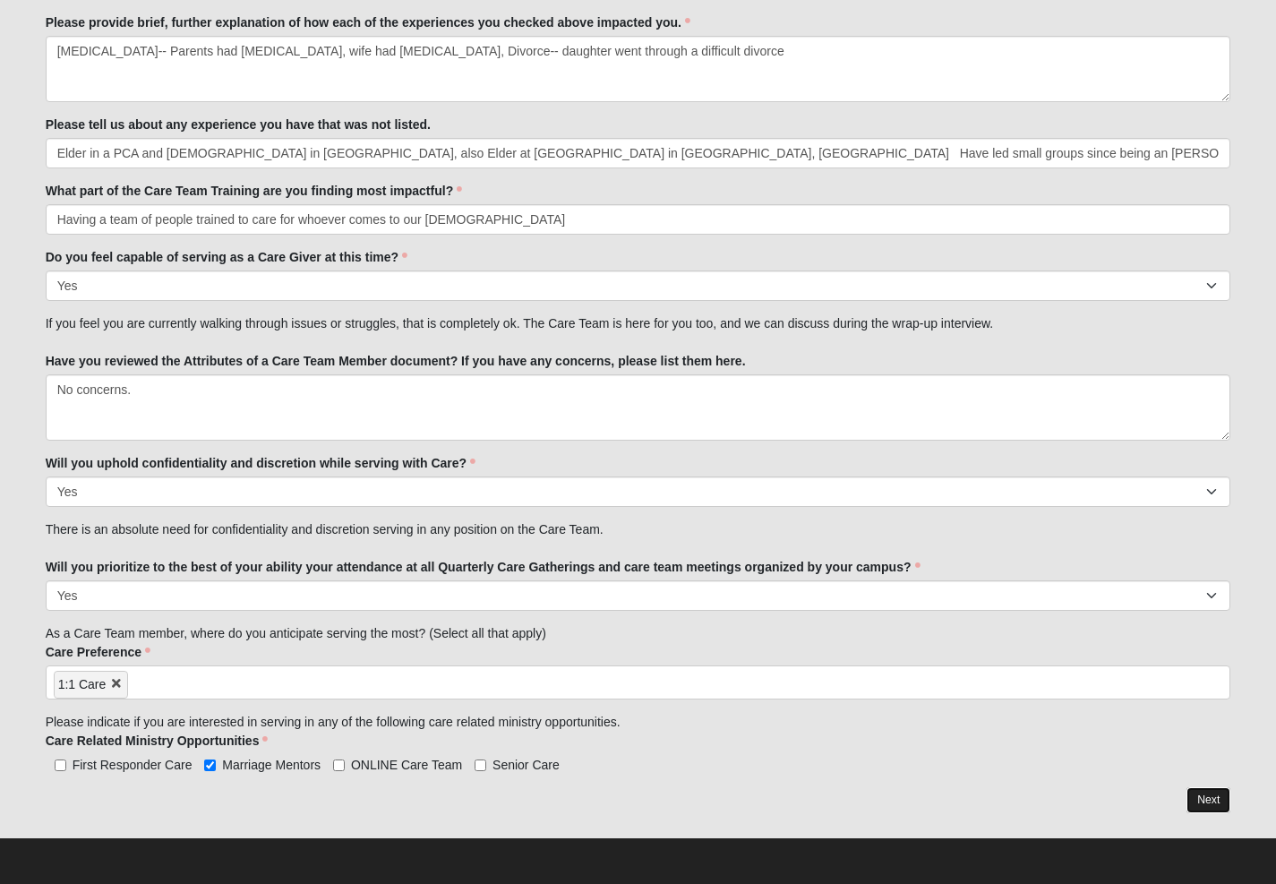
click at [1206, 796] on link "Next" at bounding box center [1208, 800] width 44 height 26
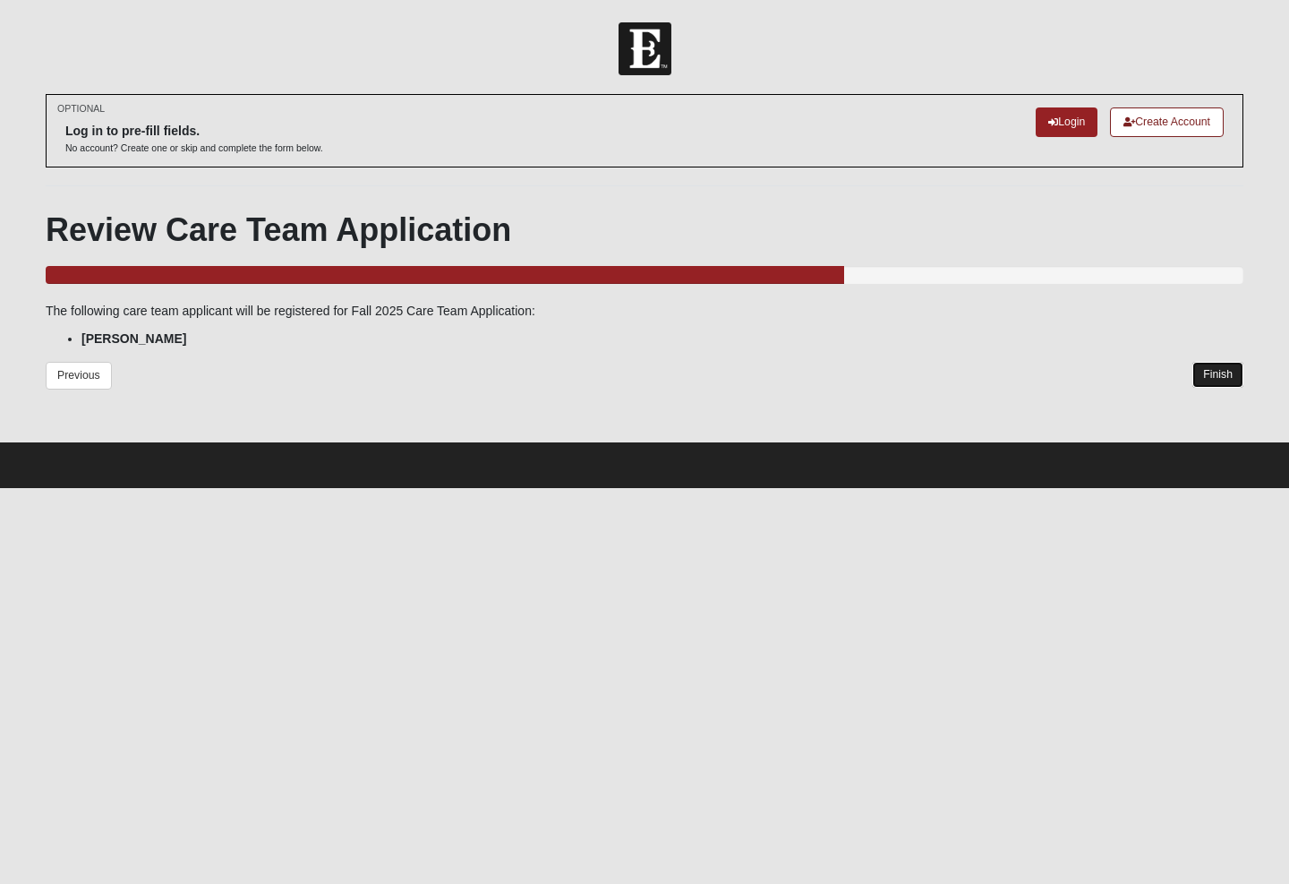
click at [1214, 372] on link "Finish" at bounding box center [1218, 375] width 51 height 26
